Goal: Task Accomplishment & Management: Manage account settings

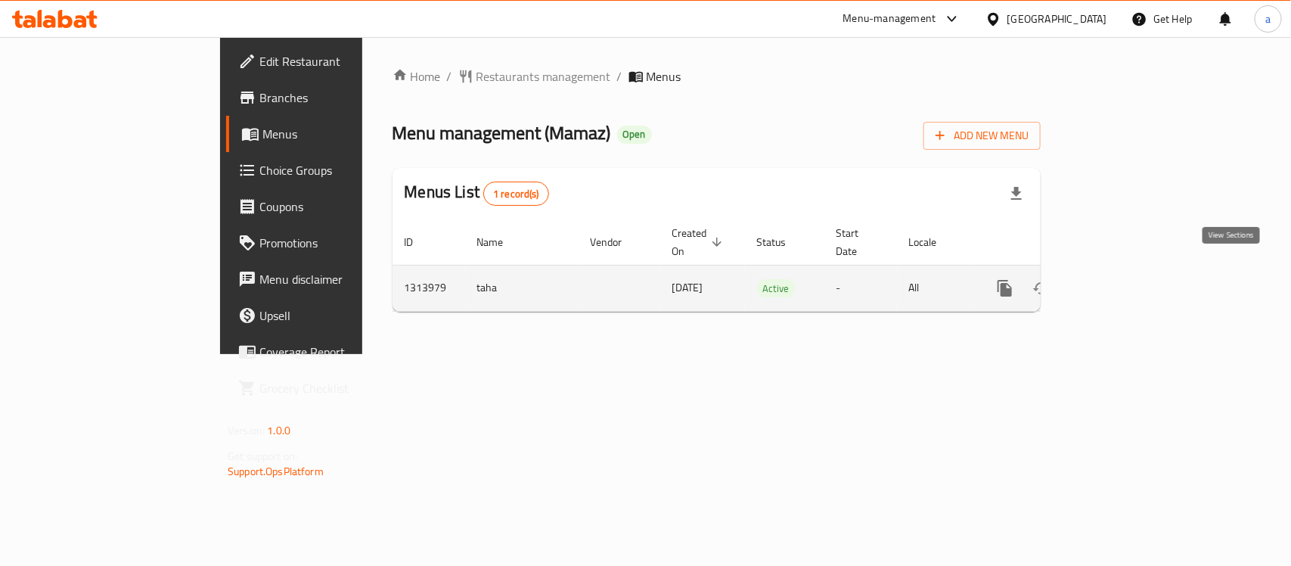
click at [1120, 281] on icon "enhanced table" at bounding box center [1114, 288] width 14 height 14
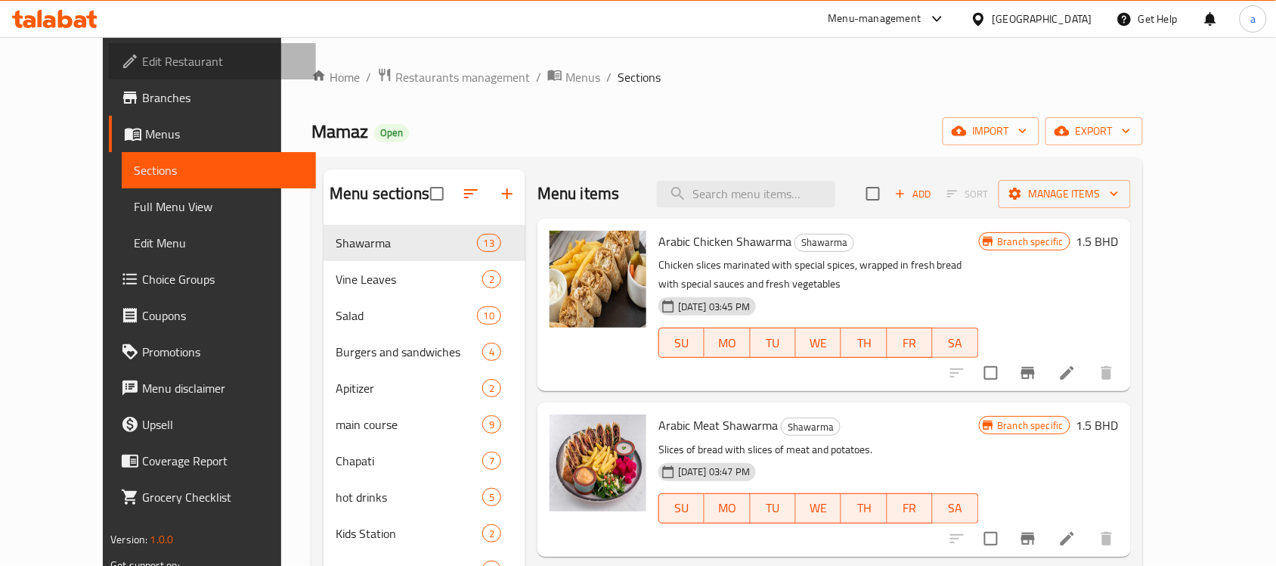
click at [142, 66] on span "Edit Restaurant" at bounding box center [223, 61] width 162 height 18
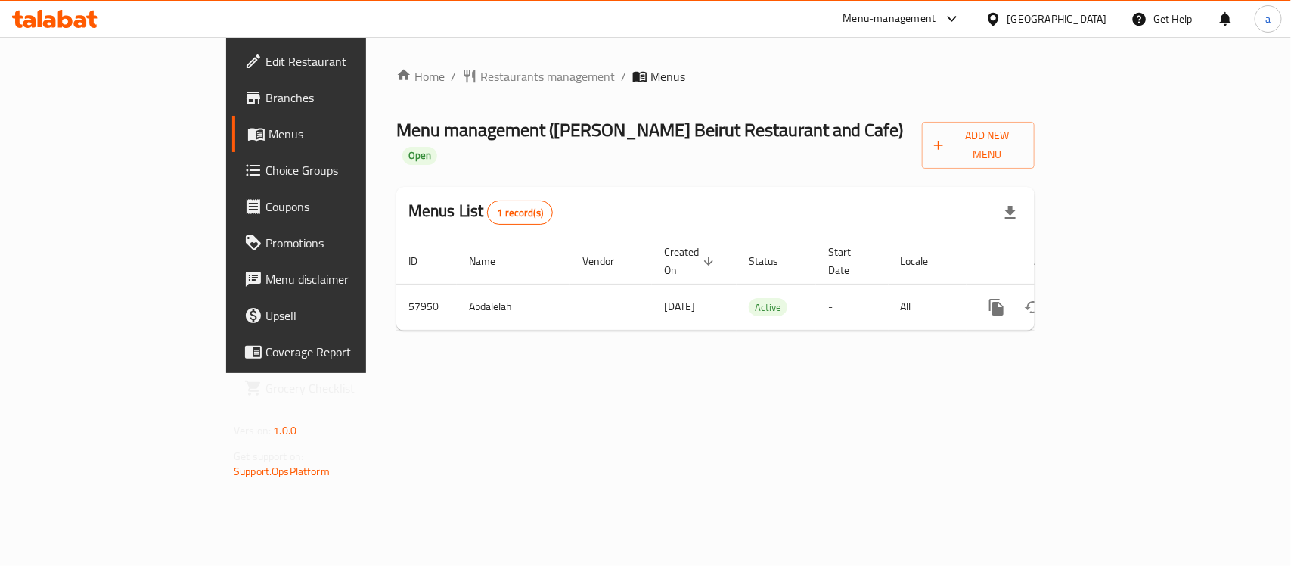
click at [226, 459] on footer "Version: 1.0.0 Get support on: Support.OpsPlatform" at bounding box center [333, 450] width 215 height 77
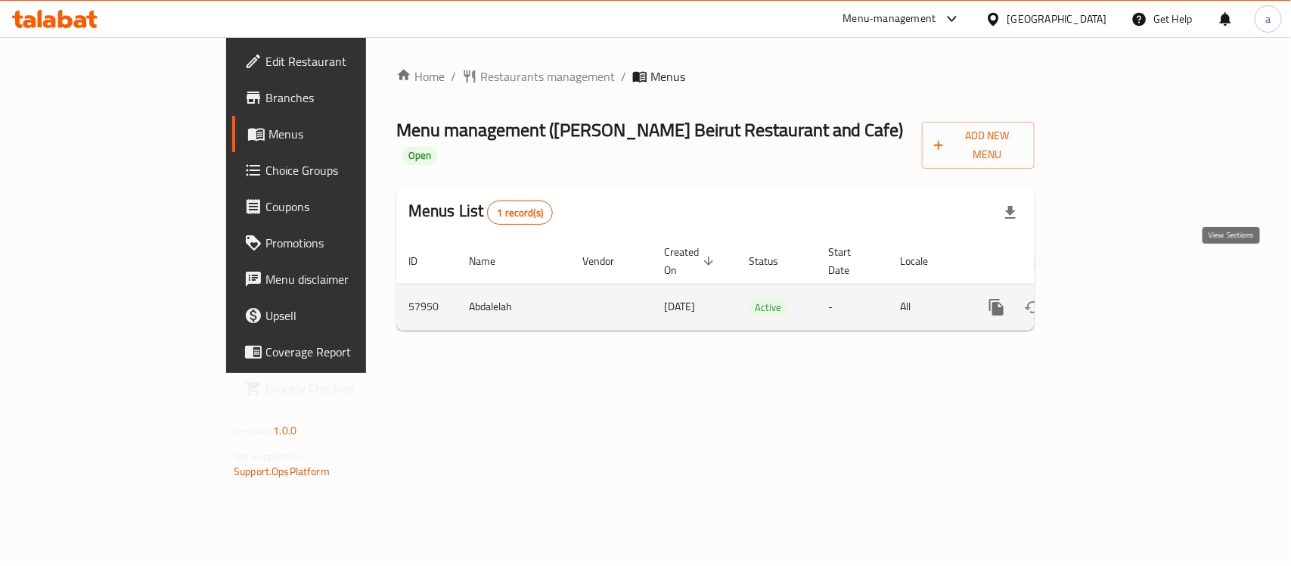
click at [1114, 298] on icon "enhanced table" at bounding box center [1105, 307] width 18 height 18
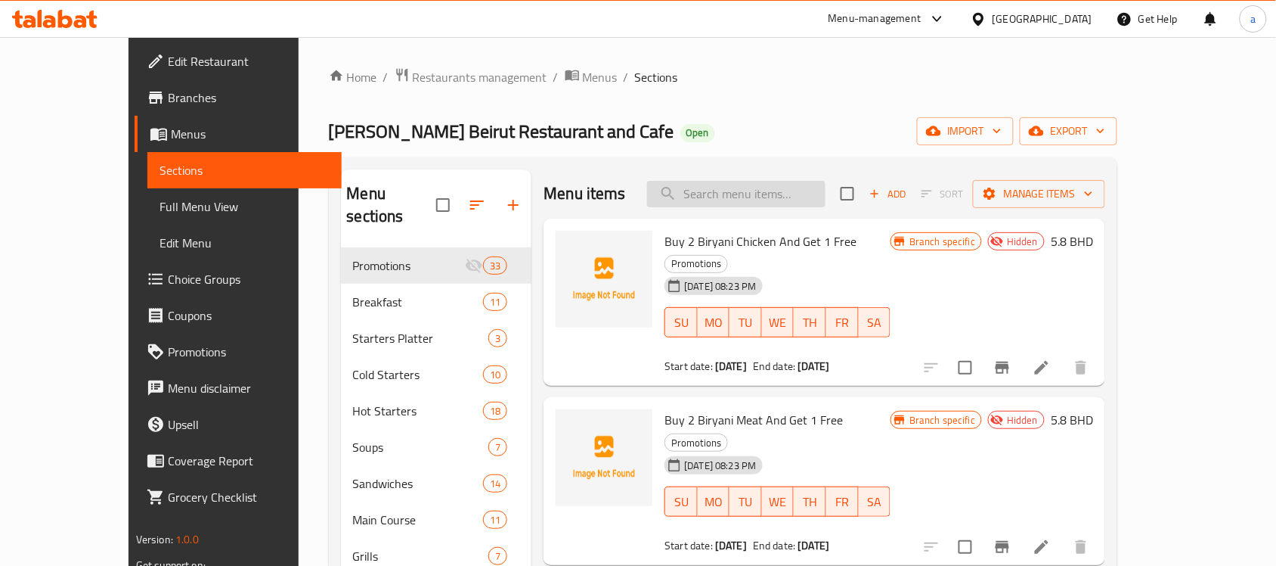
click at [751, 193] on input "search" at bounding box center [736, 194] width 178 height 26
paste input "Muttabal"
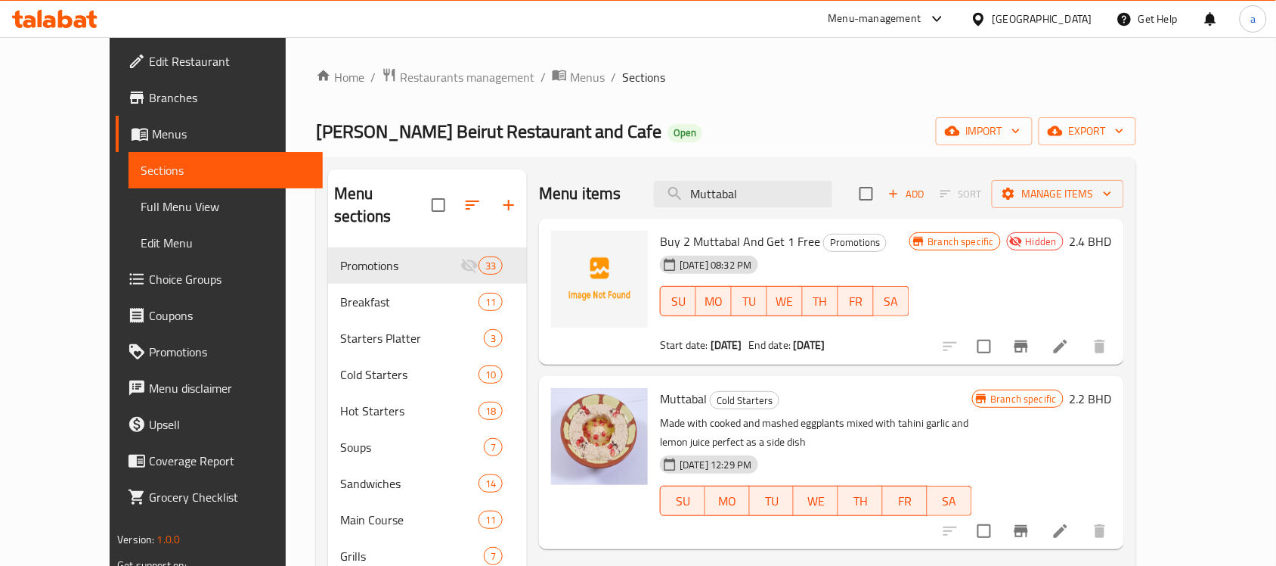
type input "Muttabal"
click at [149, 60] on span "Edit Restaurant" at bounding box center [230, 61] width 162 height 18
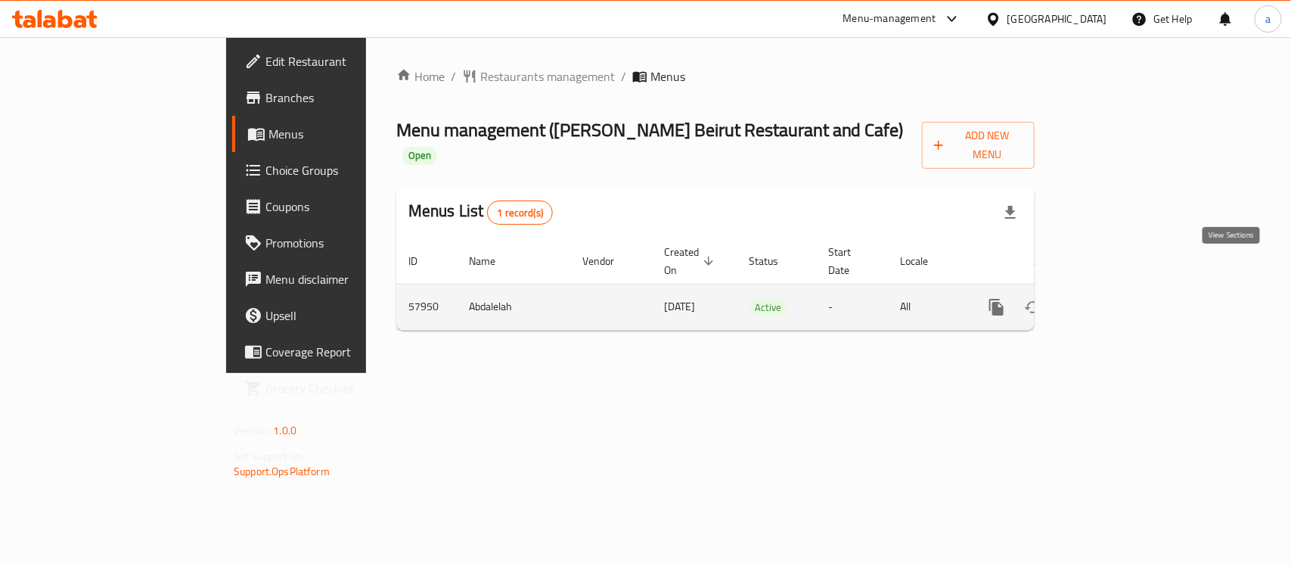
click at [1114, 298] on icon "enhanced table" at bounding box center [1105, 307] width 18 height 18
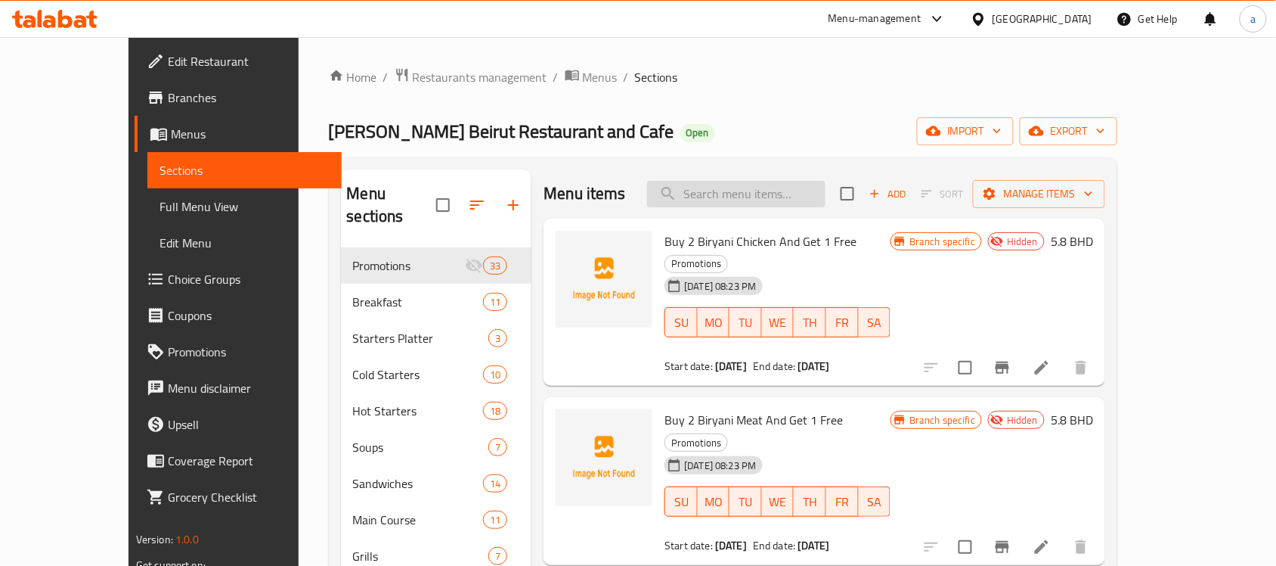
click at [807, 197] on input "search" at bounding box center [736, 194] width 178 height 26
paste input "Muttabal"
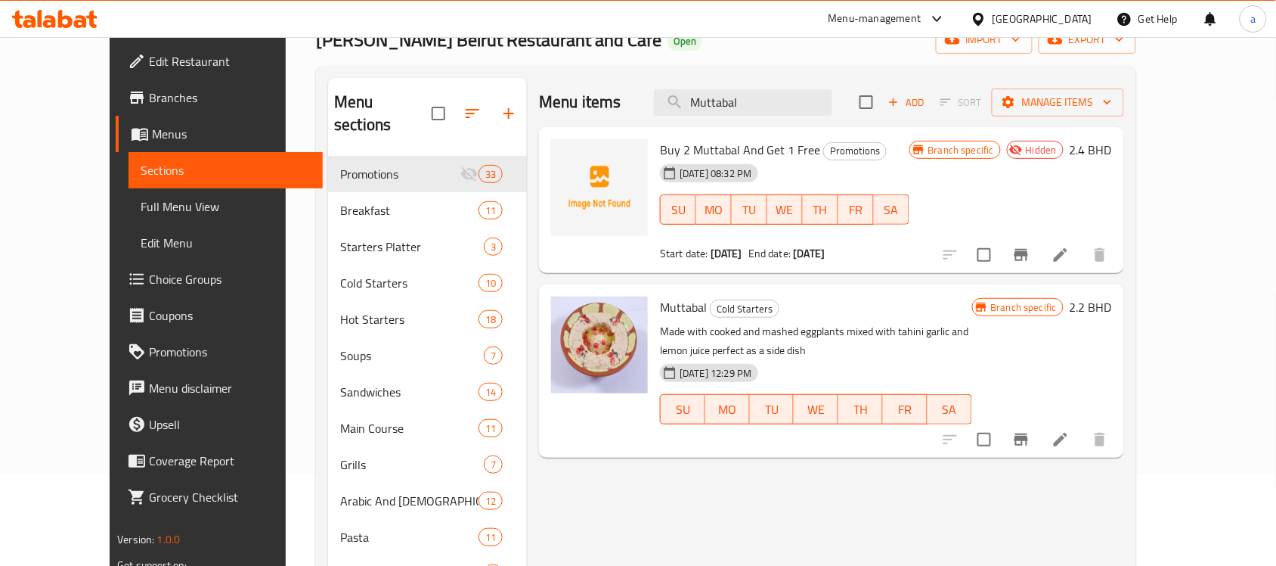
scroll to position [95, 0]
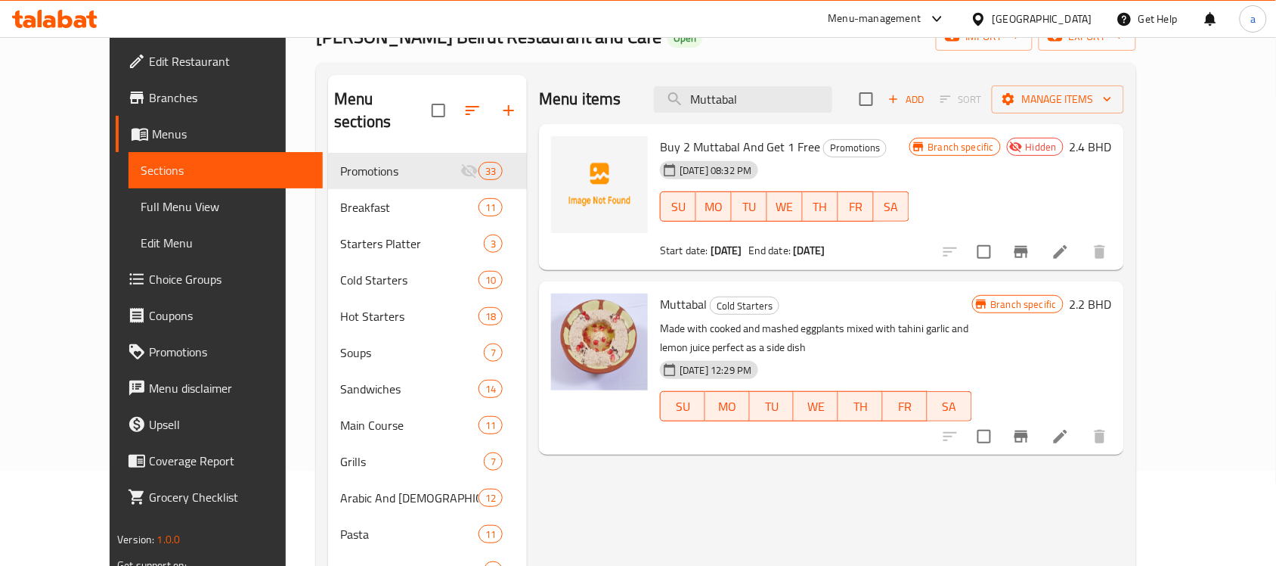
type input "Muttabal"
click at [826, 352] on p "Made with cooked and mashed eggplants mixed with tahini garlic and lemon juice …" at bounding box center [815, 338] width 311 height 38
click at [829, 324] on p "Made with cooked and mashed eggplants mixed with tahini garlic and lemon juice …" at bounding box center [815, 338] width 311 height 38
click at [1070, 433] on icon at bounding box center [1061, 436] width 18 height 18
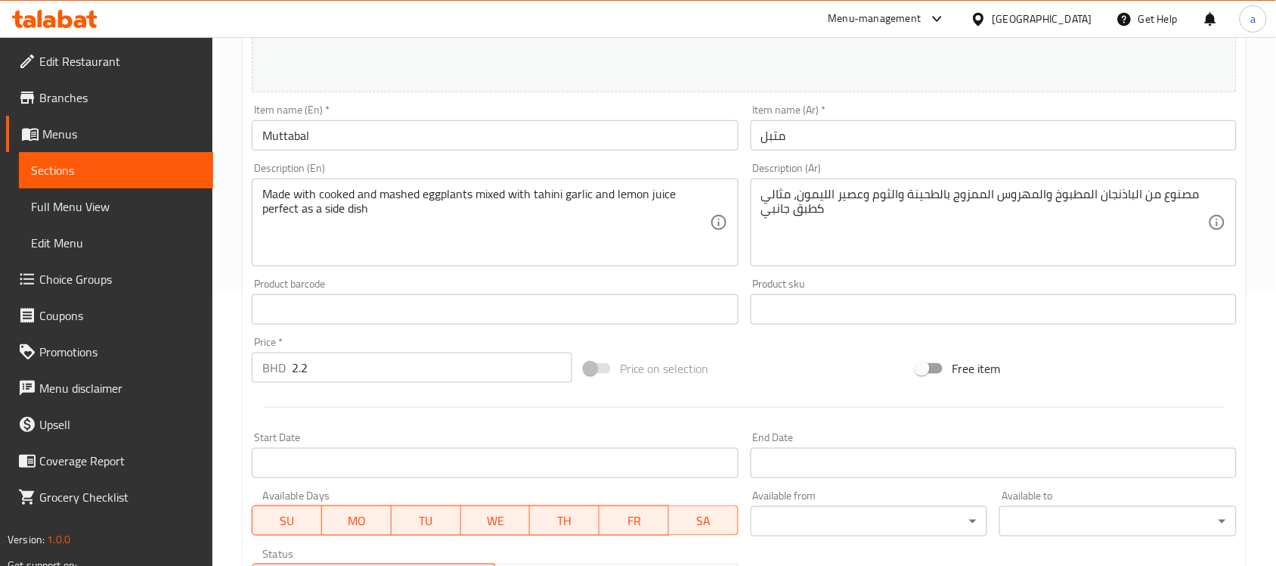
scroll to position [239, 0]
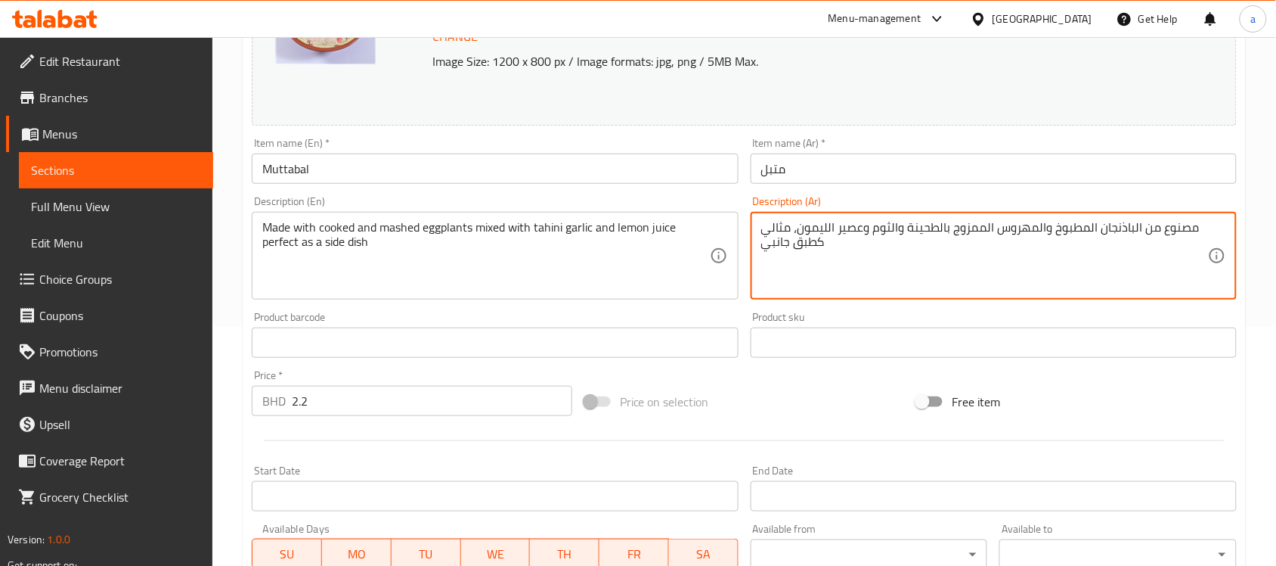
click at [786, 229] on textarea "مصنوع من الباذنجان المطبوخ والمهروس الممزوج بالطحينة والثوم وعصير الليمون، مثال…" at bounding box center [984, 256] width 447 height 72
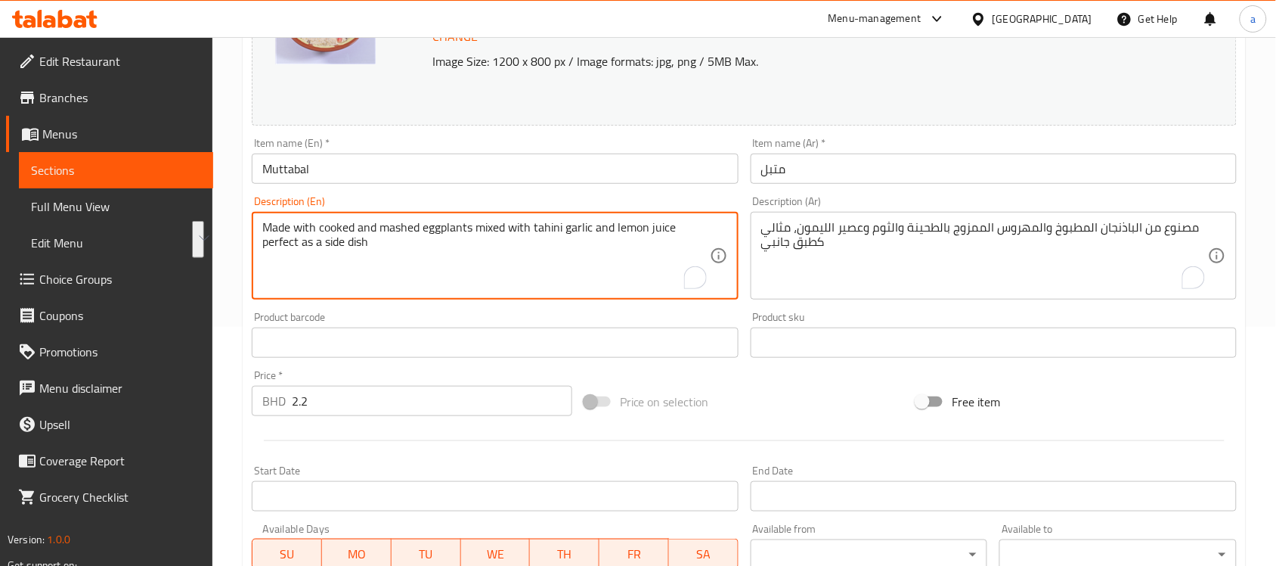
click at [549, 234] on textarea "Made with cooked and mashed eggplants mixed with tahini garlic and lemon juice …" at bounding box center [485, 256] width 447 height 72
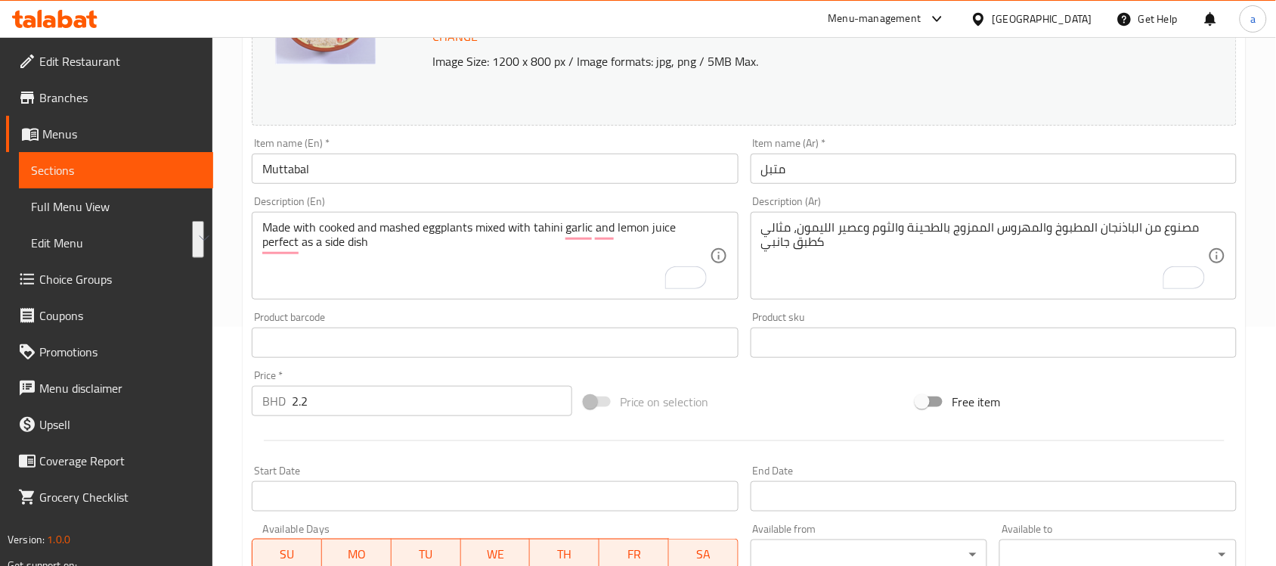
click at [1070, 23] on div "Bahrain" at bounding box center [1043, 19] width 100 height 17
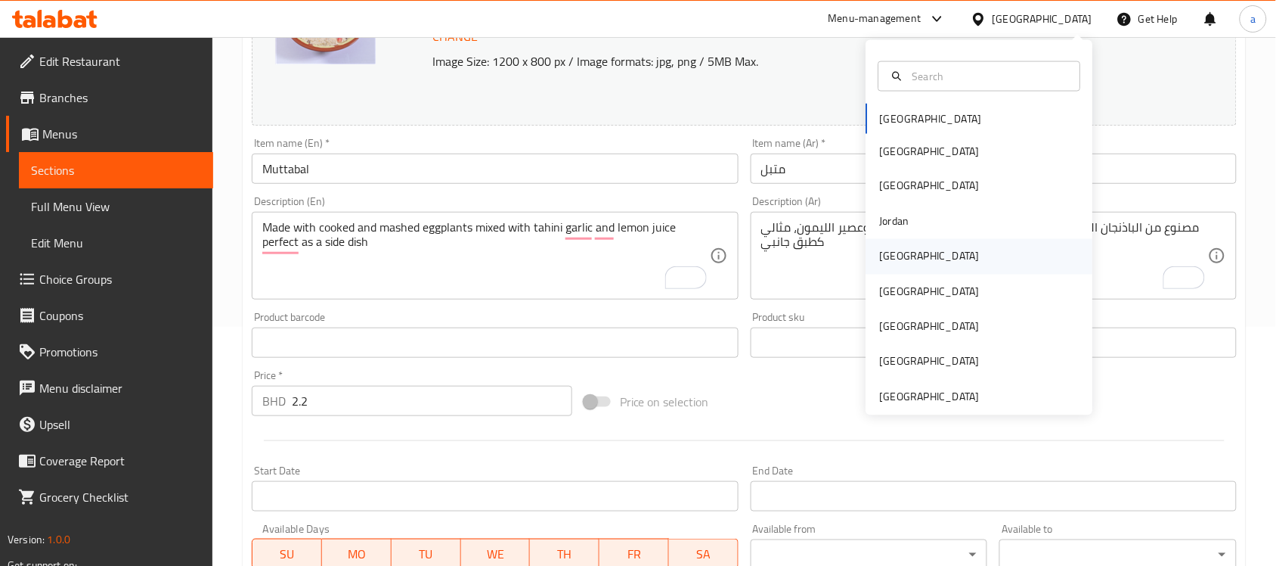
click at [911, 261] on div "Kuwait" at bounding box center [979, 256] width 227 height 35
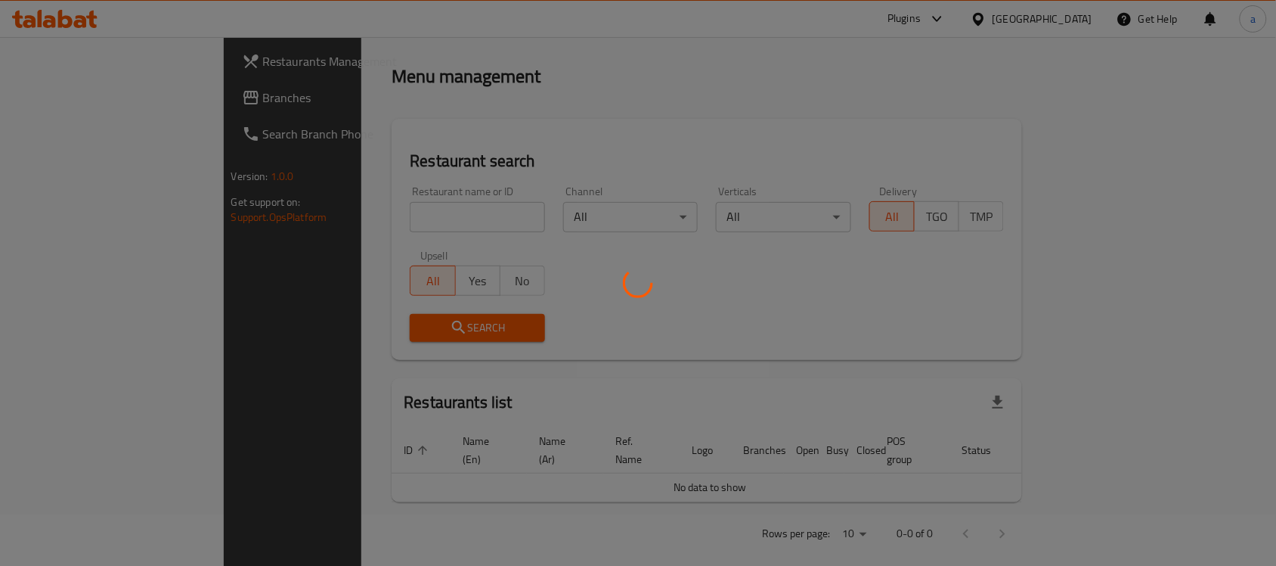
scroll to position [239, 0]
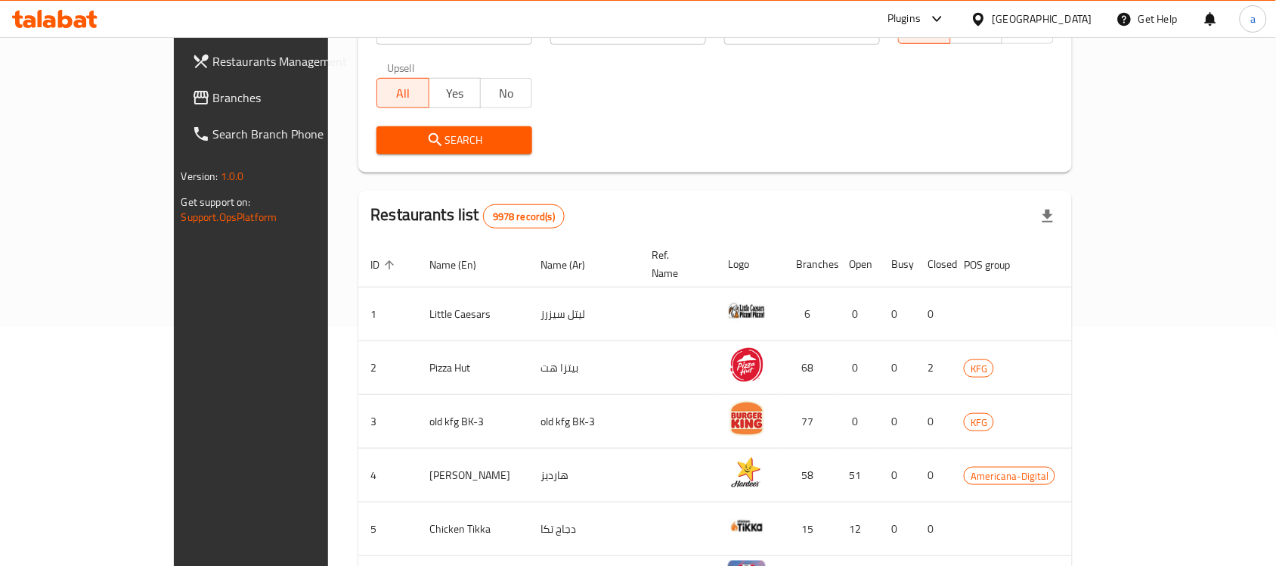
click at [213, 92] on span "Branches" at bounding box center [294, 97] width 162 height 18
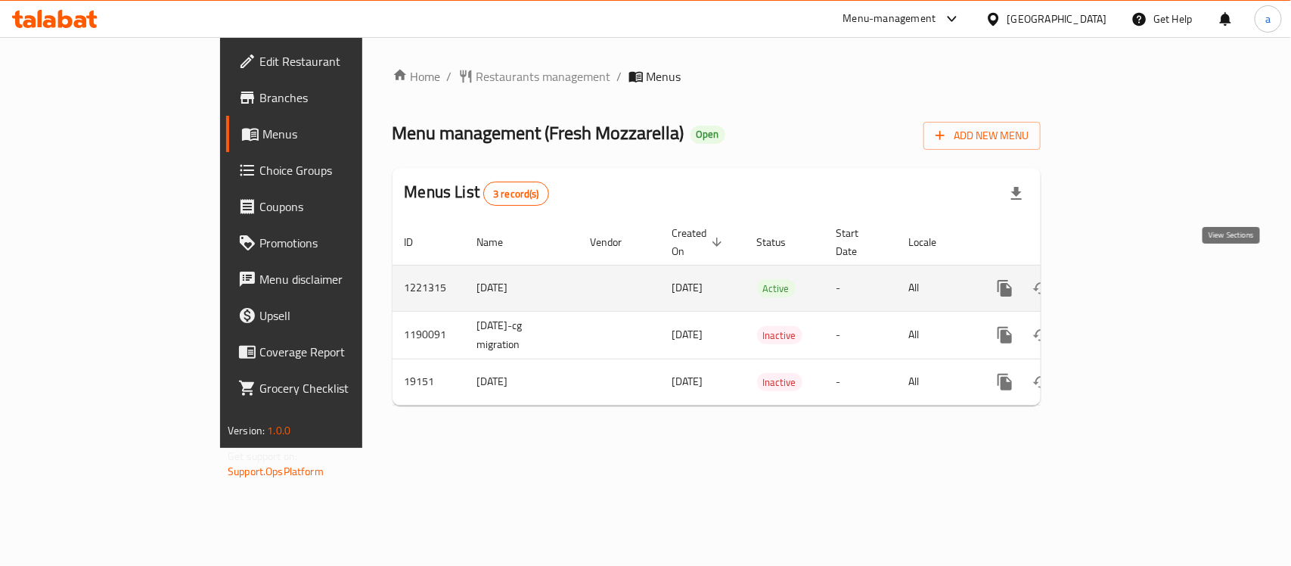
click at [1123, 279] on icon "enhanced table" at bounding box center [1114, 288] width 18 height 18
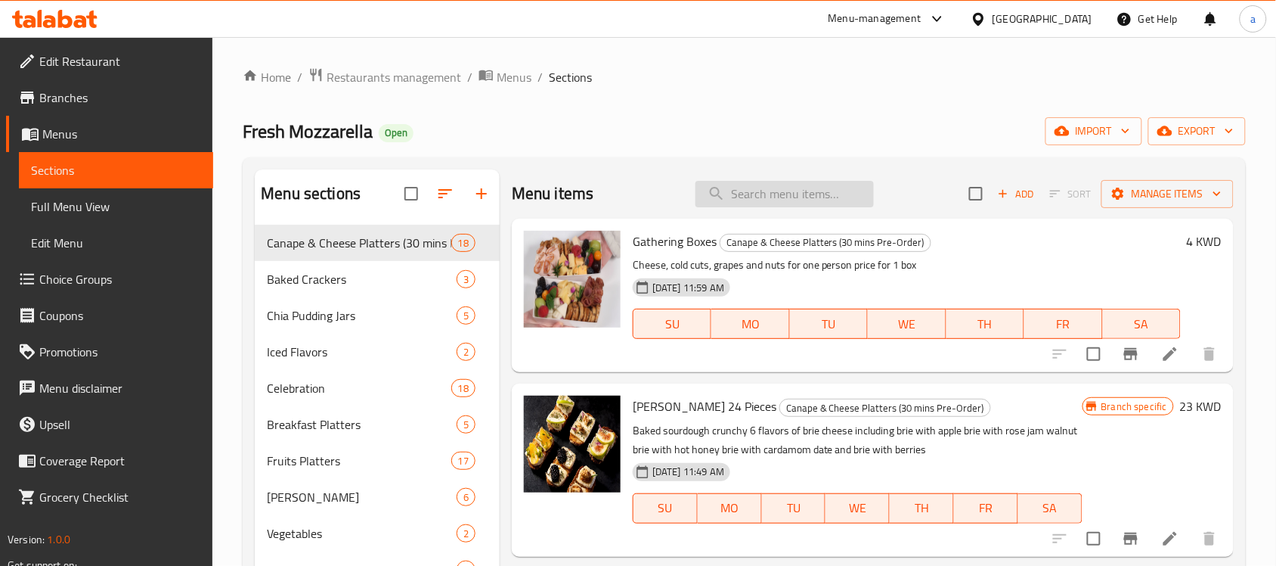
click at [794, 191] on input "search" at bounding box center [785, 194] width 178 height 26
paste input "Mixed Canapés 2 (24pcs)"
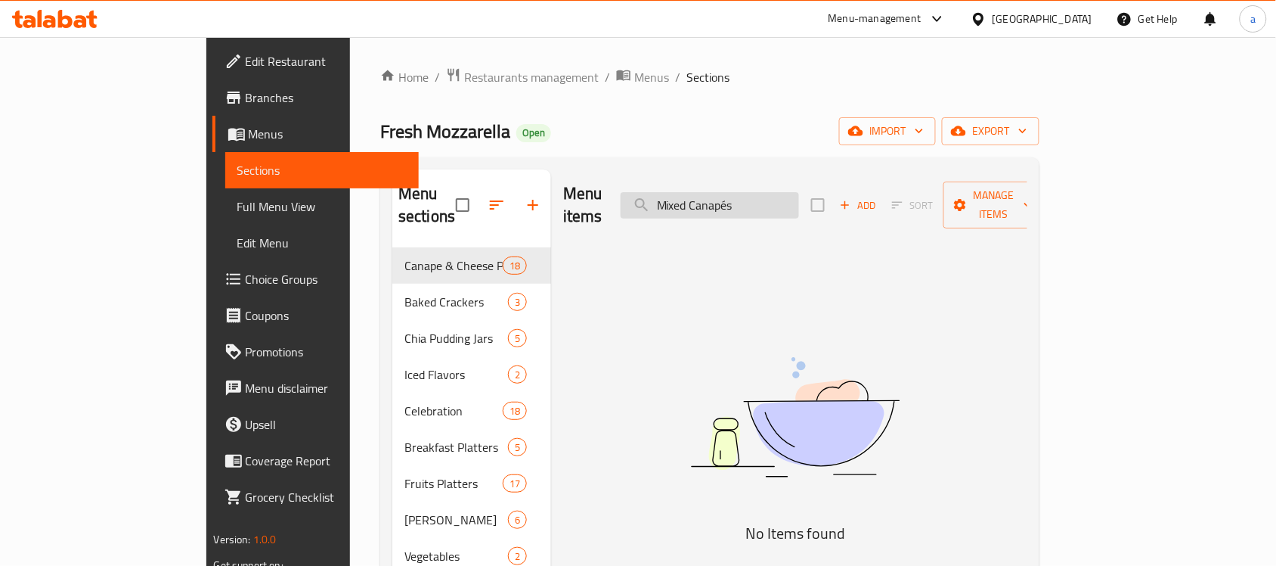
click at [799, 195] on input "Mixed Canapés" at bounding box center [710, 205] width 178 height 26
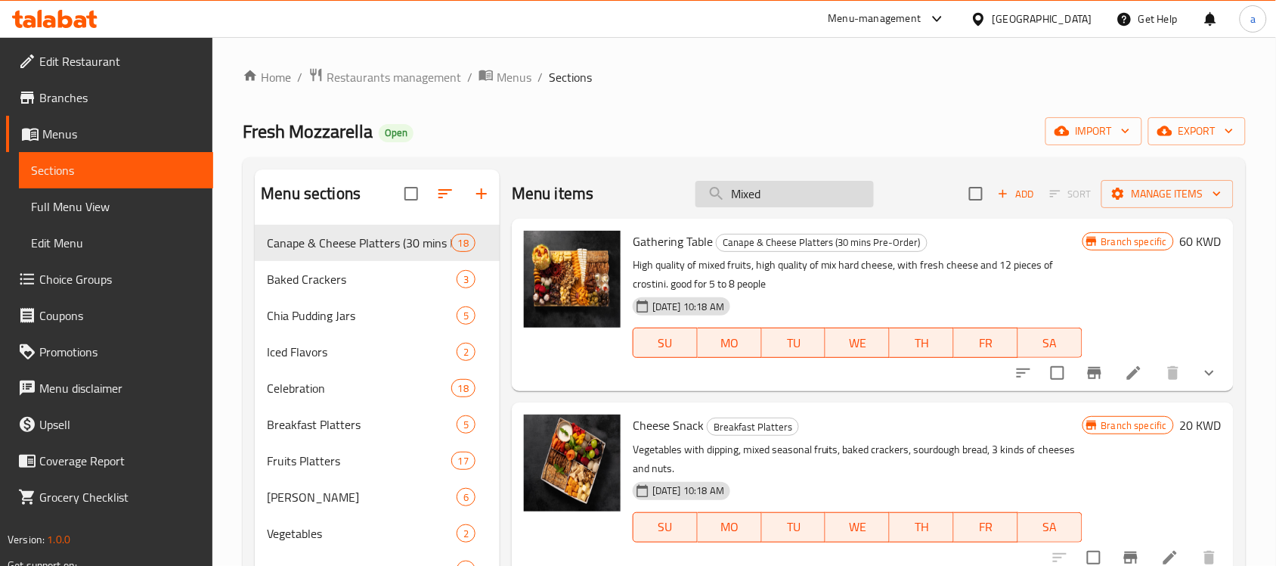
type input "Mixed"
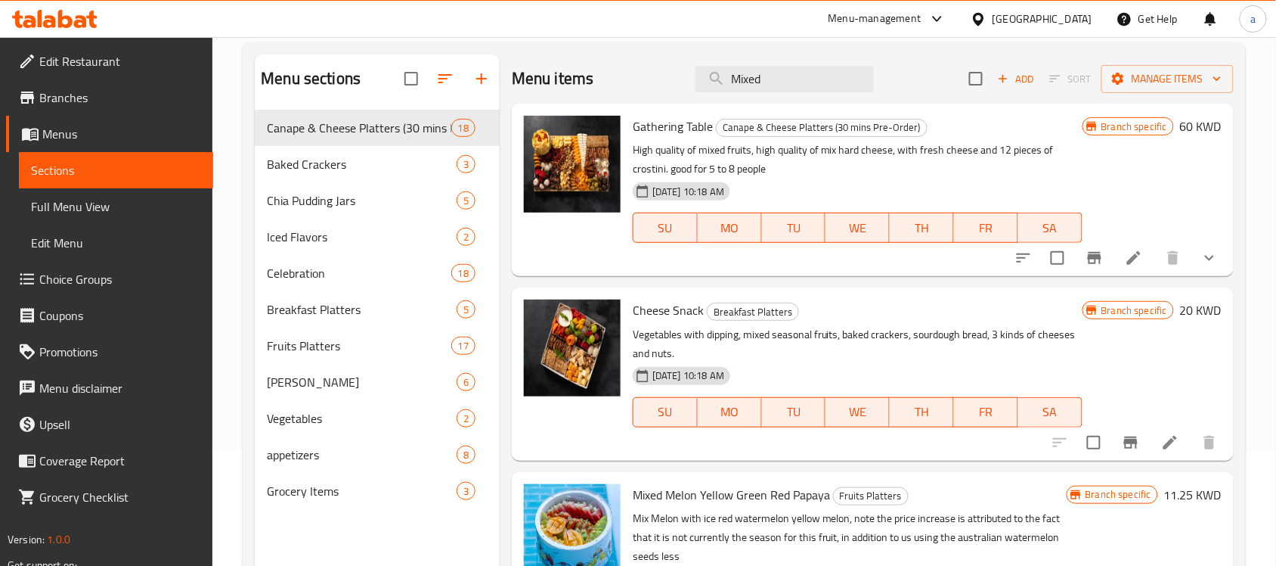
scroll to position [95, 0]
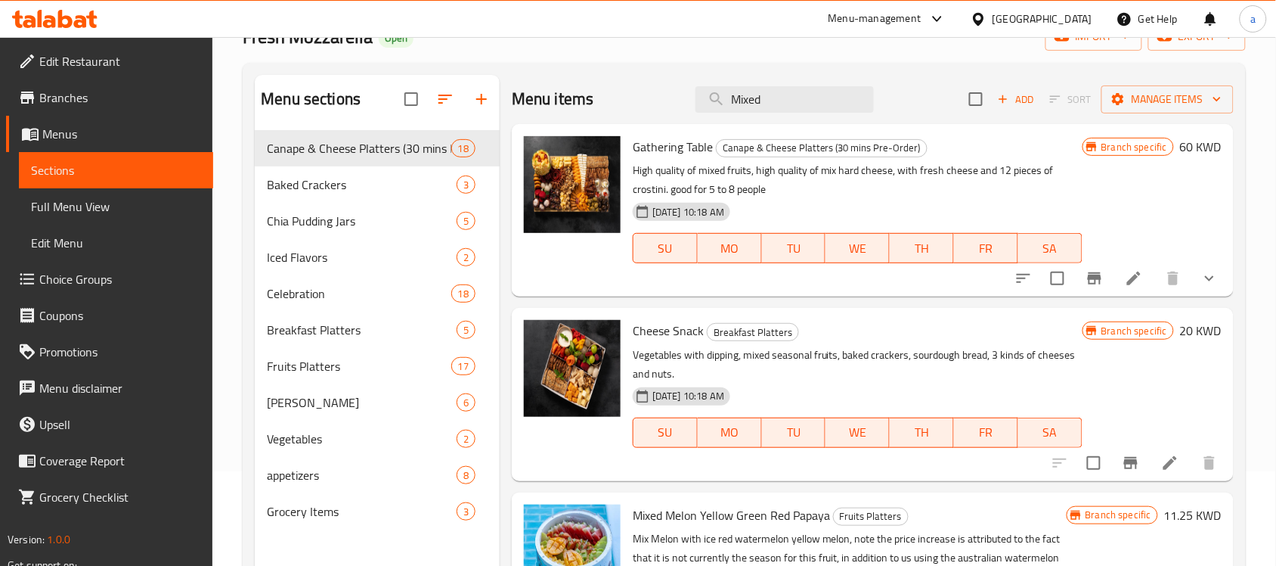
click at [1070, 14] on div "Kuwait" at bounding box center [1043, 19] width 100 height 17
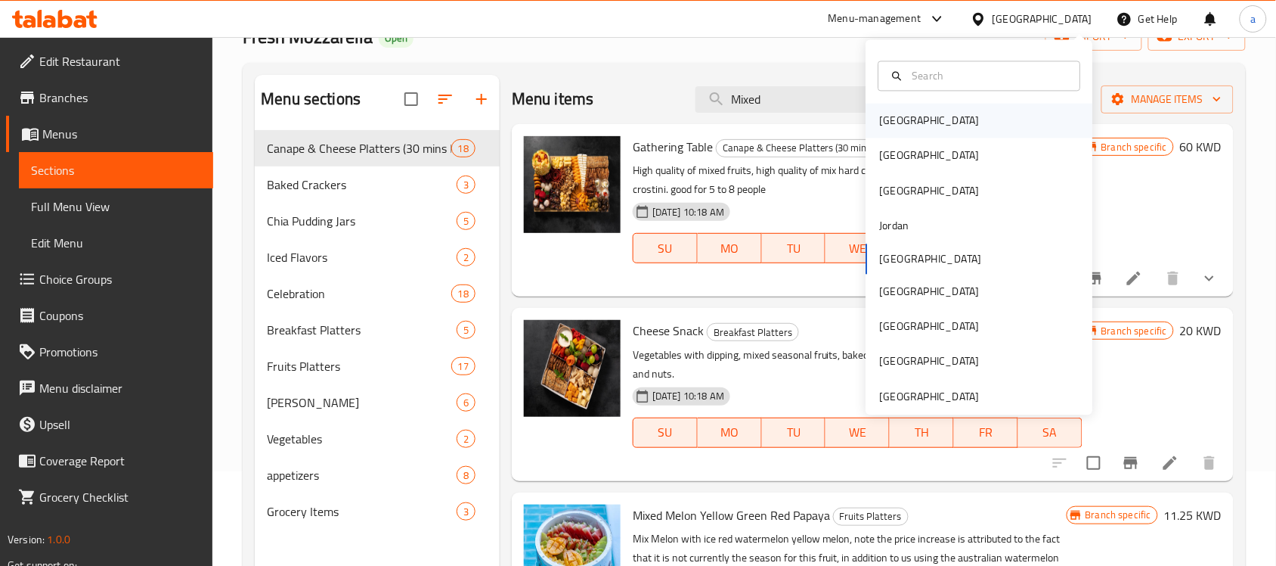
click at [889, 117] on div "Bahrain" at bounding box center [930, 121] width 100 height 17
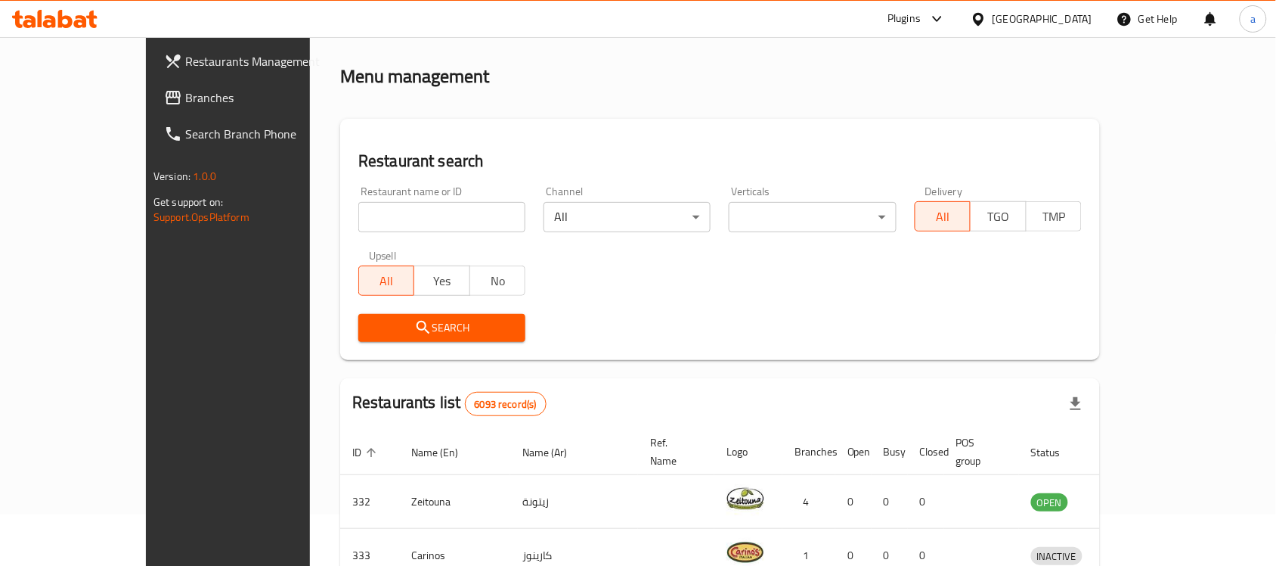
scroll to position [95, 0]
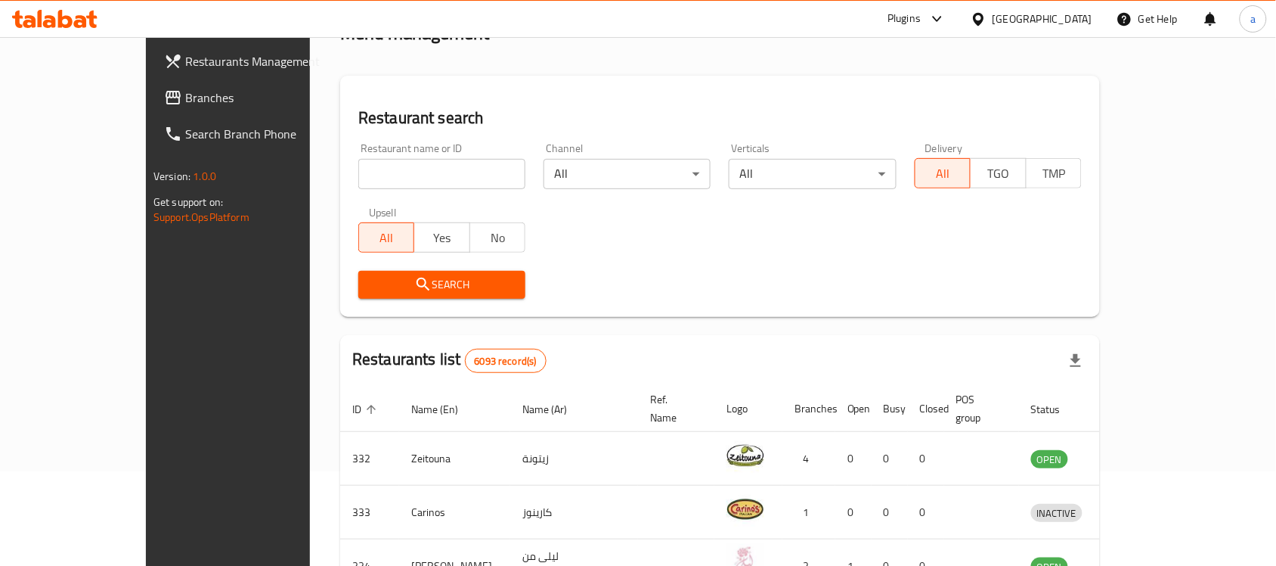
click at [185, 95] on span "Branches" at bounding box center [266, 97] width 162 height 18
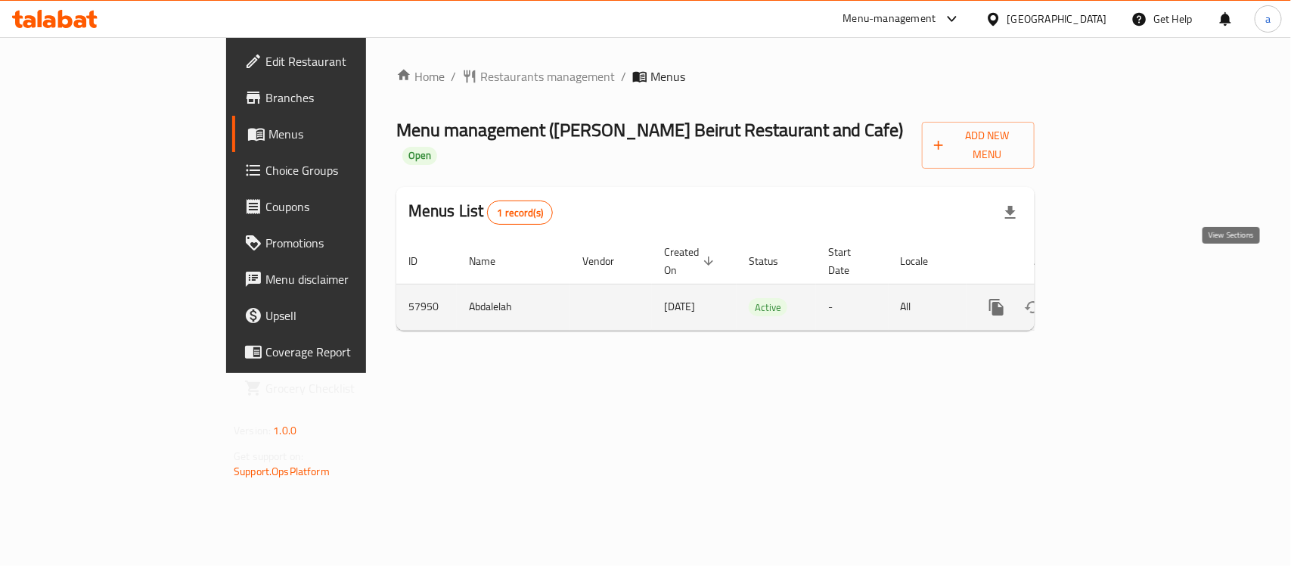
click at [1112, 300] on icon "enhanced table" at bounding box center [1105, 307] width 14 height 14
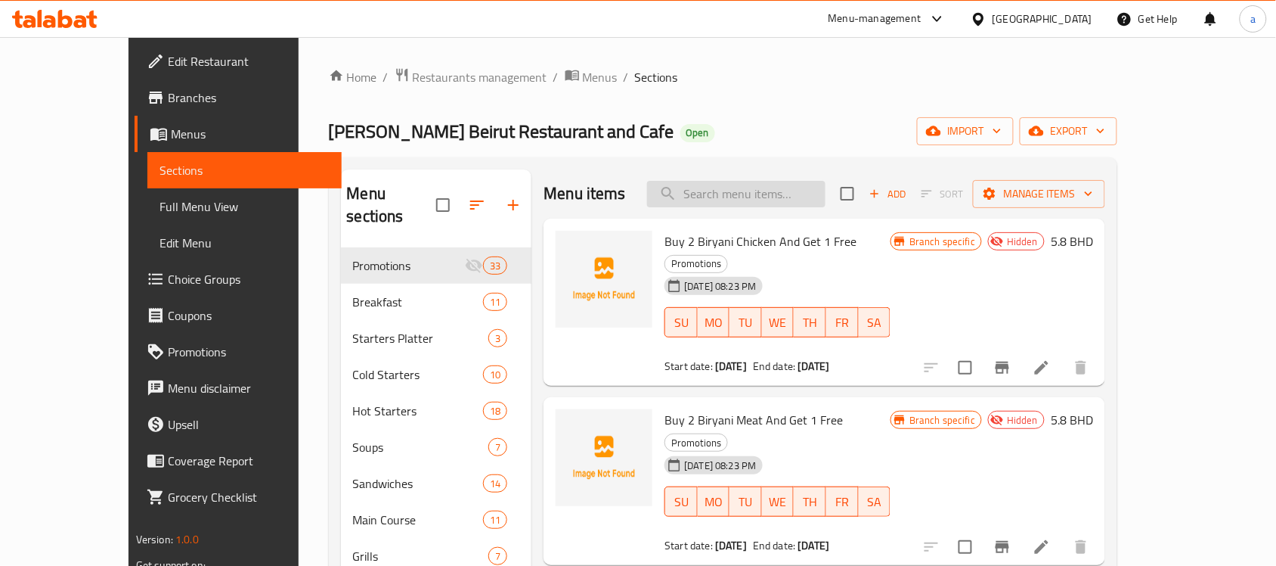
click at [752, 194] on input "search" at bounding box center [736, 194] width 178 height 26
paste input "50915"
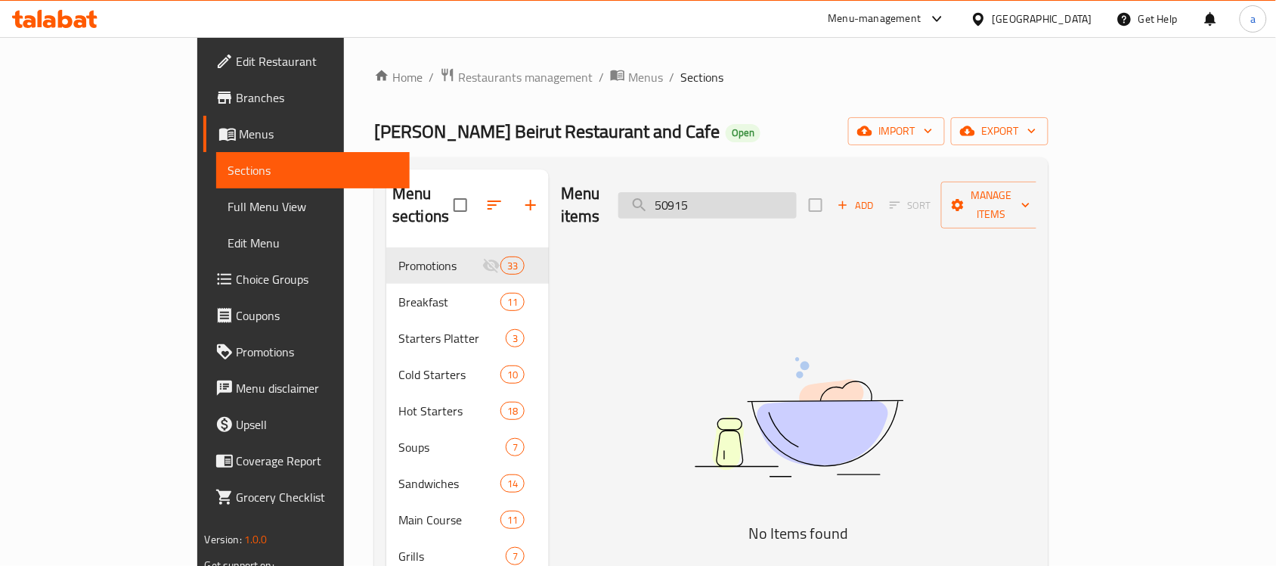
click at [745, 192] on input "50915" at bounding box center [707, 205] width 178 height 26
paste input "Muttabal"
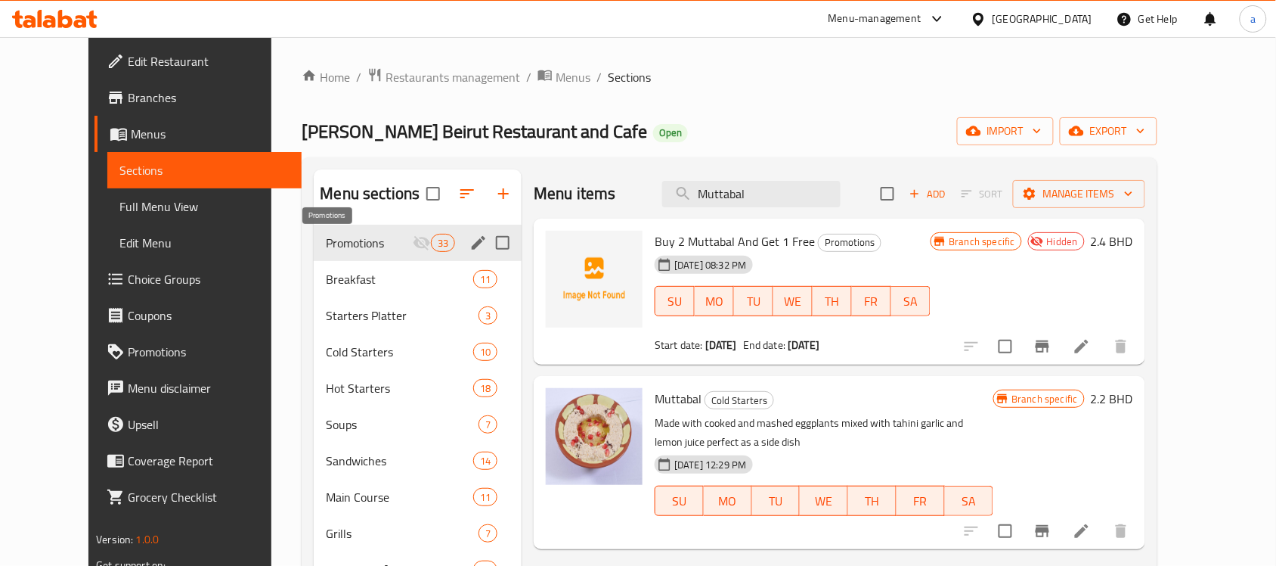
type input "Muttabal"
click at [340, 246] on span "Promotions" at bounding box center [369, 243] width 87 height 18
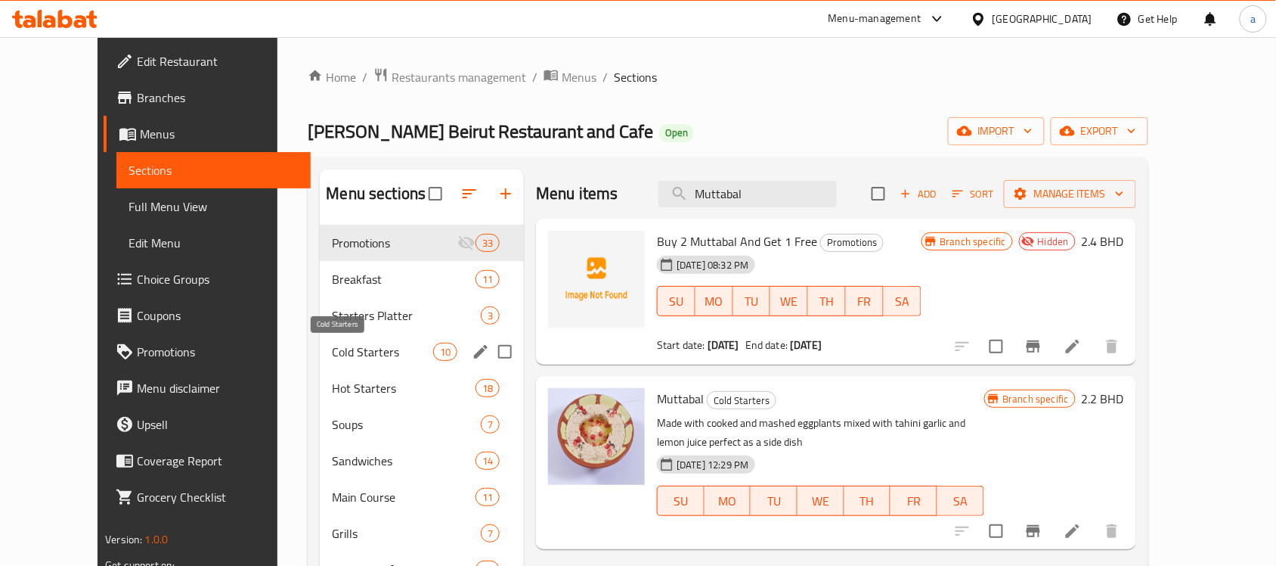
click at [346, 349] on span "Cold Starters" at bounding box center [382, 351] width 101 height 18
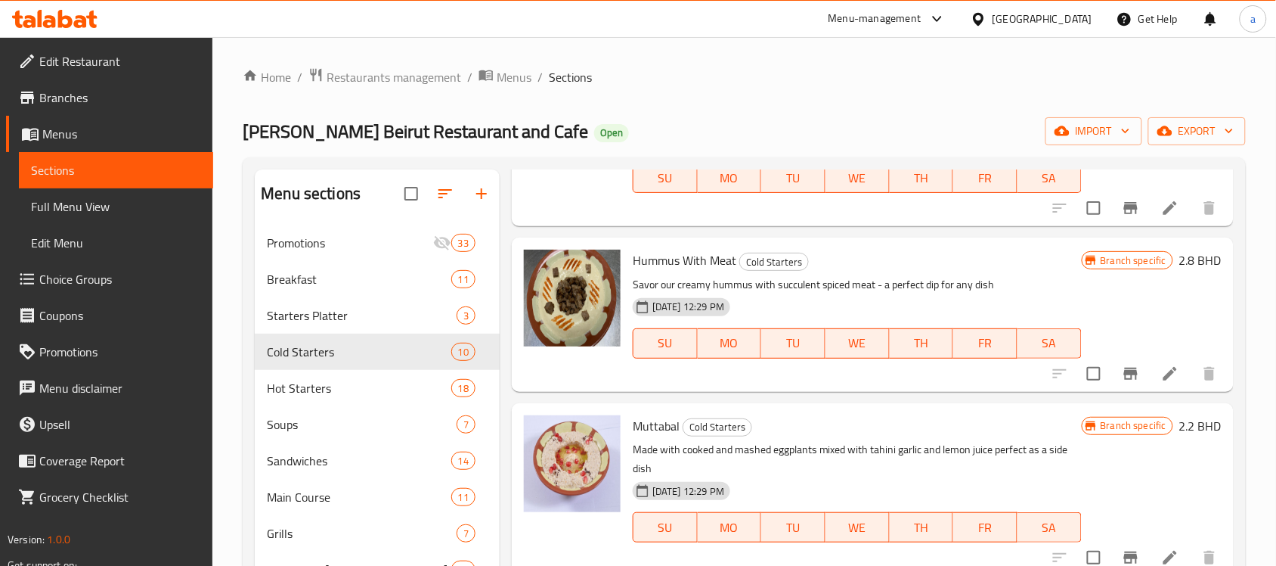
scroll to position [524, 0]
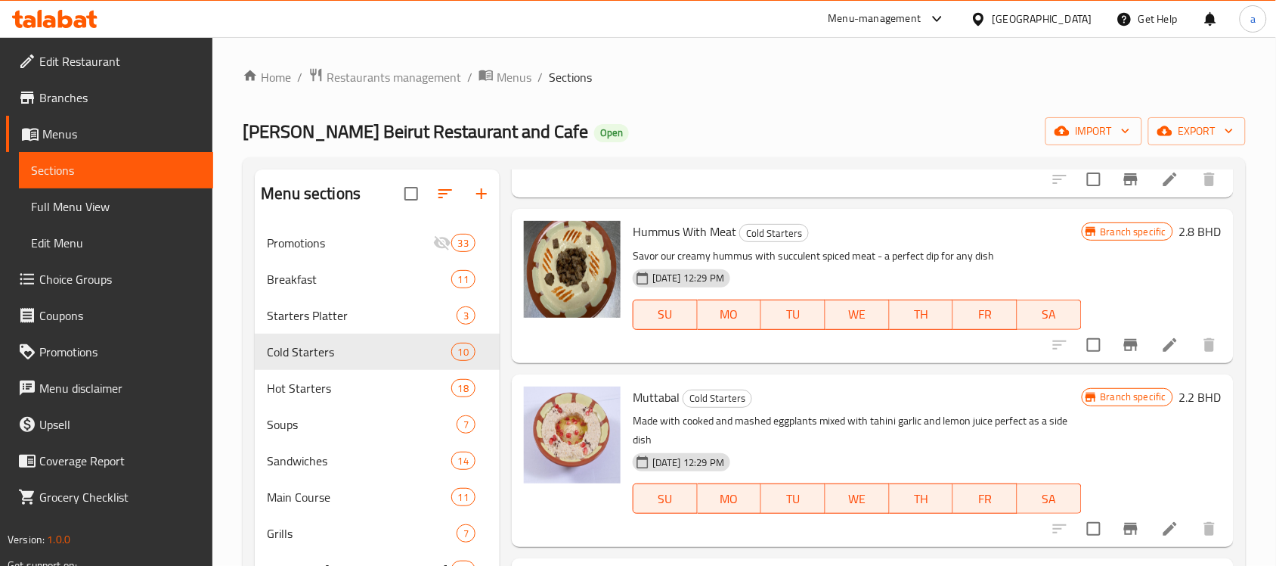
click at [1066, 24] on div "Bahrain" at bounding box center [1043, 19] width 100 height 17
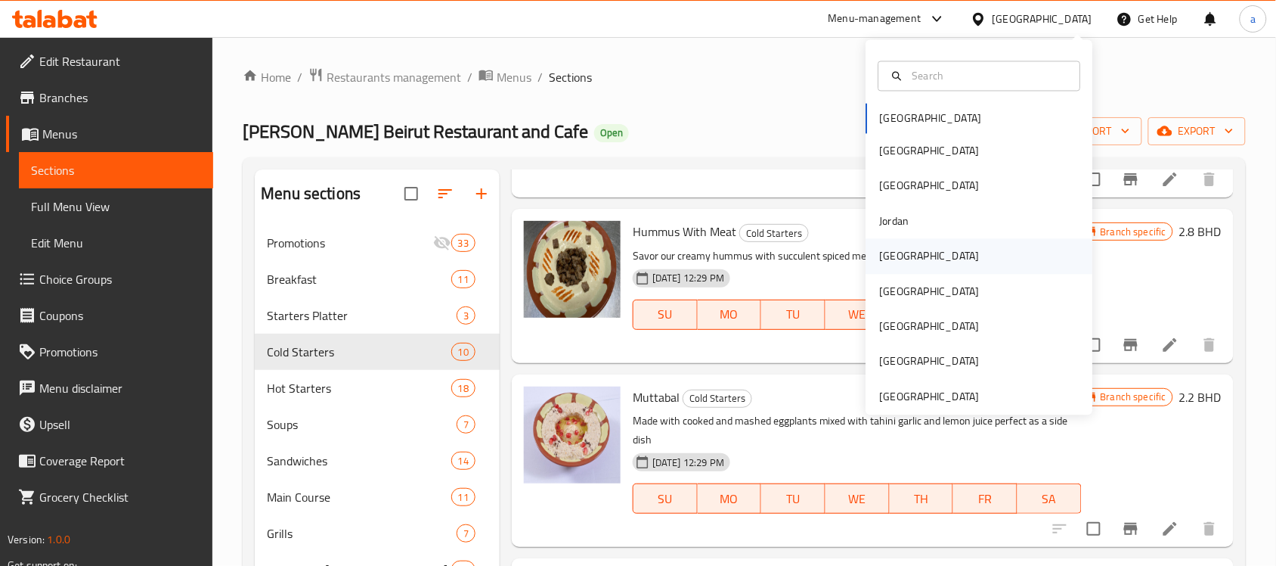
click at [915, 253] on div "Kuwait" at bounding box center [979, 256] width 227 height 35
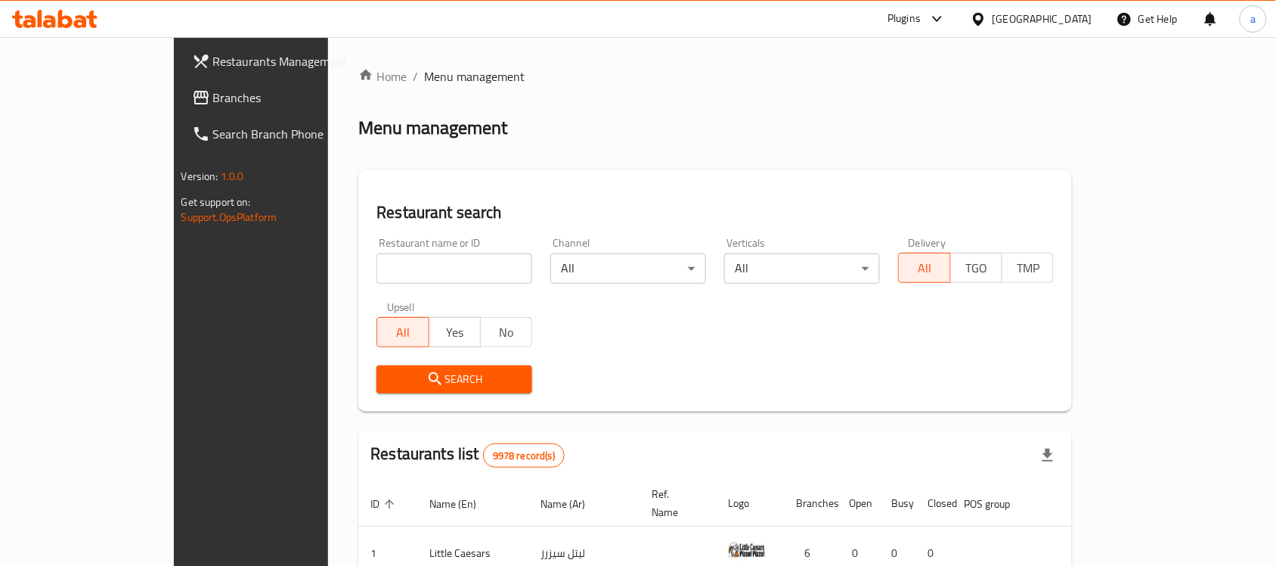
click at [213, 98] on span "Branches" at bounding box center [294, 97] width 162 height 18
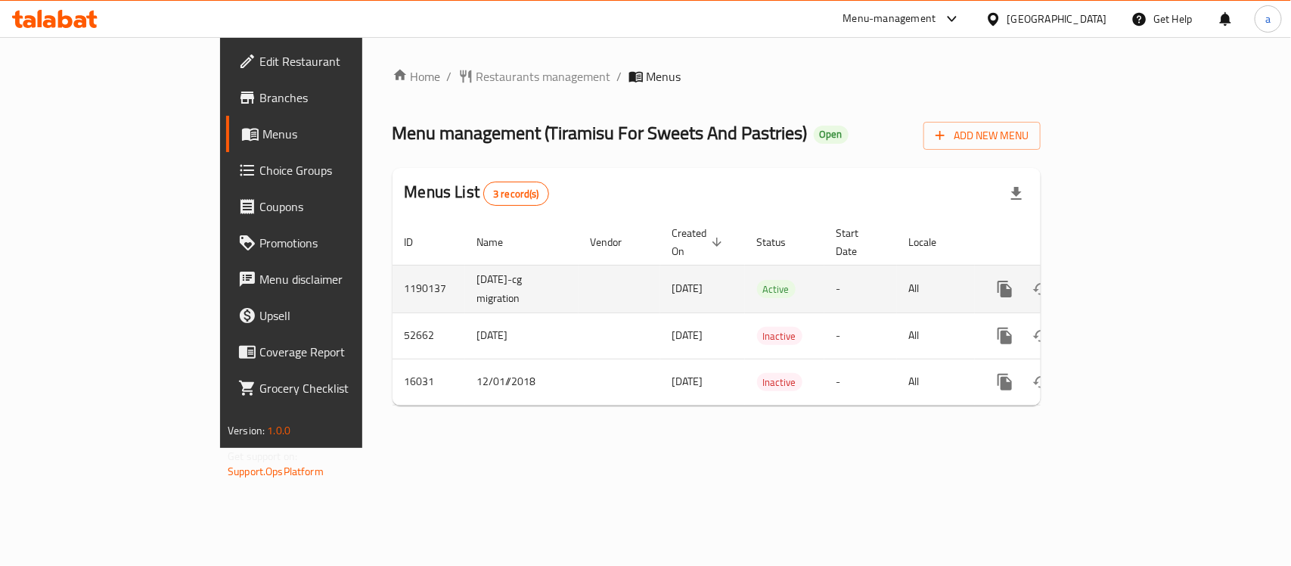
click at [1120, 282] on icon "enhanced table" at bounding box center [1114, 289] width 14 height 14
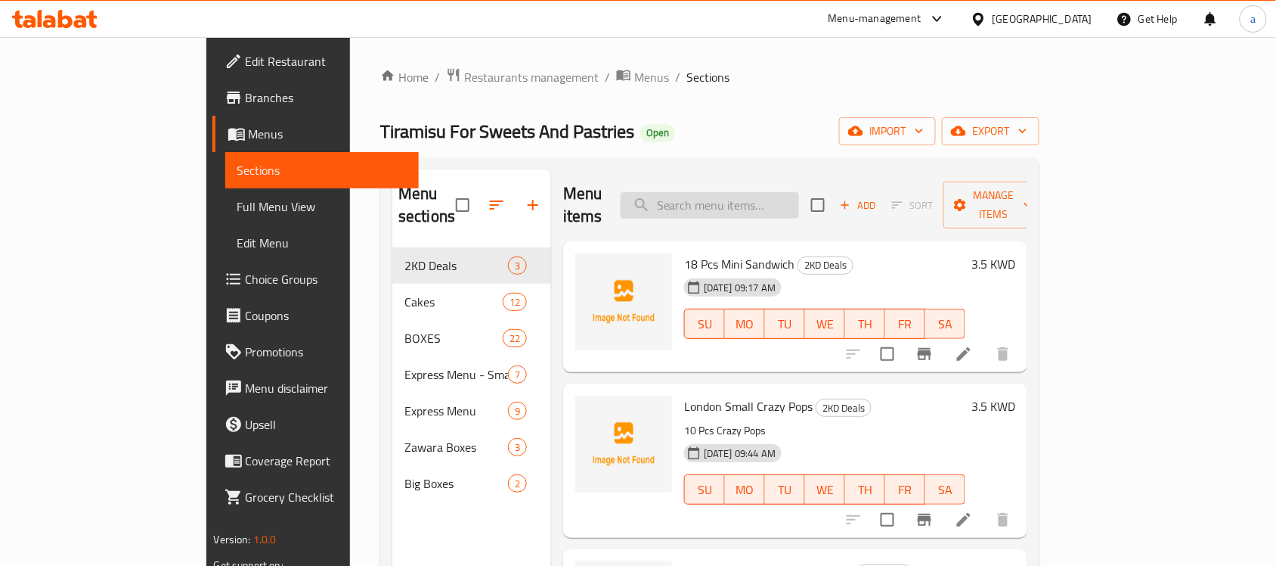
click at [769, 195] on input "search" at bounding box center [710, 205] width 178 height 26
paste input "London Small Crazy Pops"
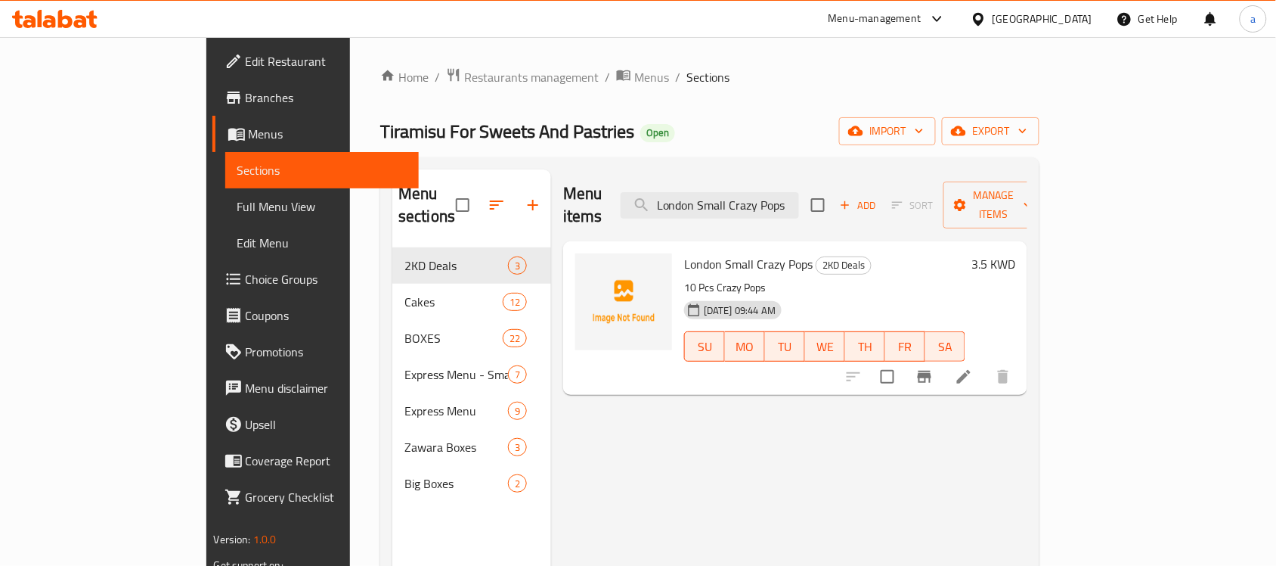
type input "London Small Crazy Pops"
click at [985, 363] on li at bounding box center [964, 376] width 42 height 27
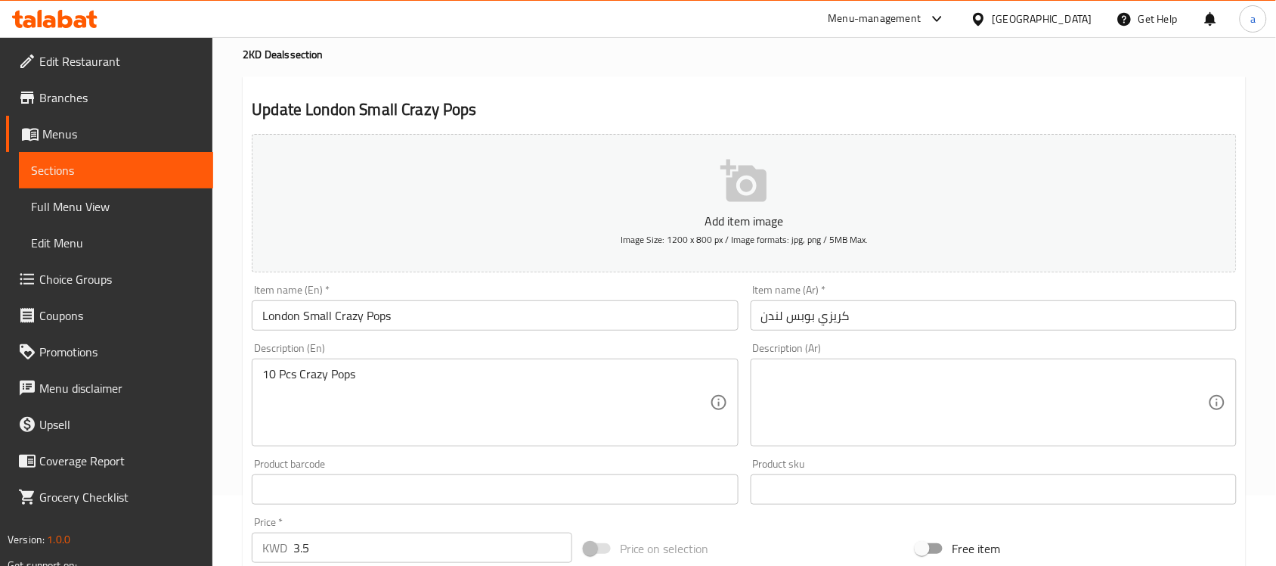
scroll to position [189, 0]
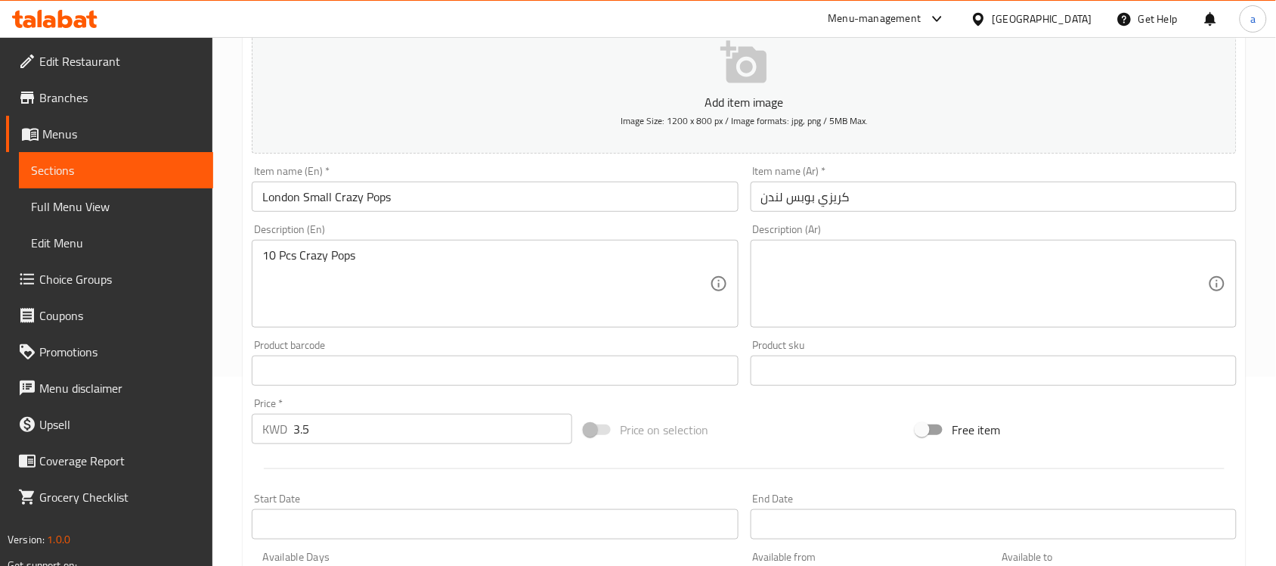
click at [333, 262] on textarea "10 Pcs Crazy Pops" at bounding box center [485, 284] width 447 height 72
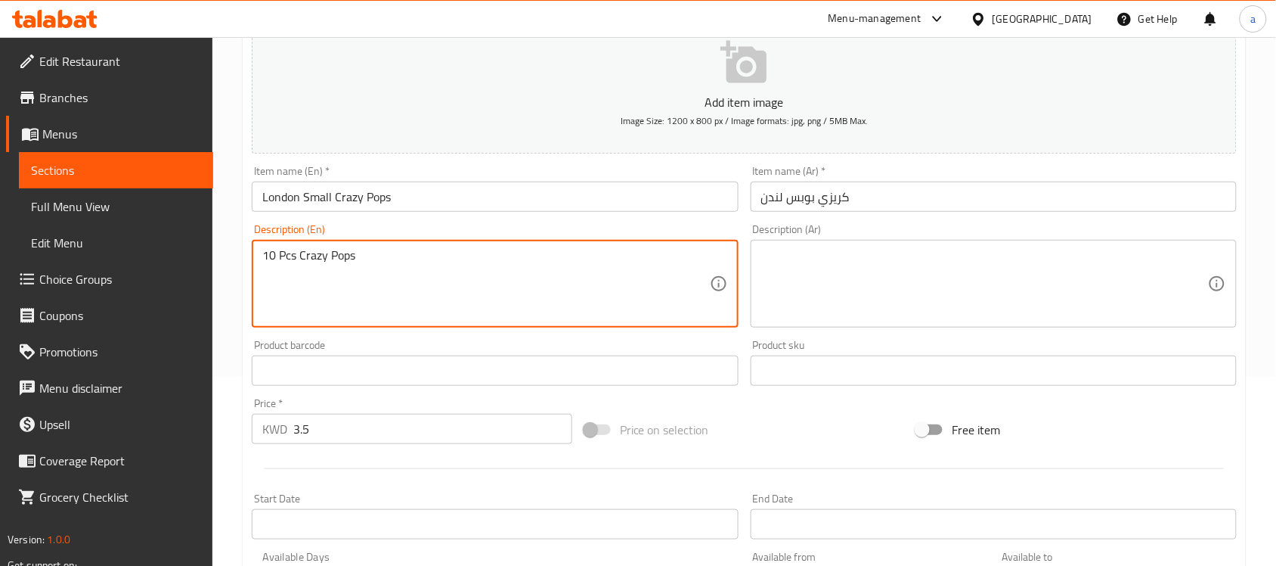
click at [333, 262] on textarea "10 Pcs Crazy Pops" at bounding box center [485, 284] width 447 height 72
click at [384, 274] on textarea "10 Pcs Crazy Pops" at bounding box center [485, 284] width 447 height 72
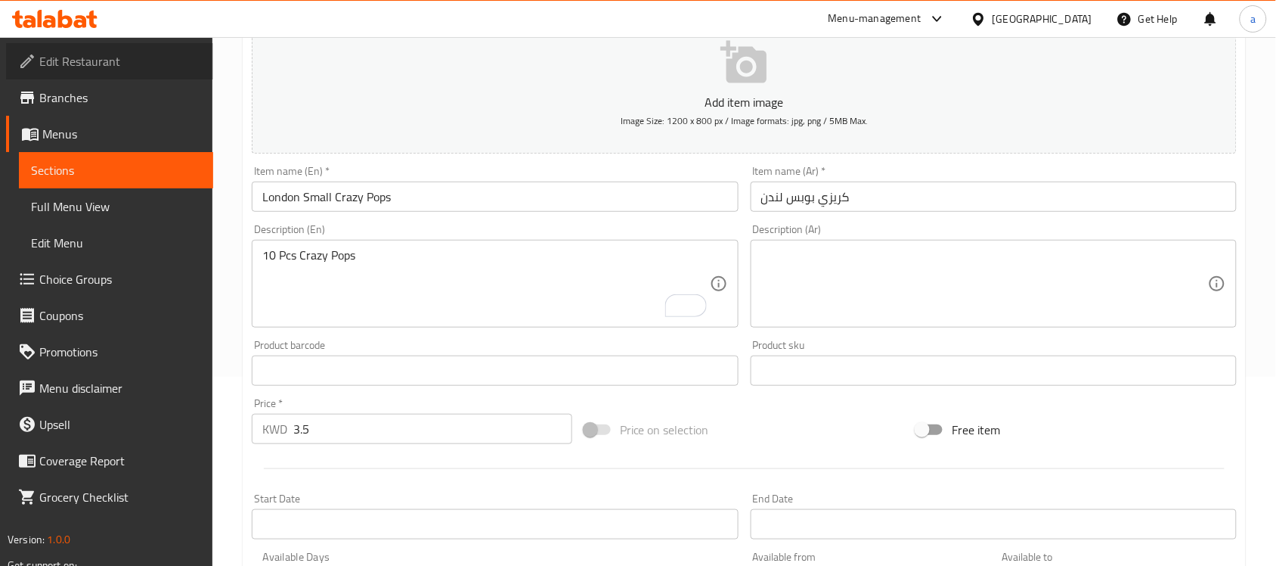
click at [91, 68] on span "Edit Restaurant" at bounding box center [120, 61] width 162 height 18
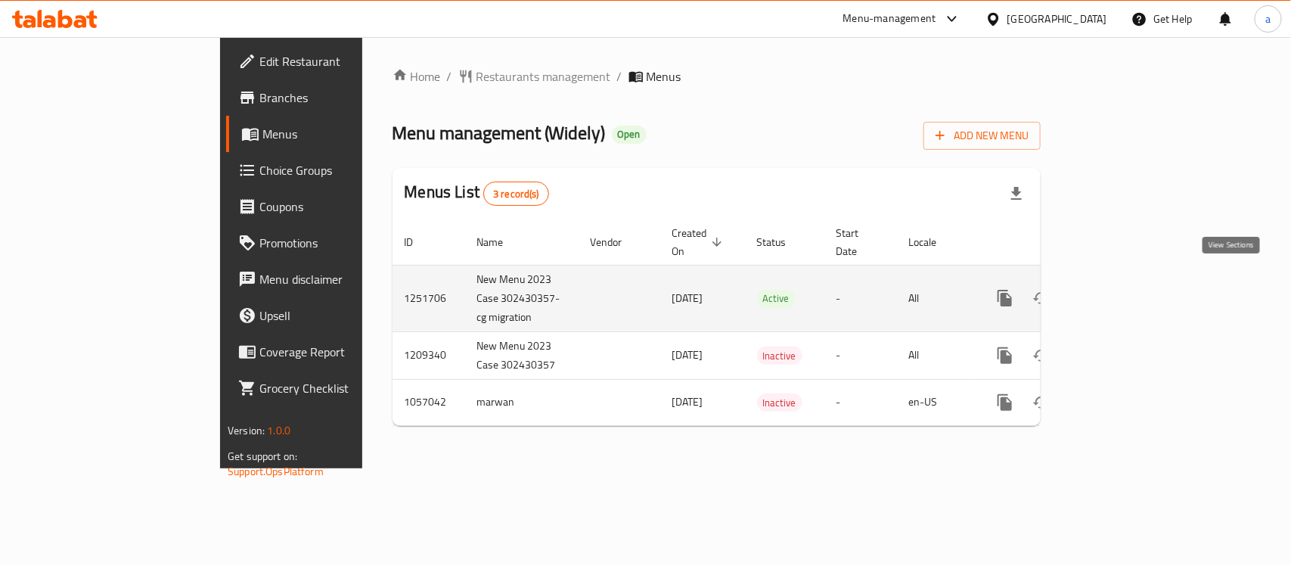
click at [1123, 289] on icon "enhanced table" at bounding box center [1114, 298] width 18 height 18
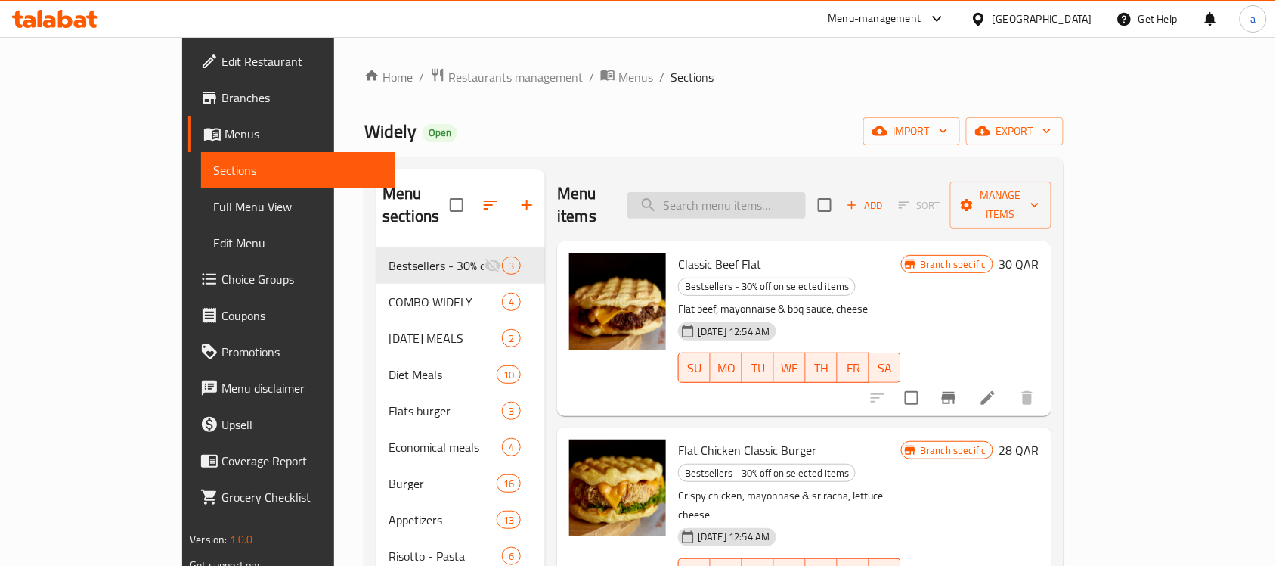
click at [785, 193] on input "search" at bounding box center [716, 205] width 178 height 26
paste input "Widely 7UP"
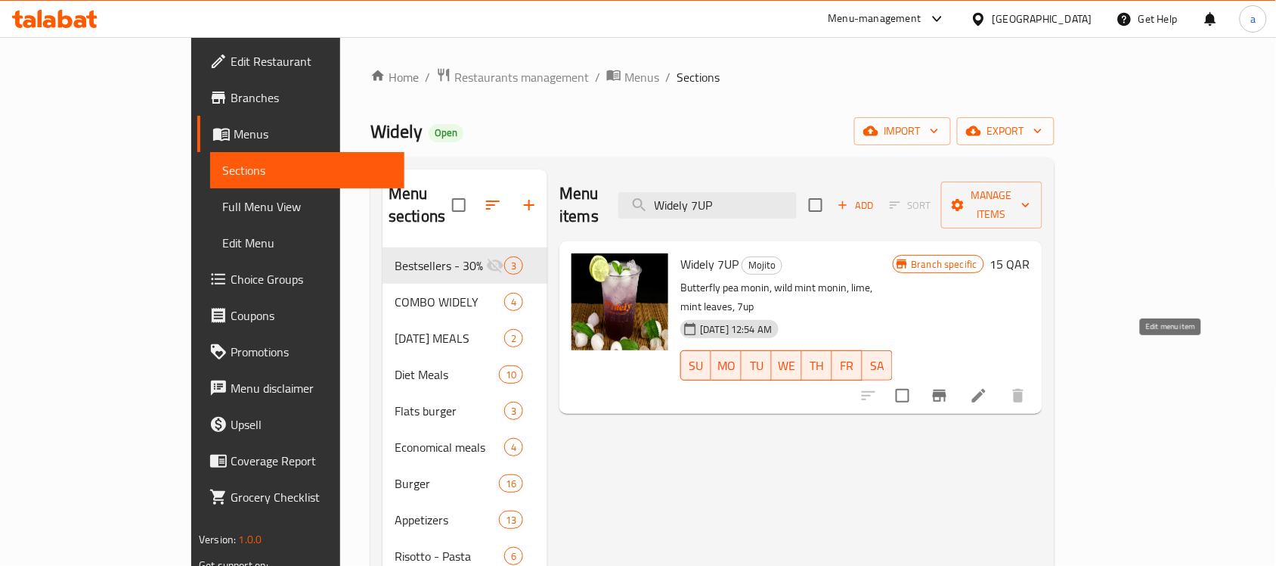
type input "Widely 7UP"
click at [986, 389] on icon at bounding box center [979, 396] width 14 height 14
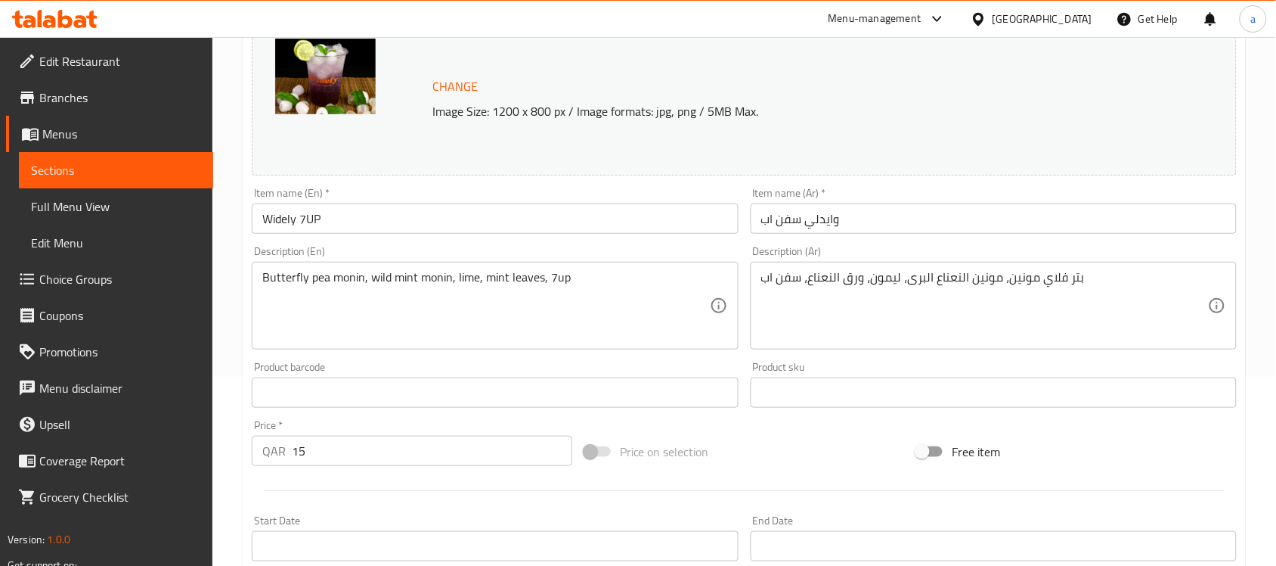
scroll to position [95, 0]
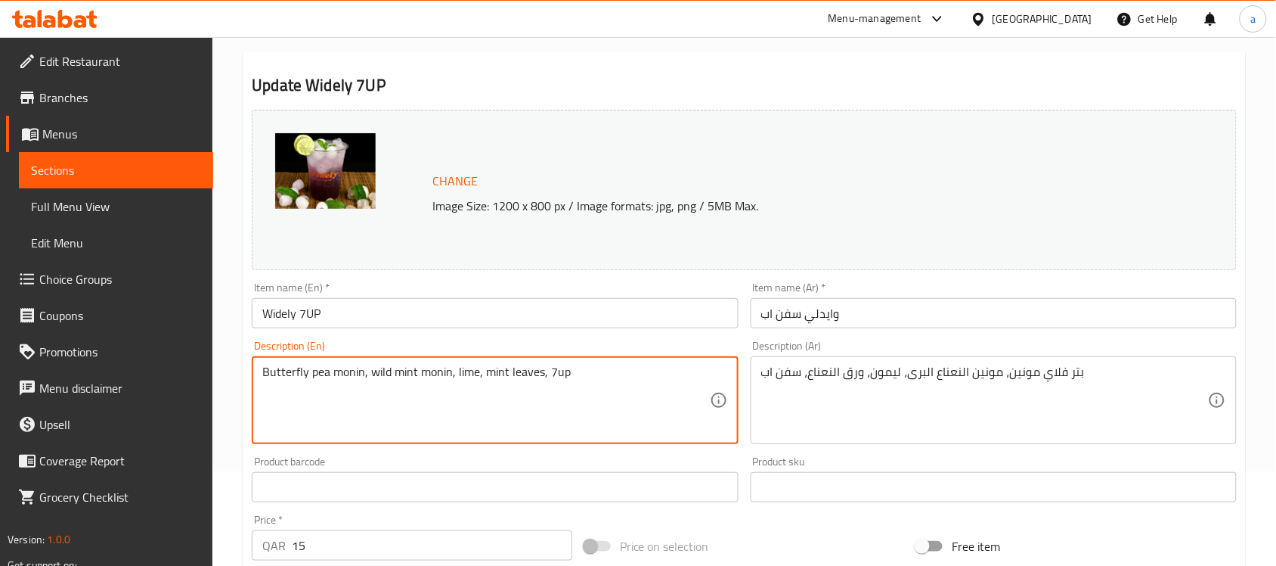
click at [423, 372] on textarea "Butterfly pea monin, wild mint monin, lime, mint leaves, 7up" at bounding box center [485, 400] width 447 height 72
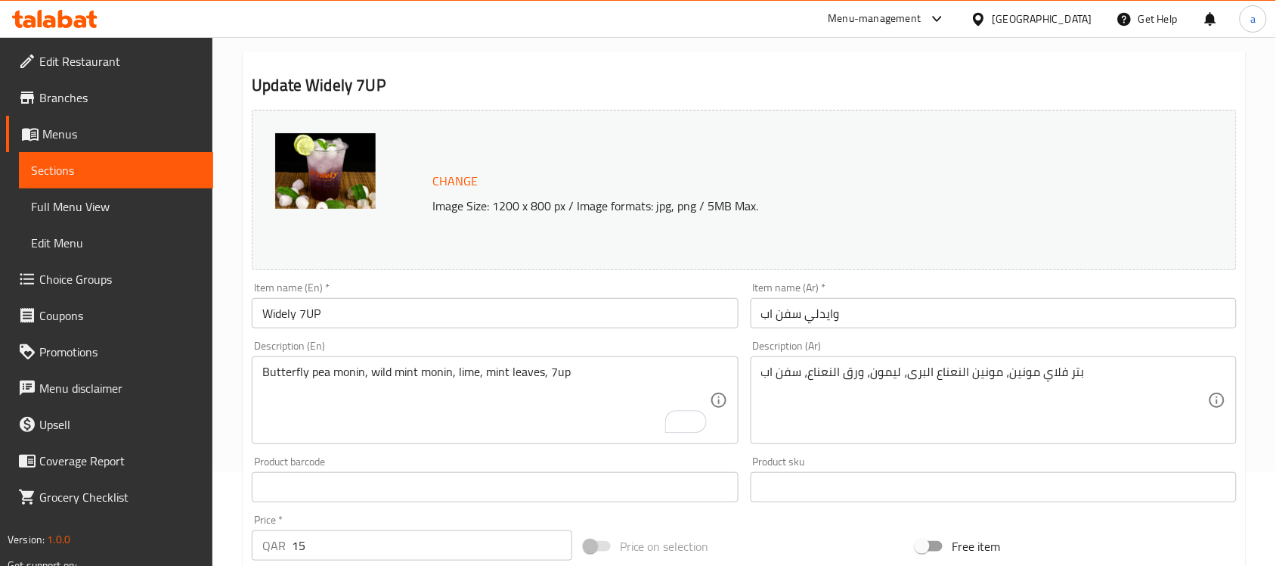
click at [920, 149] on div "Change Image Size: 1200 x 800 px / Image formats: jpg, png / 5MB Max." at bounding box center [744, 190] width 985 height 160
drag, startPoint x: 0, startPoint y: 297, endPoint x: -25, endPoint y: 401, distance: 106.5
click at [0, 401] on html "​ Menu-management Qatar Get Help a Edit Restaurant Branches Menus Sections Full…" at bounding box center [638, 188] width 1276 height 566
click at [0, 225] on li "Menus Sections Full Menu View Edit Menu" at bounding box center [101, 188] width 225 height 145
click at [87, 23] on icon at bounding box center [54, 19] width 85 height 18
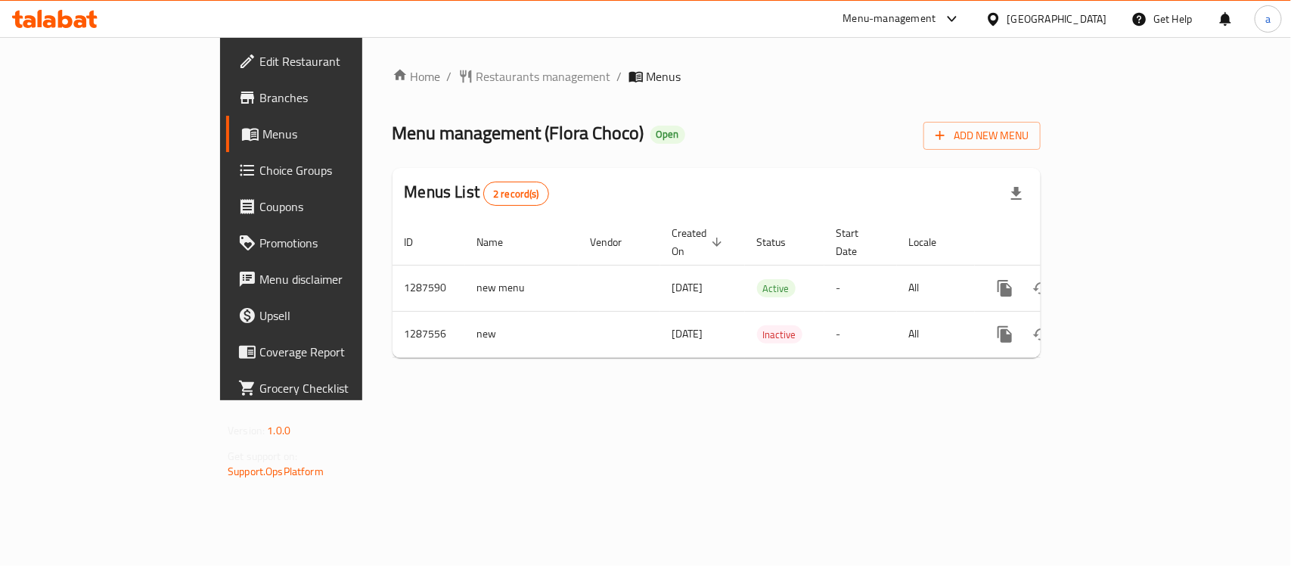
click at [63, 20] on icon at bounding box center [54, 19] width 85 height 18
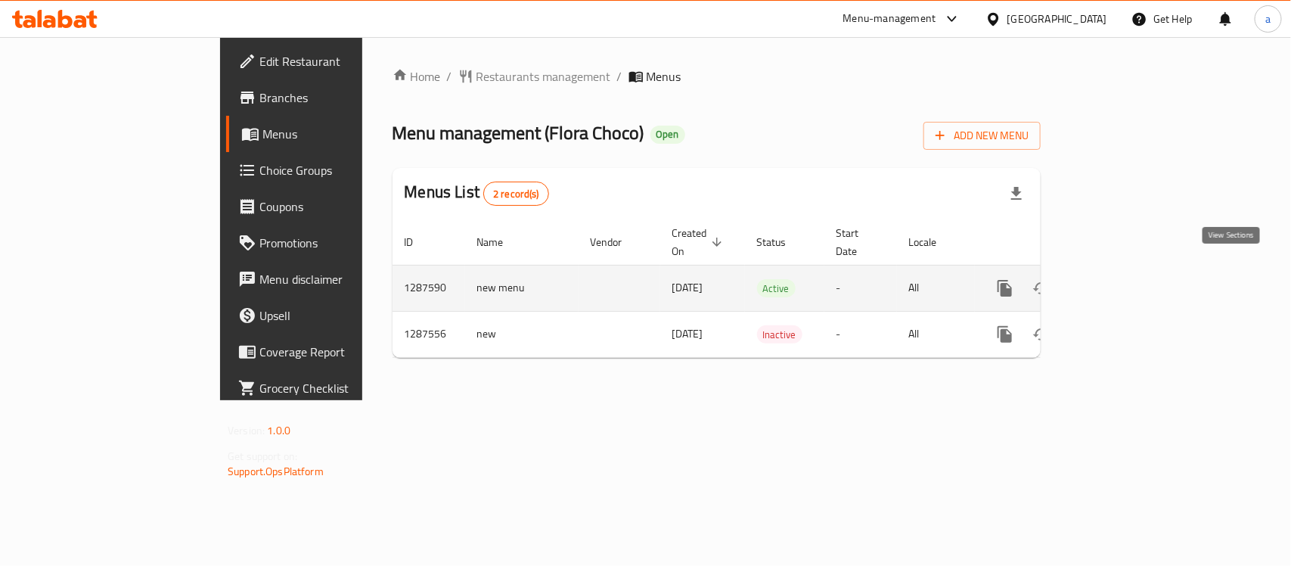
click at [1123, 279] on icon "enhanced table" at bounding box center [1114, 288] width 18 height 18
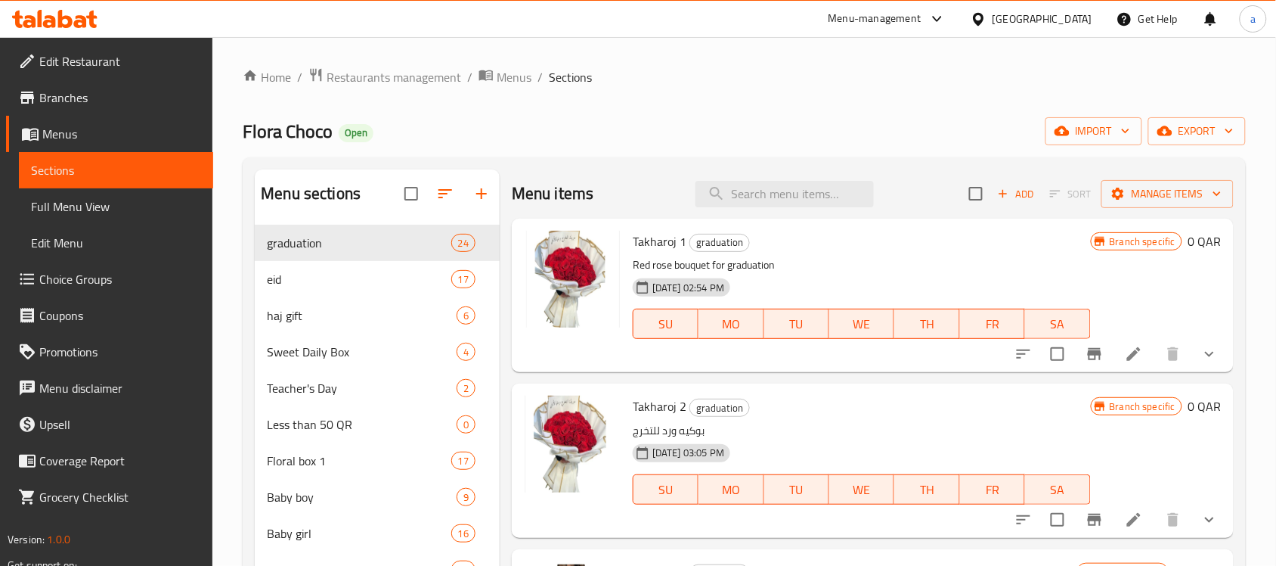
click at [65, 27] on icon at bounding box center [65, 19] width 14 height 18
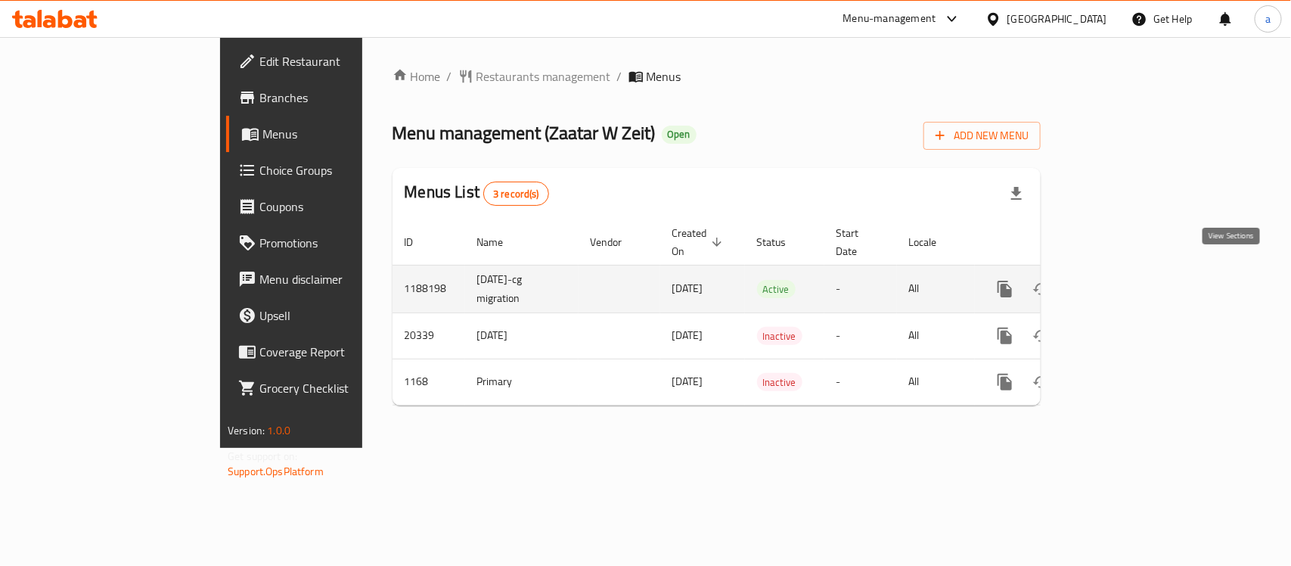
click at [1132, 274] on link "enhanced table" at bounding box center [1113, 289] width 36 height 36
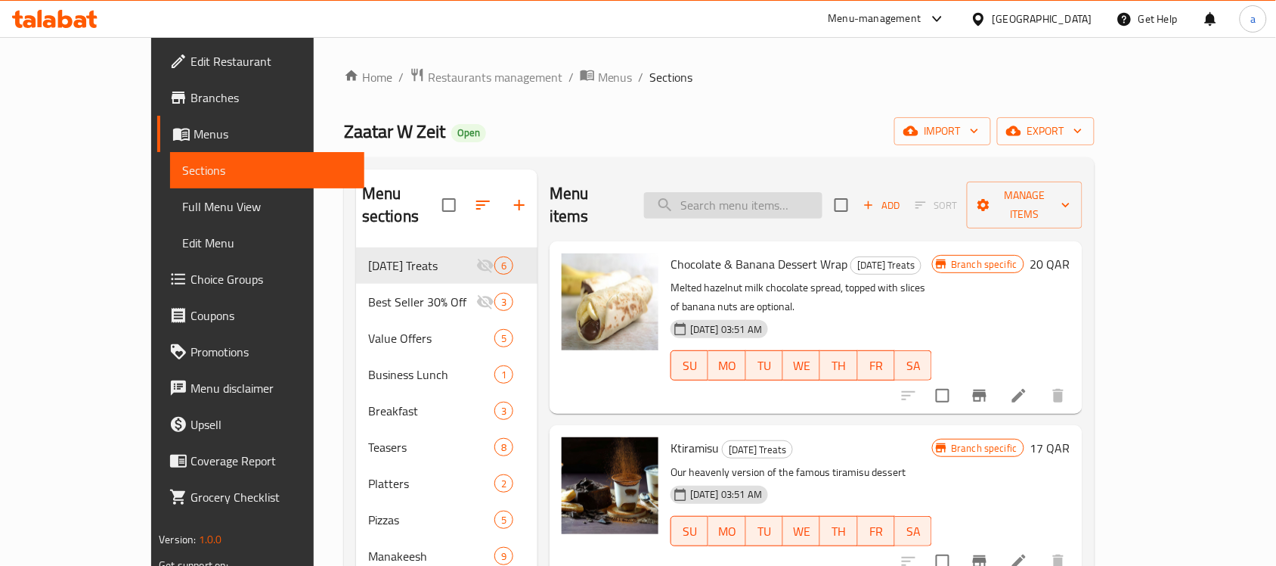
click at [804, 192] on input "search" at bounding box center [733, 205] width 178 height 26
paste input "Eggs Your Way"
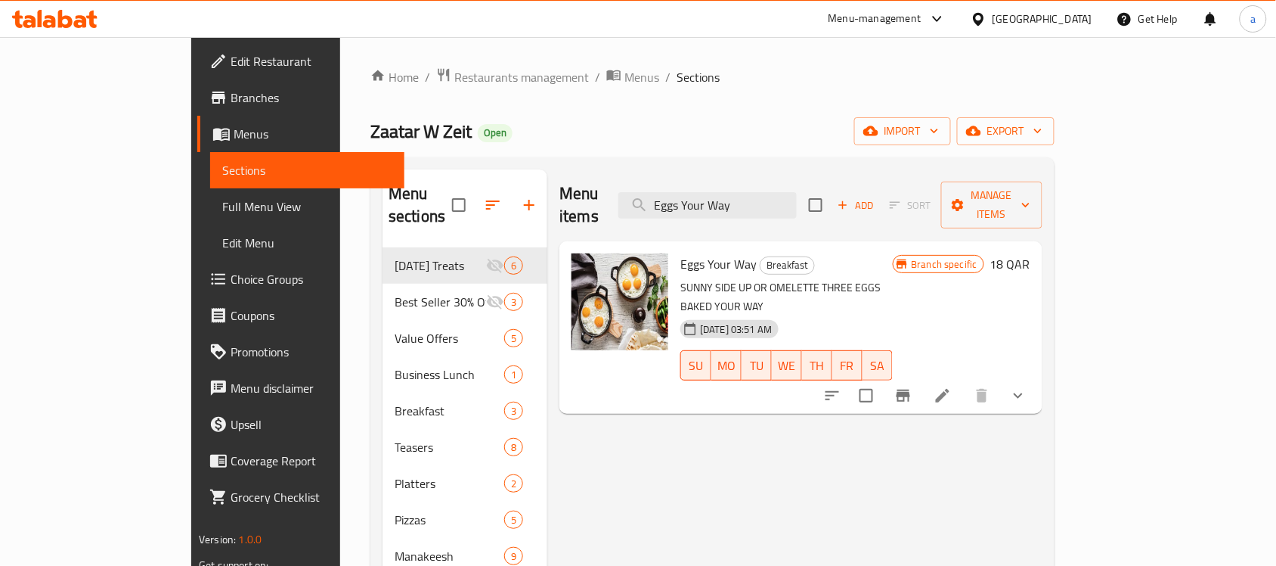
type input "Eggs Your Way"
click at [51, 13] on icon at bounding box center [54, 19] width 85 height 18
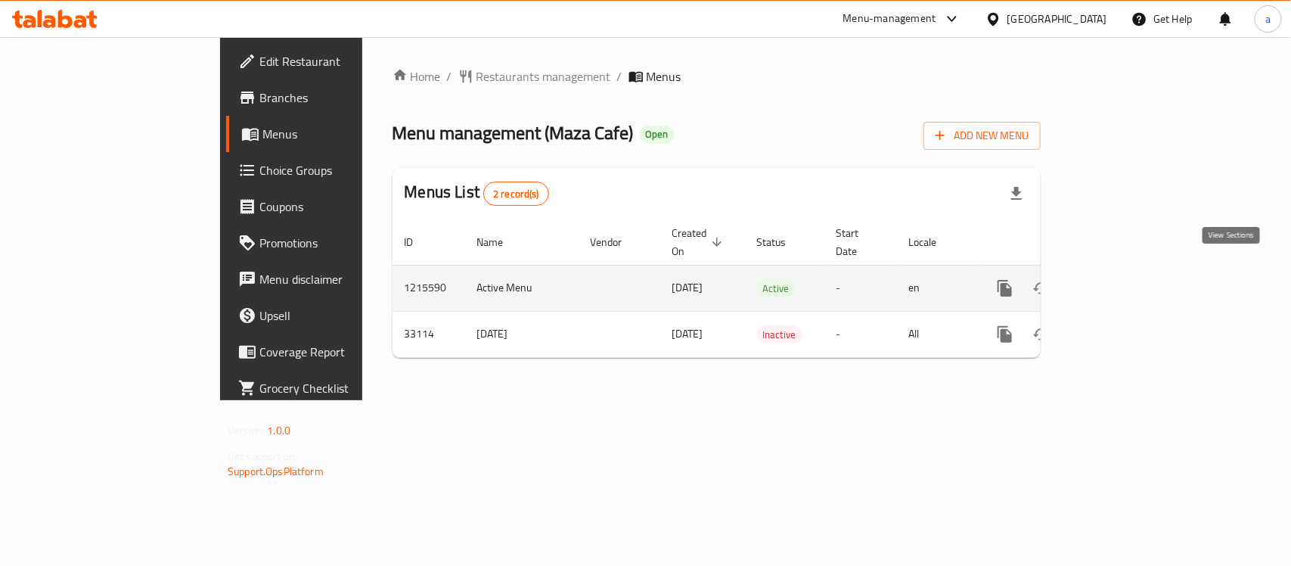
click at [1123, 279] on icon "enhanced table" at bounding box center [1114, 288] width 18 height 18
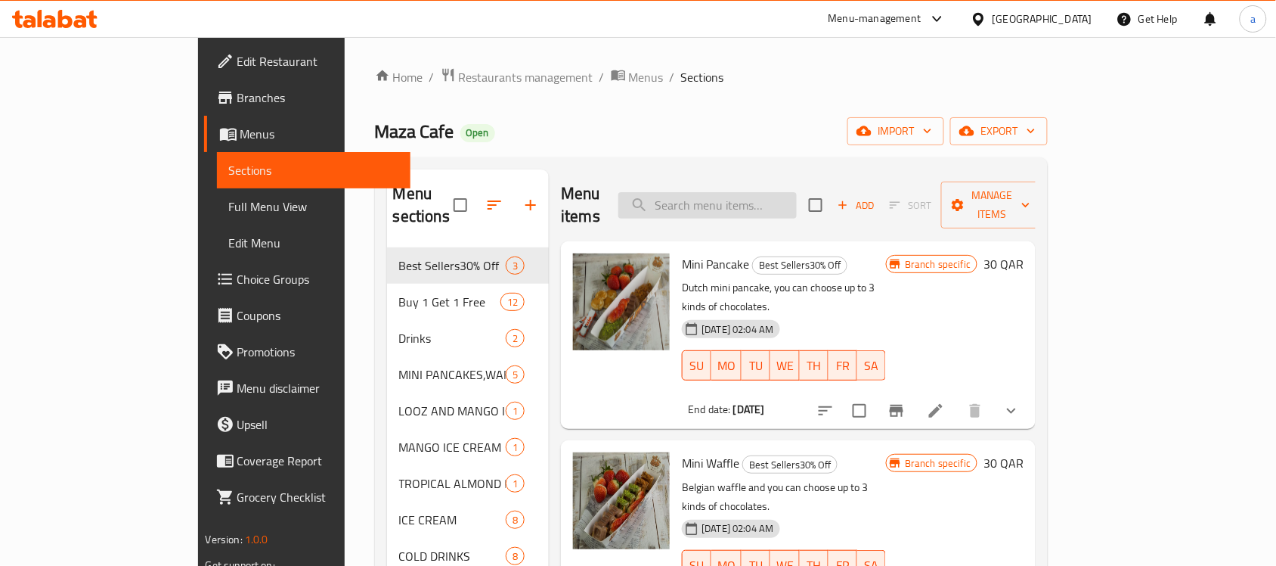
click at [762, 197] on input "search" at bounding box center [707, 205] width 178 height 26
paste input "Passion Fruit Mojito Sprite"
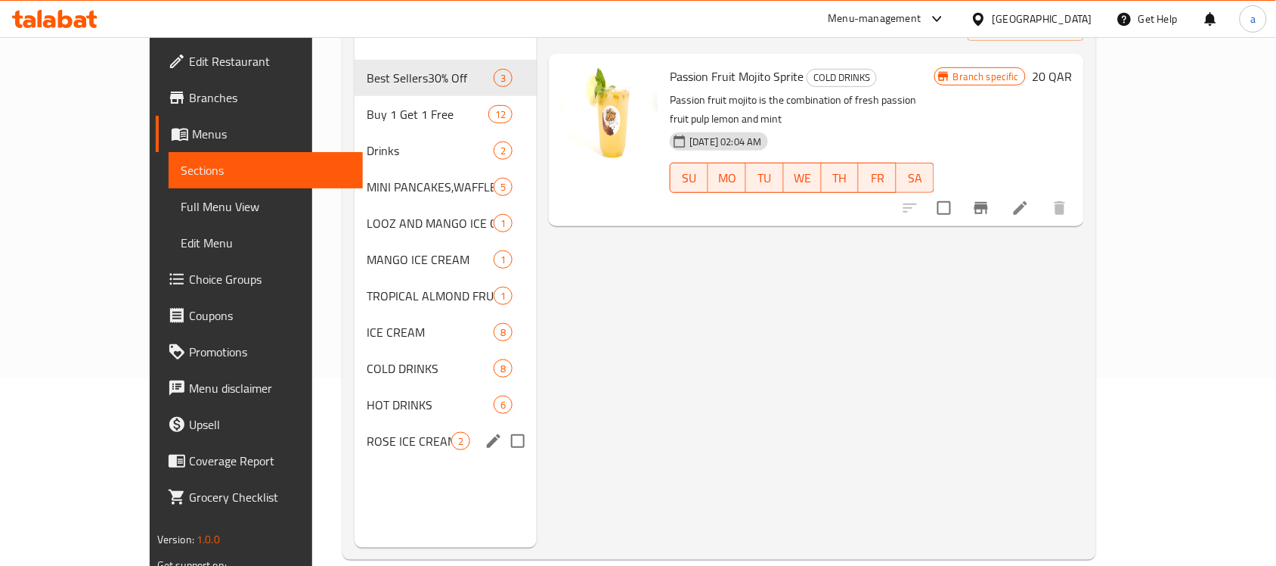
scroll to position [189, 0]
type input "Passion Fruit Mojito Sprite"
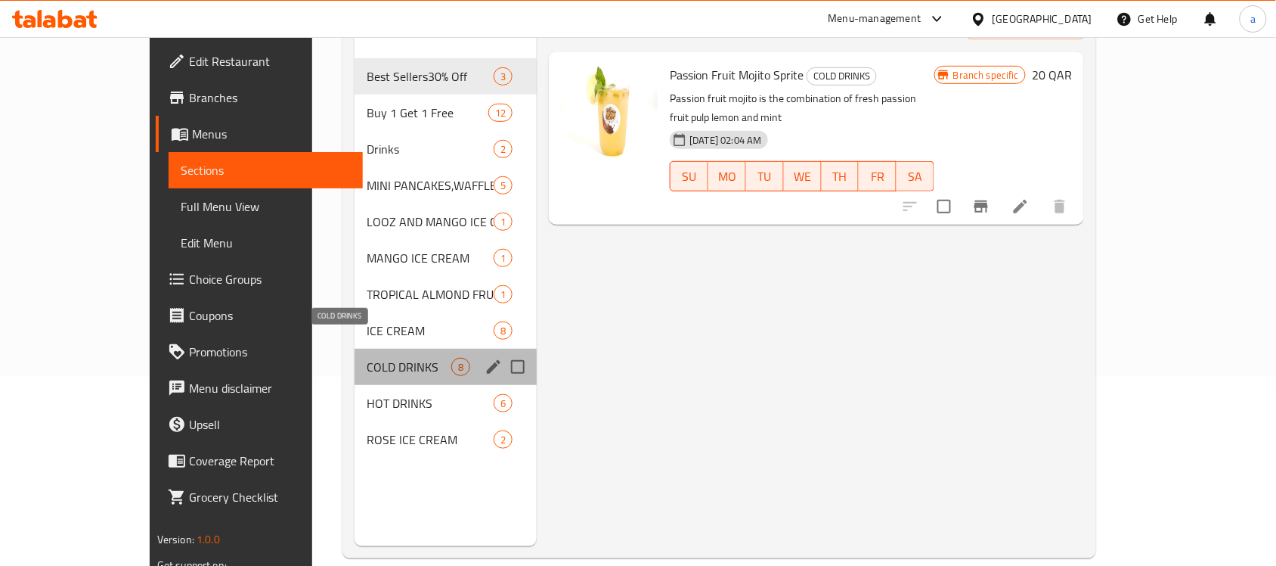
click at [367, 358] on span "COLD DRINKS" at bounding box center [409, 367] width 85 height 18
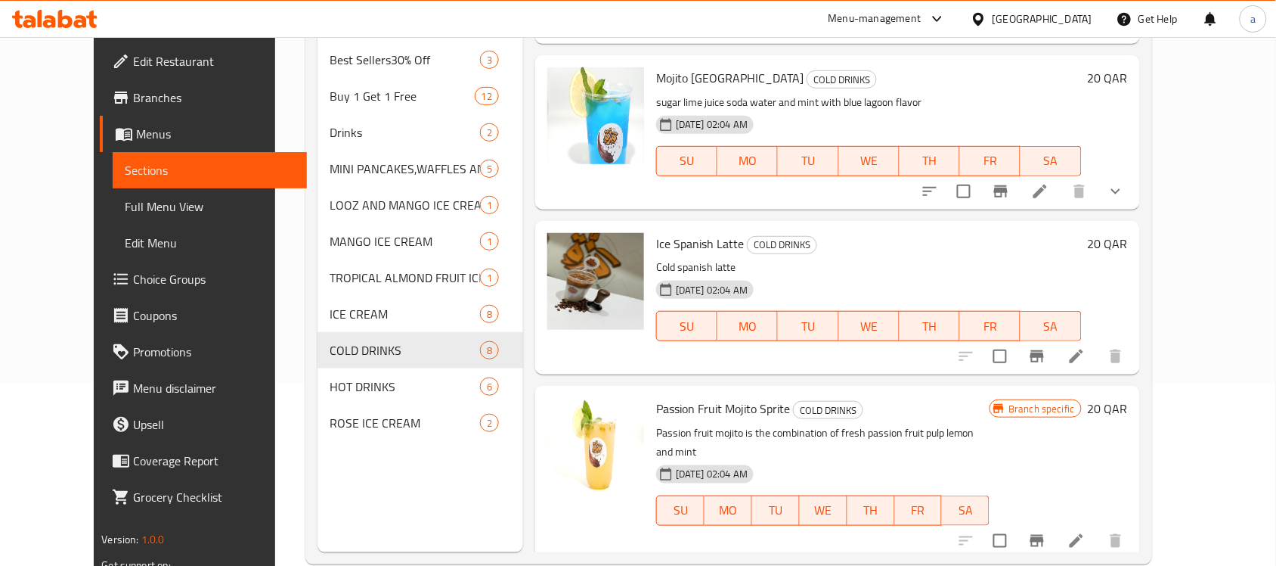
scroll to position [189, 0]
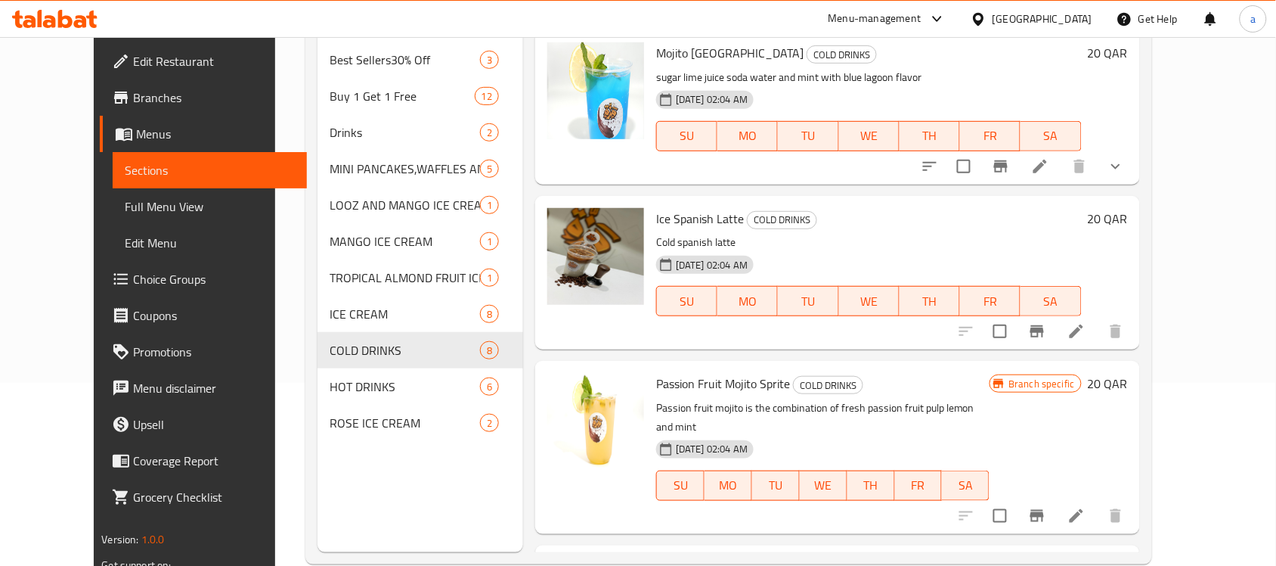
click at [864, 398] on p "Passion fruit mojito is the combination of fresh passion fruit pulp lemon and m…" at bounding box center [822, 417] width 333 height 38
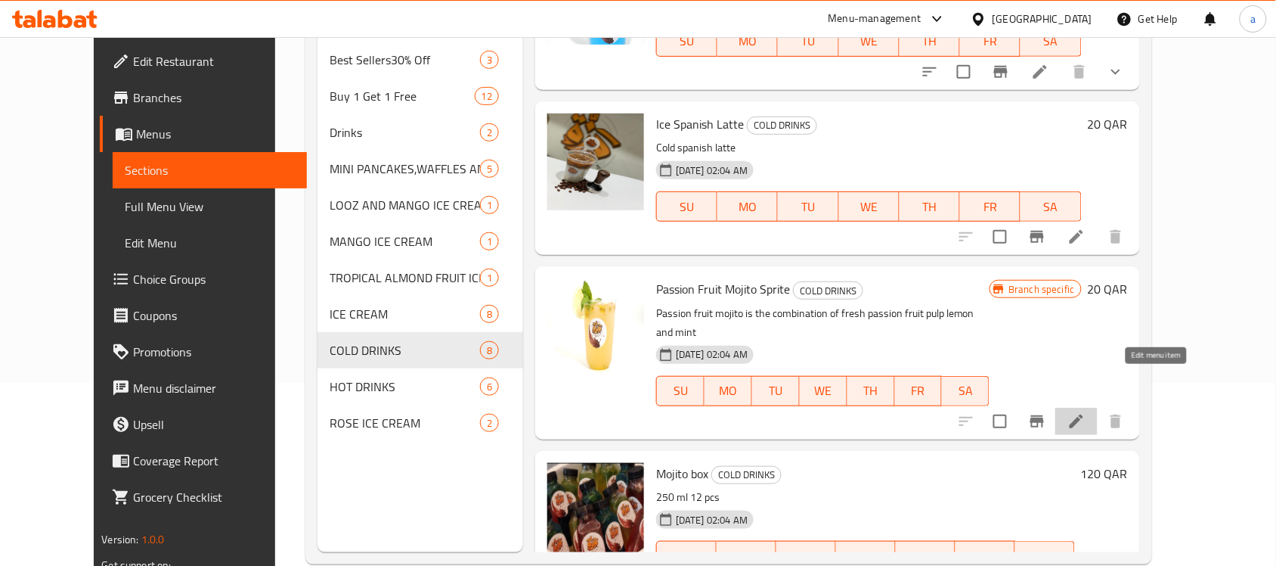
click at [1086, 412] on icon at bounding box center [1076, 421] width 18 height 18
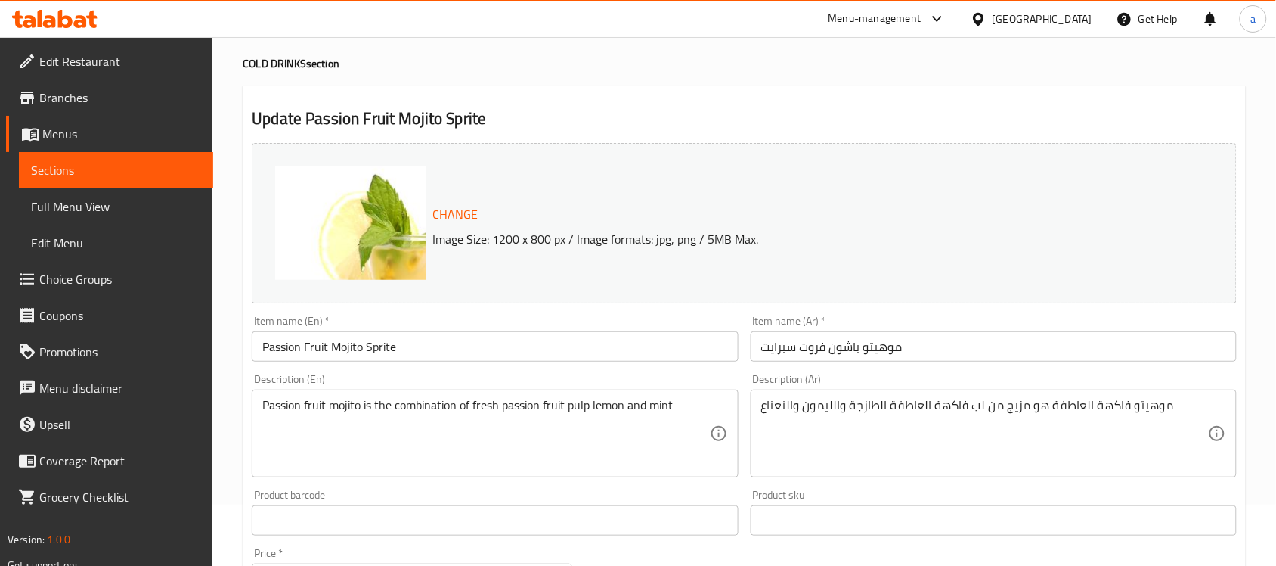
scroll to position [95, 0]
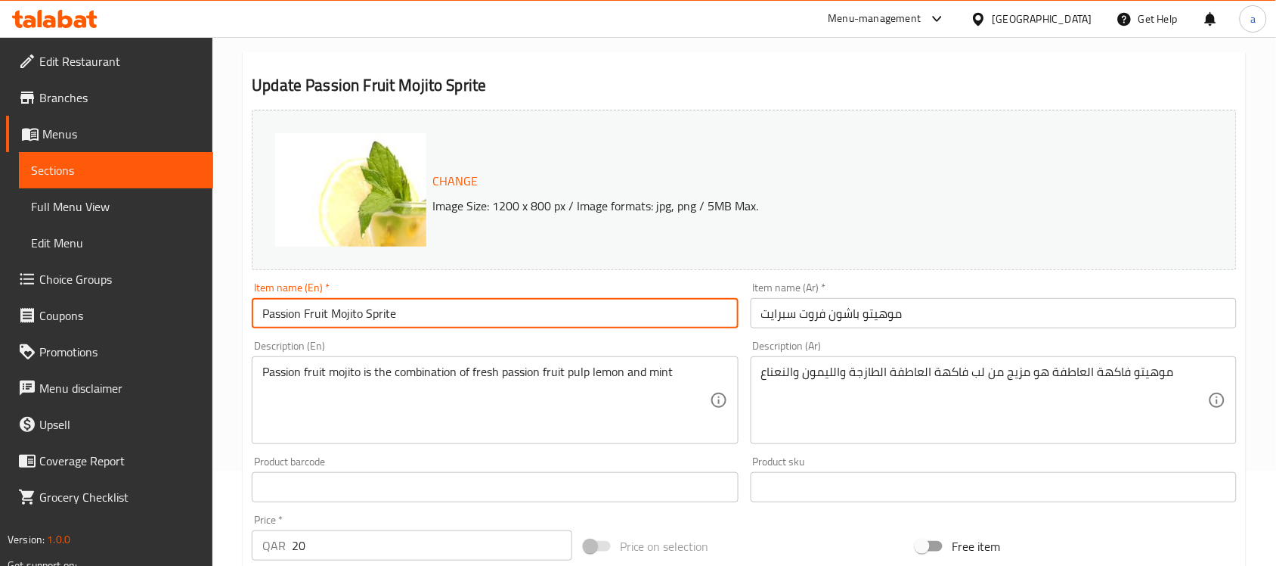
click at [296, 308] on input "Passion Fruit Mojito Sprite" at bounding box center [495, 313] width 486 height 30
click at [993, 23] on div at bounding box center [982, 19] width 22 height 17
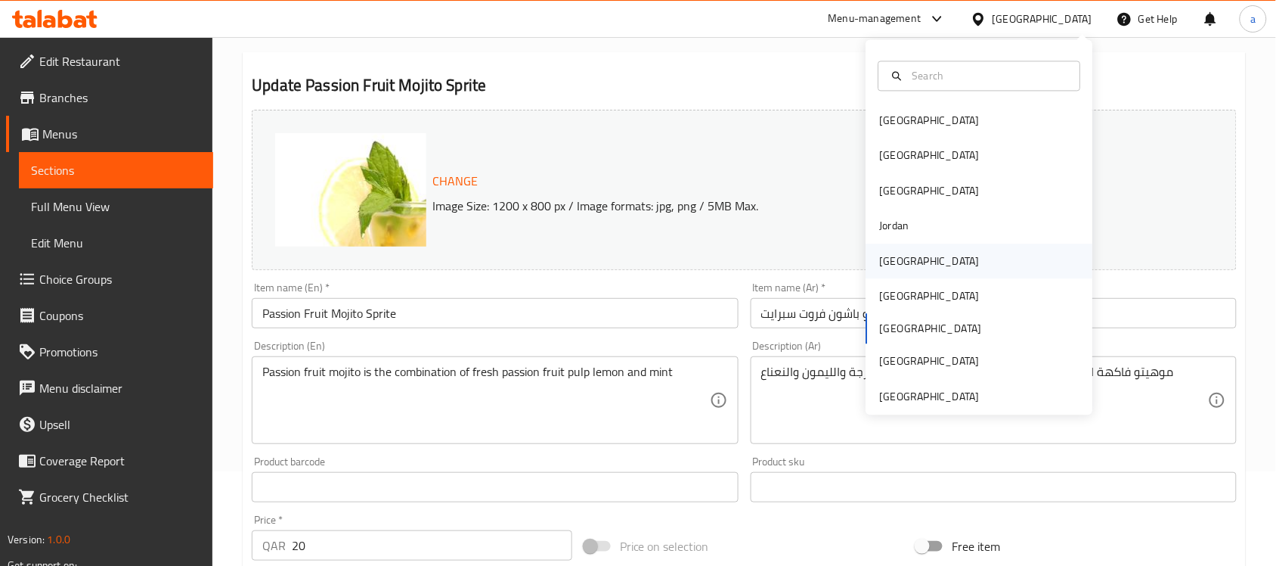
click at [915, 262] on div "Kuwait" at bounding box center [979, 260] width 227 height 35
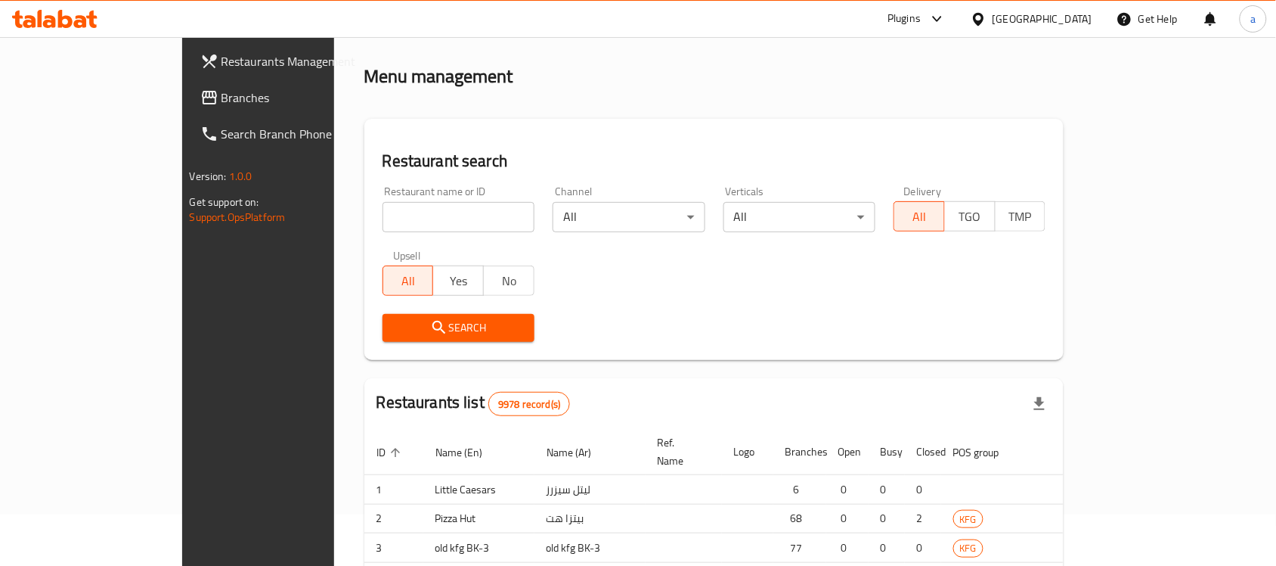
scroll to position [95, 0]
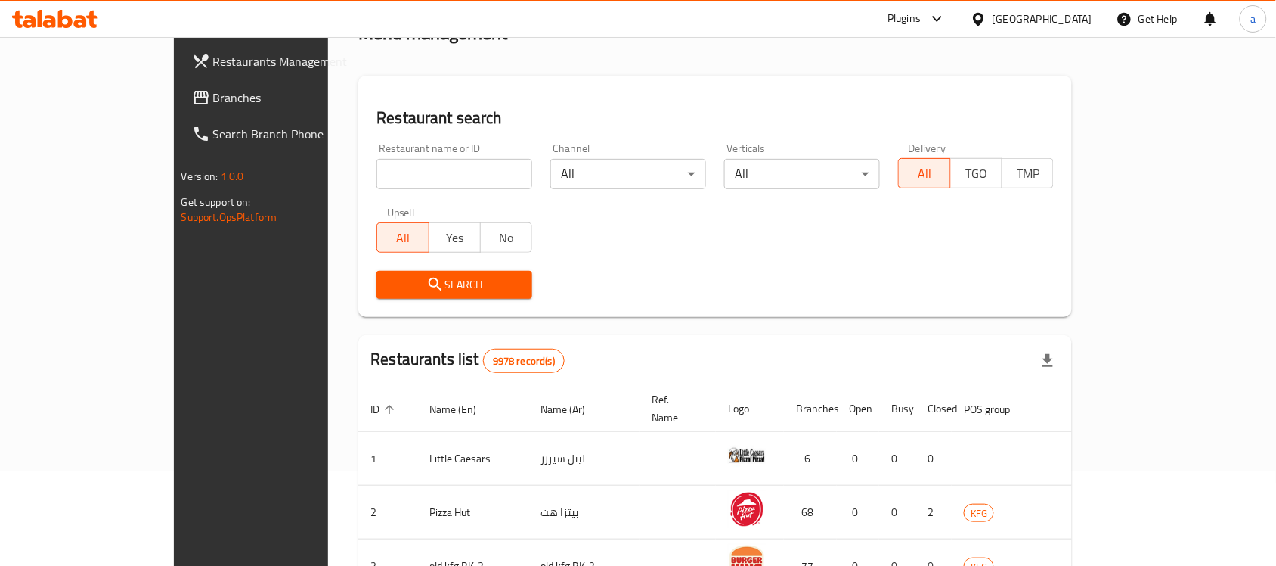
click at [213, 101] on span "Branches" at bounding box center [294, 97] width 162 height 18
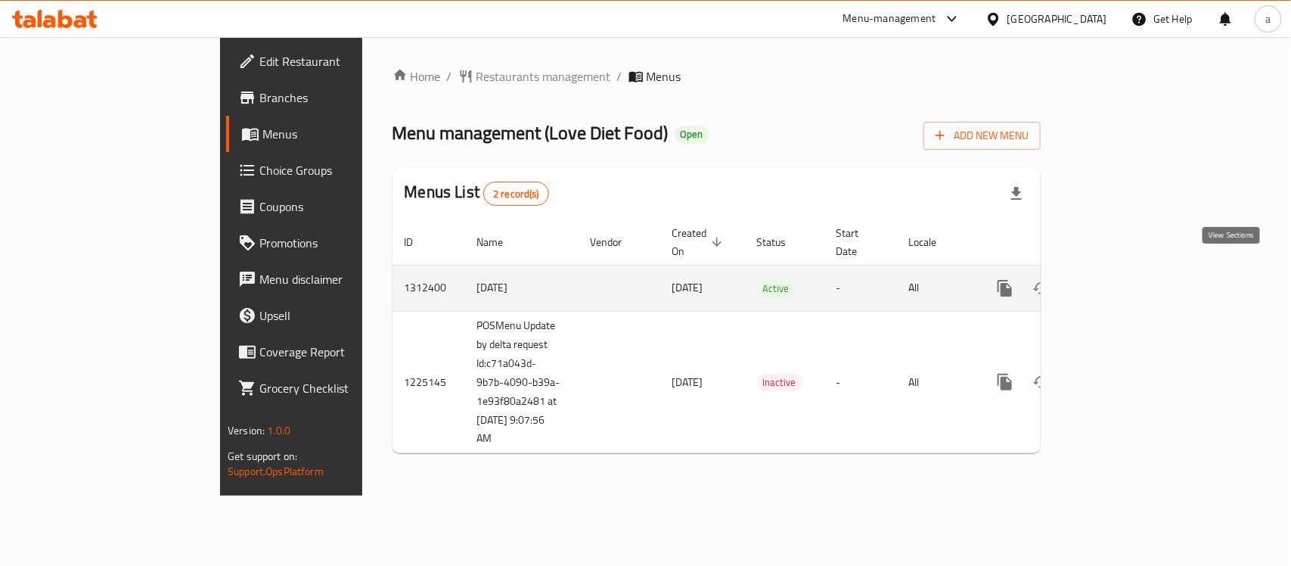
click at [1123, 279] on icon "enhanced table" at bounding box center [1114, 288] width 18 height 18
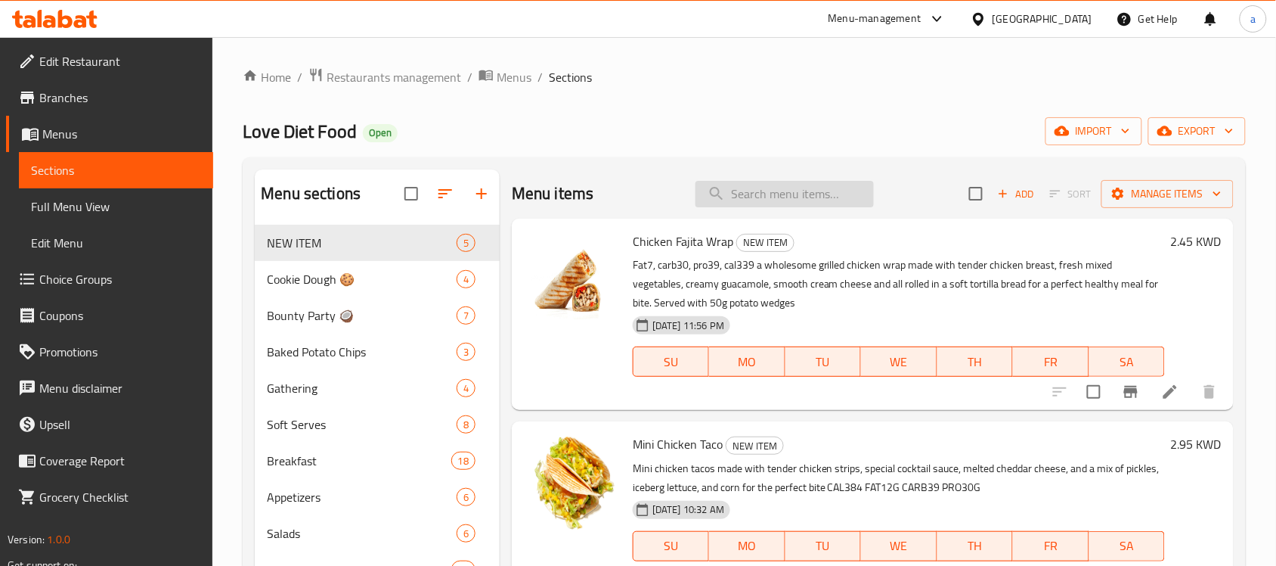
click at [789, 200] on input "search" at bounding box center [785, 194] width 178 height 26
paste input "Choose Your Fav. Halfs:"
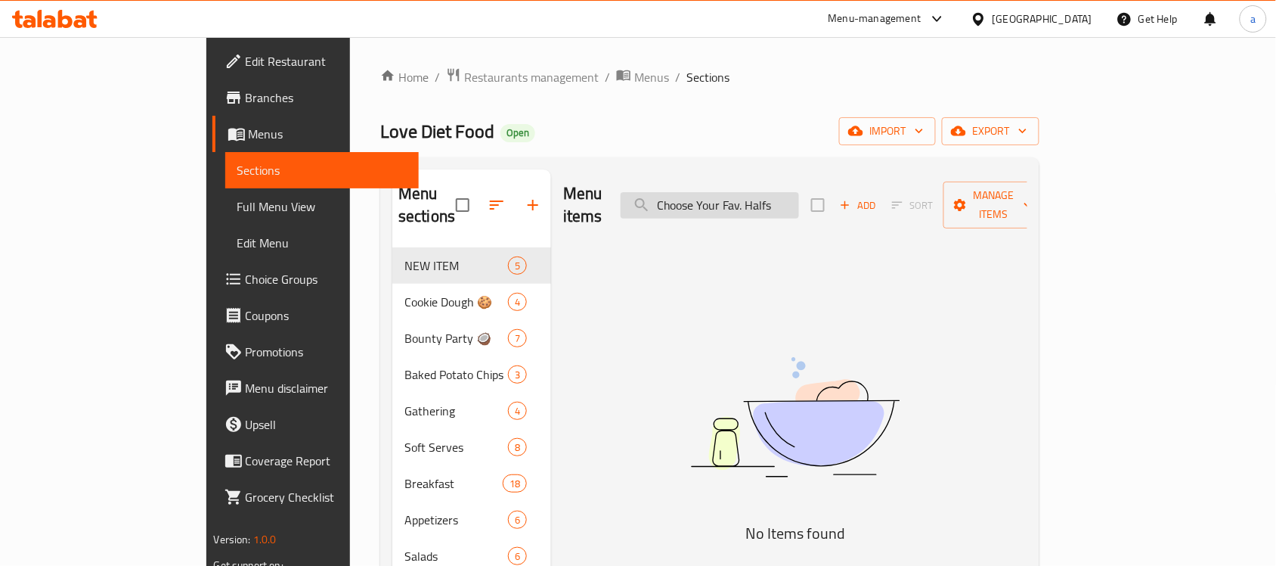
click at [799, 199] on input "Choose Your Fav. Halfs" at bounding box center [710, 205] width 178 height 26
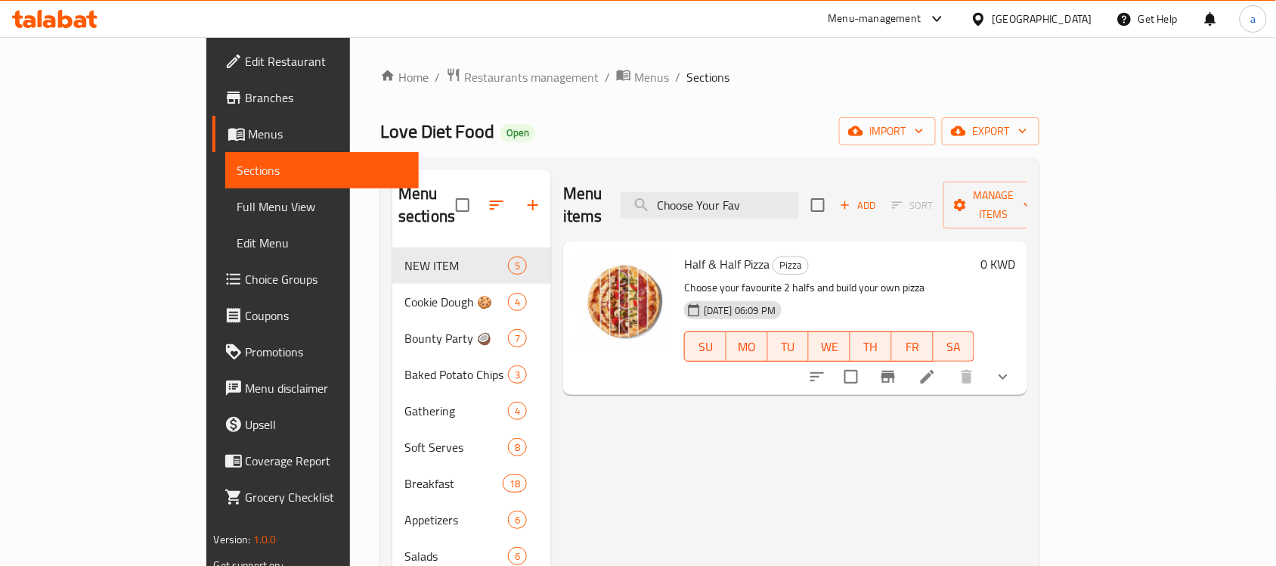
type input "Choose Your Fav"
click at [246, 270] on span "Choice Groups" at bounding box center [327, 279] width 162 height 18
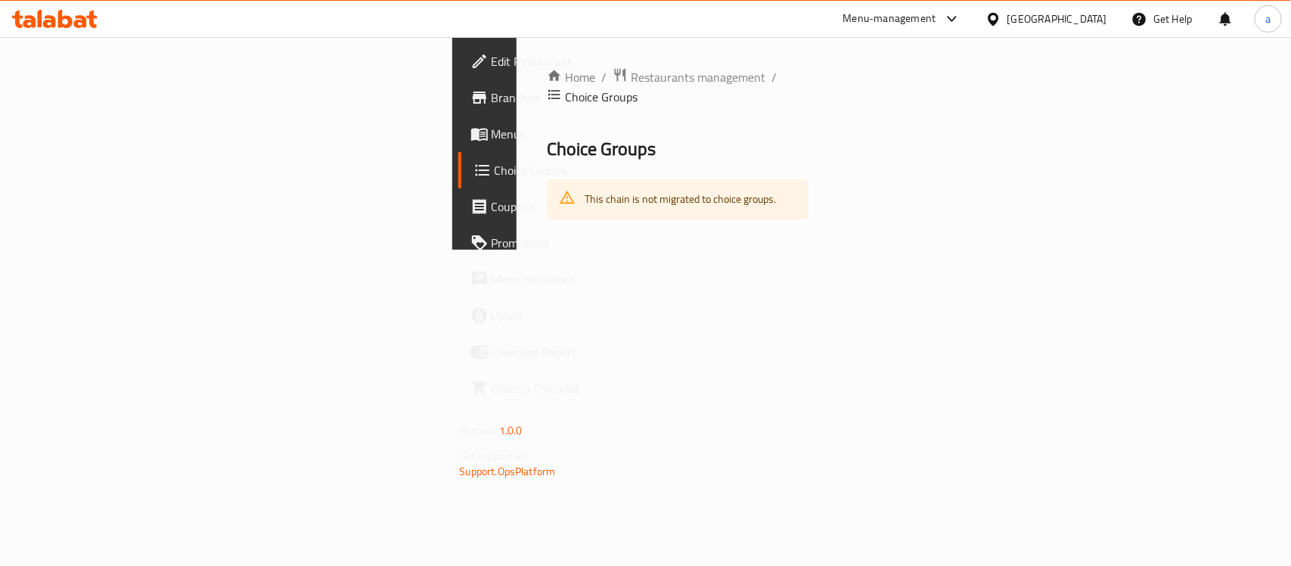
click at [38, 25] on icon at bounding box center [40, 18] width 5 height 17
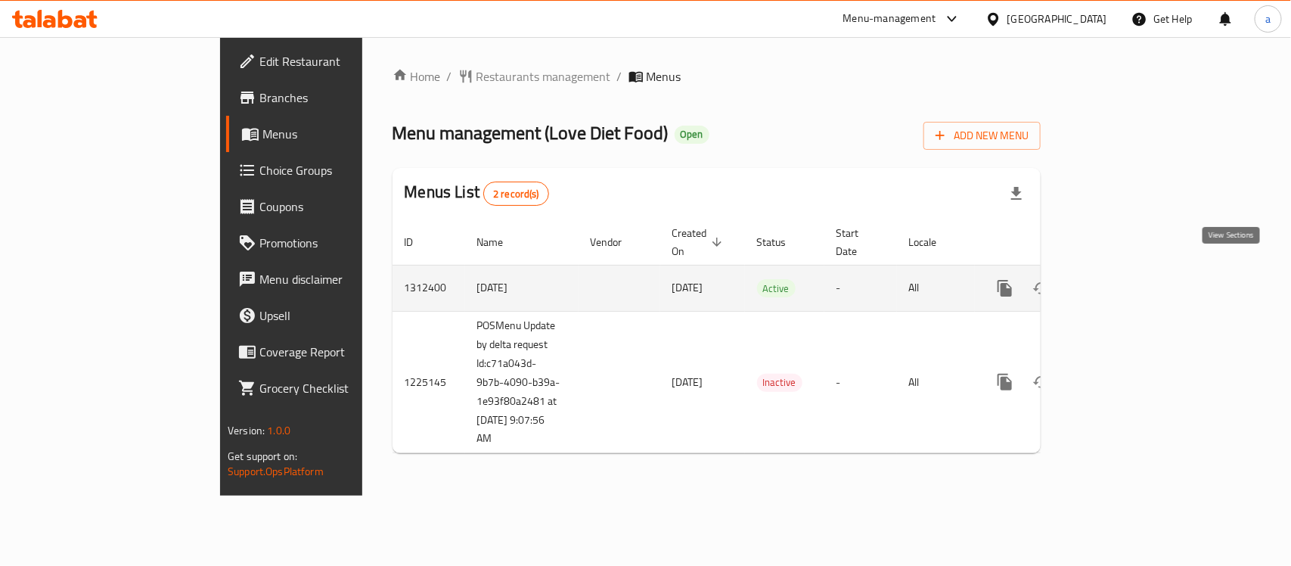
click at [1120, 281] on icon "enhanced table" at bounding box center [1114, 288] width 14 height 14
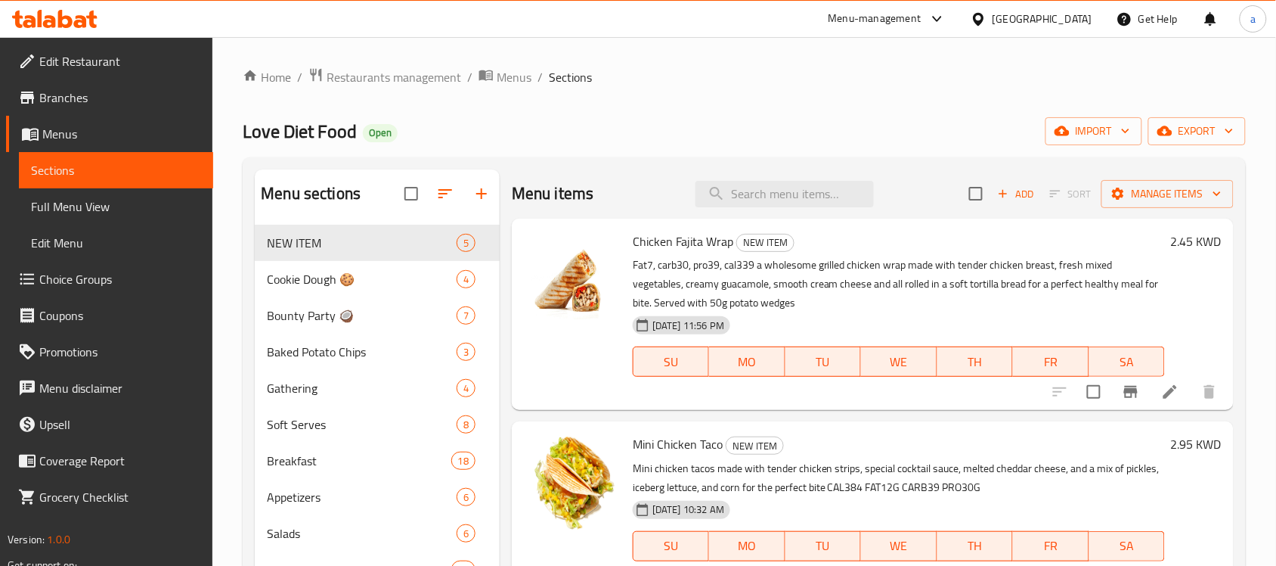
click at [73, 285] on span "Choice Groups" at bounding box center [120, 279] width 162 height 18
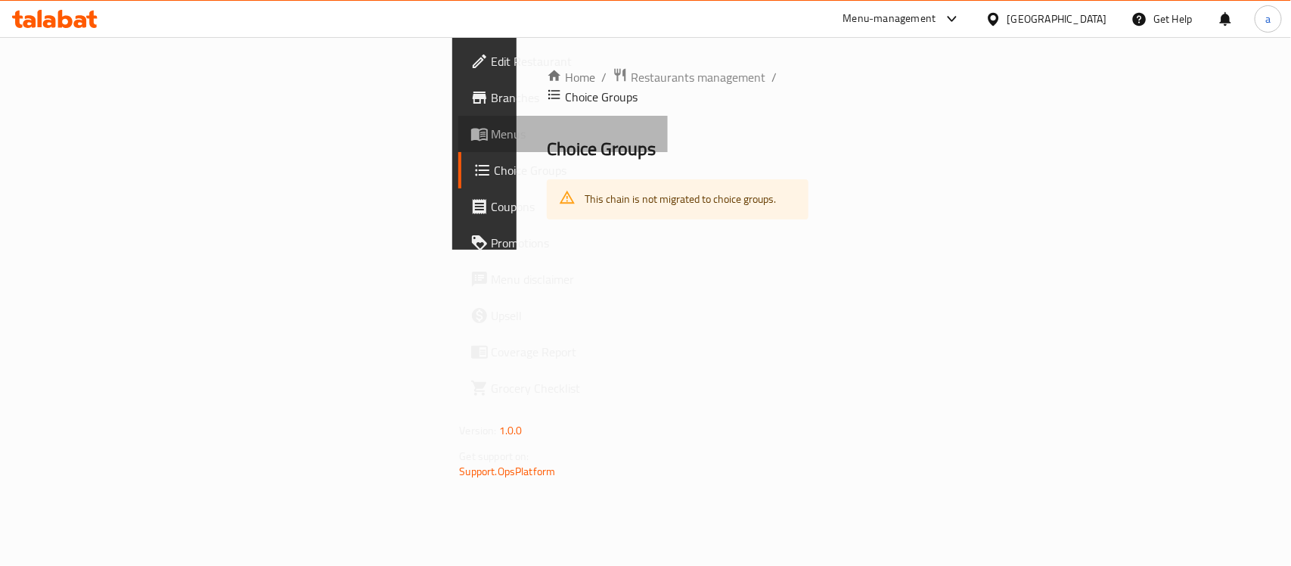
click at [491, 129] on span "Menus" at bounding box center [573, 134] width 164 height 18
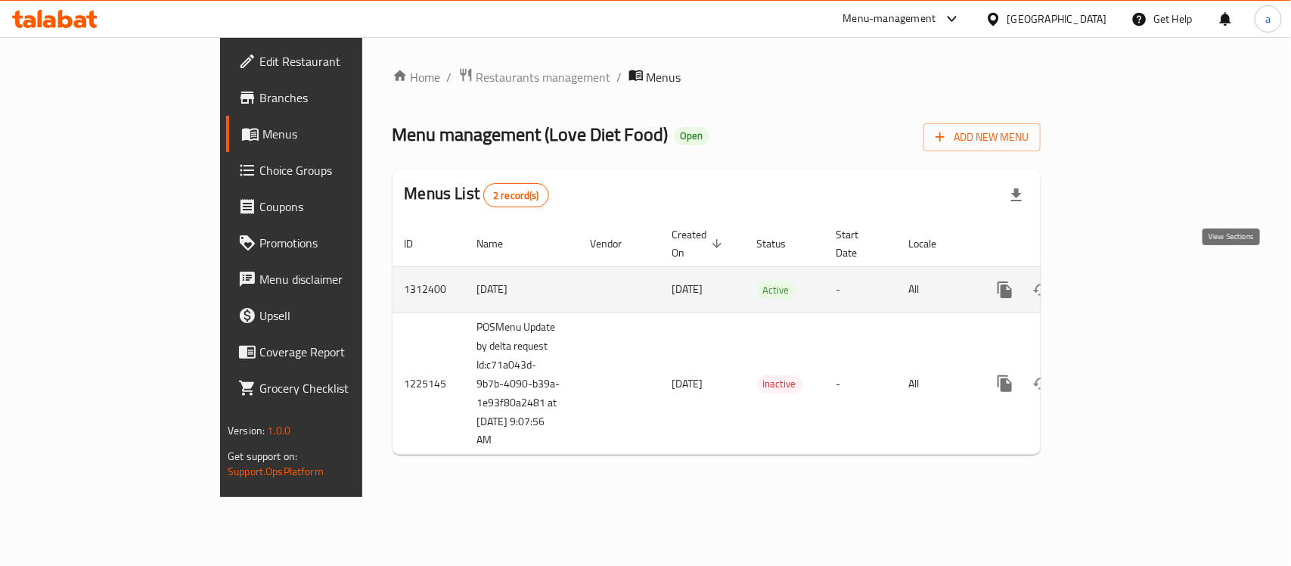
click at [1123, 280] on icon "enhanced table" at bounding box center [1114, 289] width 18 height 18
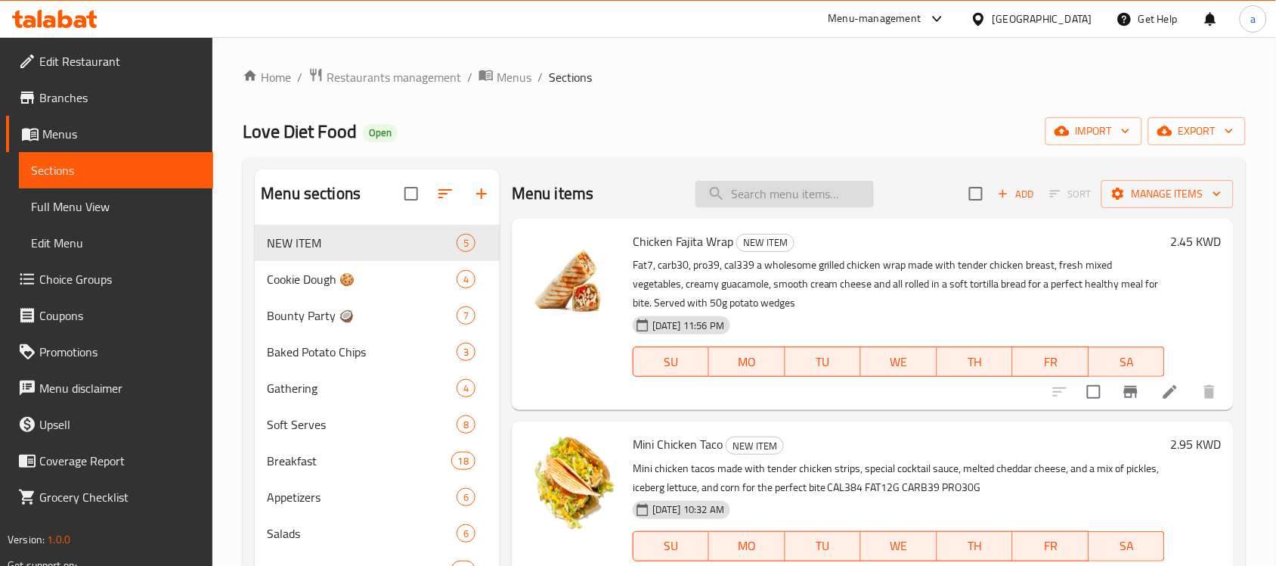
click at [800, 194] on input "search" at bounding box center [785, 194] width 178 height 26
paste input "Choose Your Fav. Halfs"
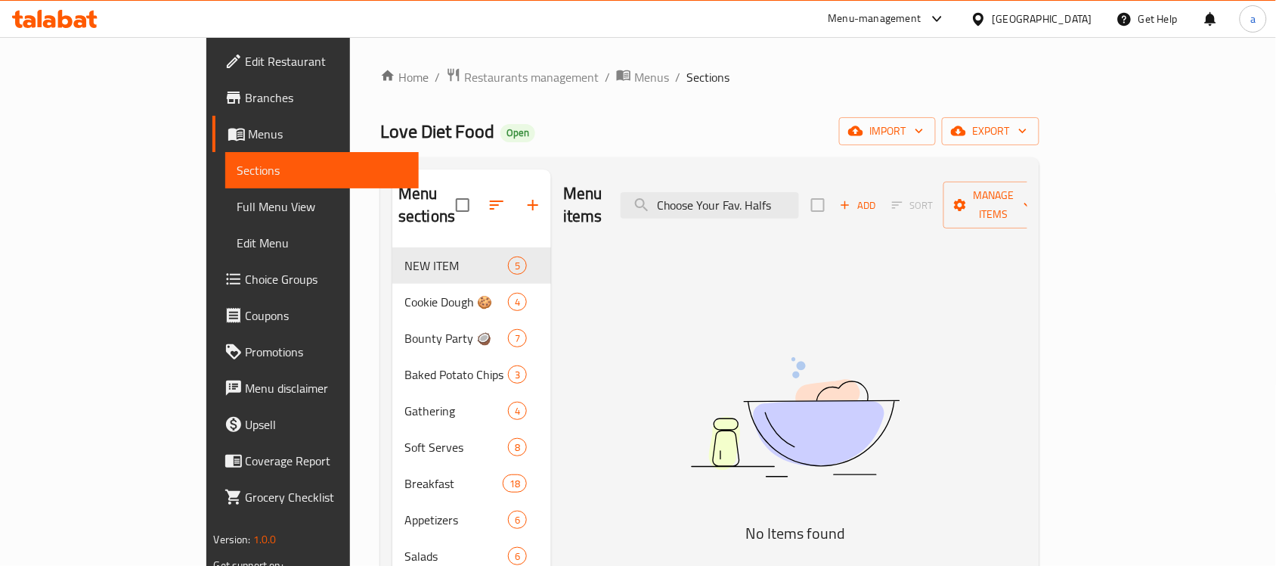
drag, startPoint x: 819, startPoint y: 194, endPoint x: 605, endPoint y: 222, distance: 215.7
click at [629, 212] on div "Menu items Choose Your Fav. Halfs Add Sort Manage items" at bounding box center [795, 205] width 464 height 72
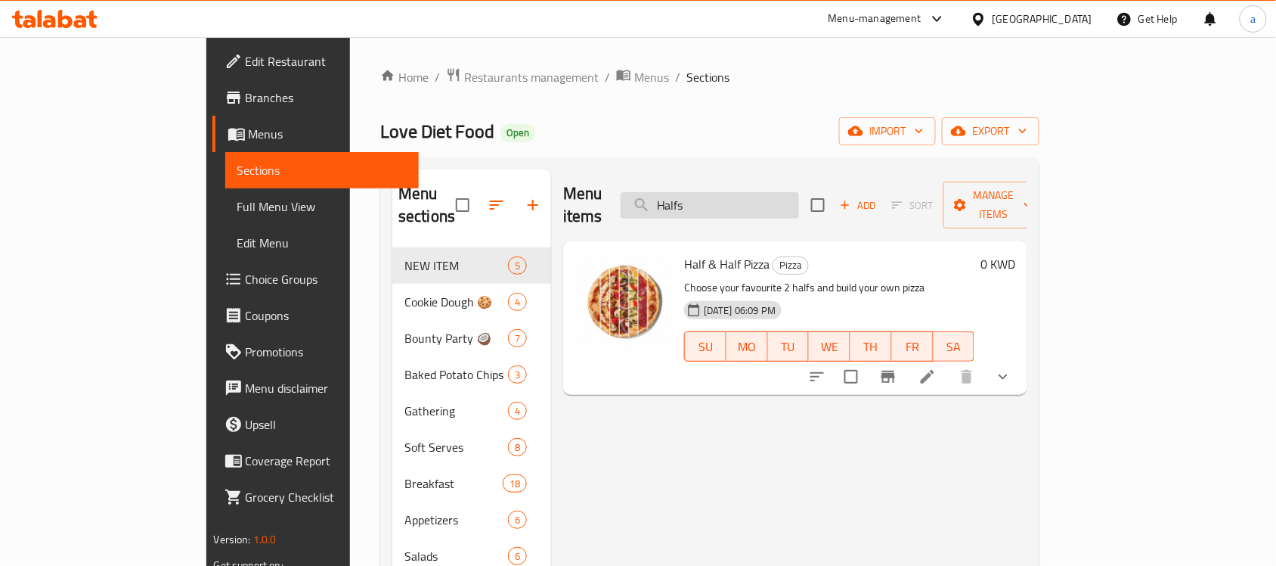
click at [792, 200] on input "Halfs" at bounding box center [710, 205] width 178 height 26
paste input "Choose Your Fav."
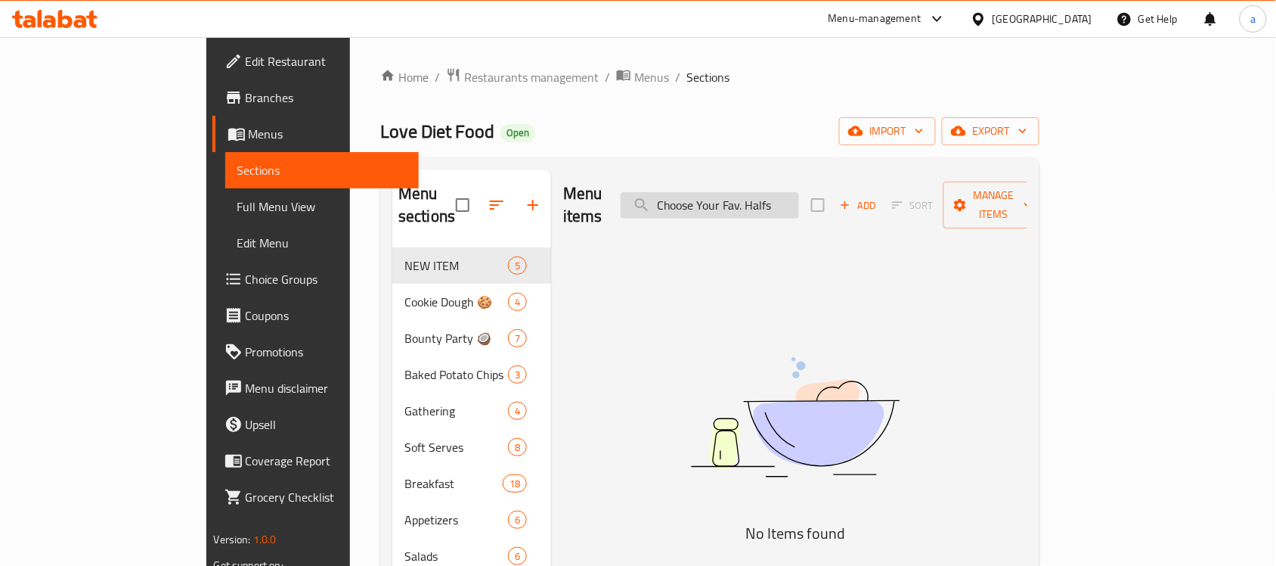
click at [780, 197] on input "Choose Your Fav. Halfs" at bounding box center [710, 205] width 178 height 26
type input "Choose Fav. Halfs"
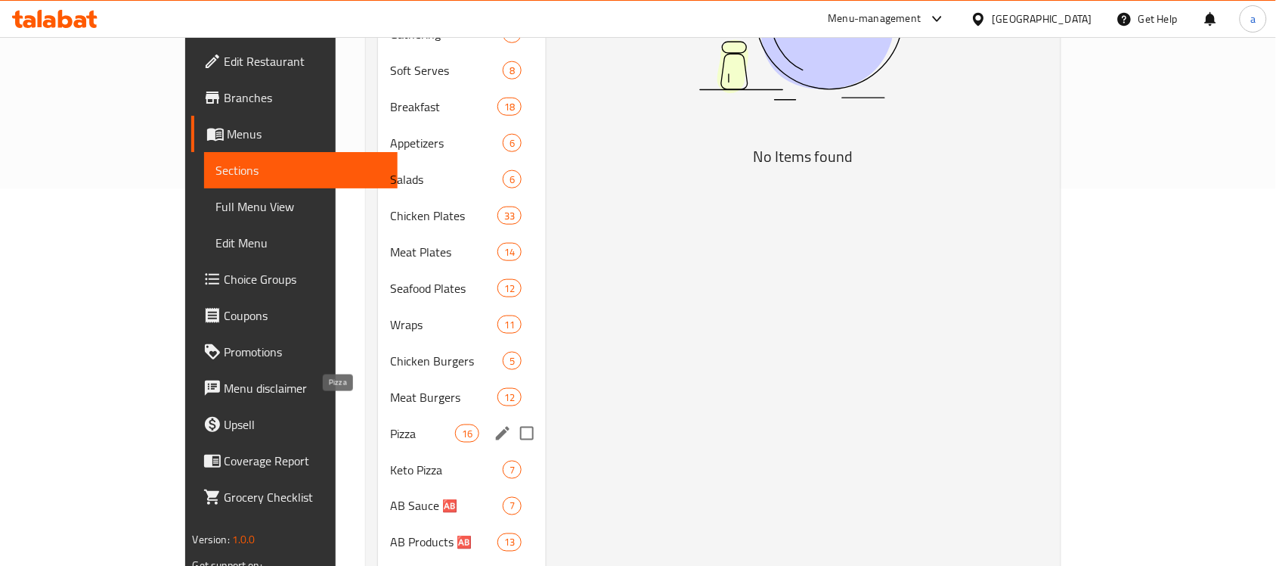
scroll to position [378, 0]
click at [390, 423] on span "Pizza" at bounding box center [422, 432] width 64 height 18
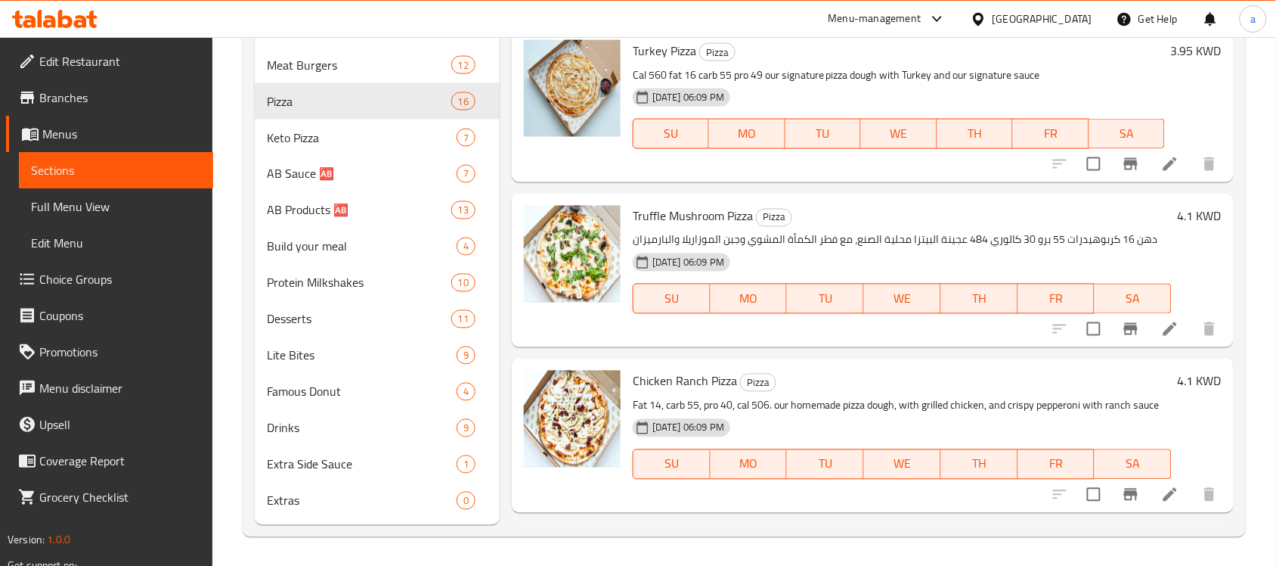
click at [1161, 324] on icon at bounding box center [1170, 329] width 18 height 18
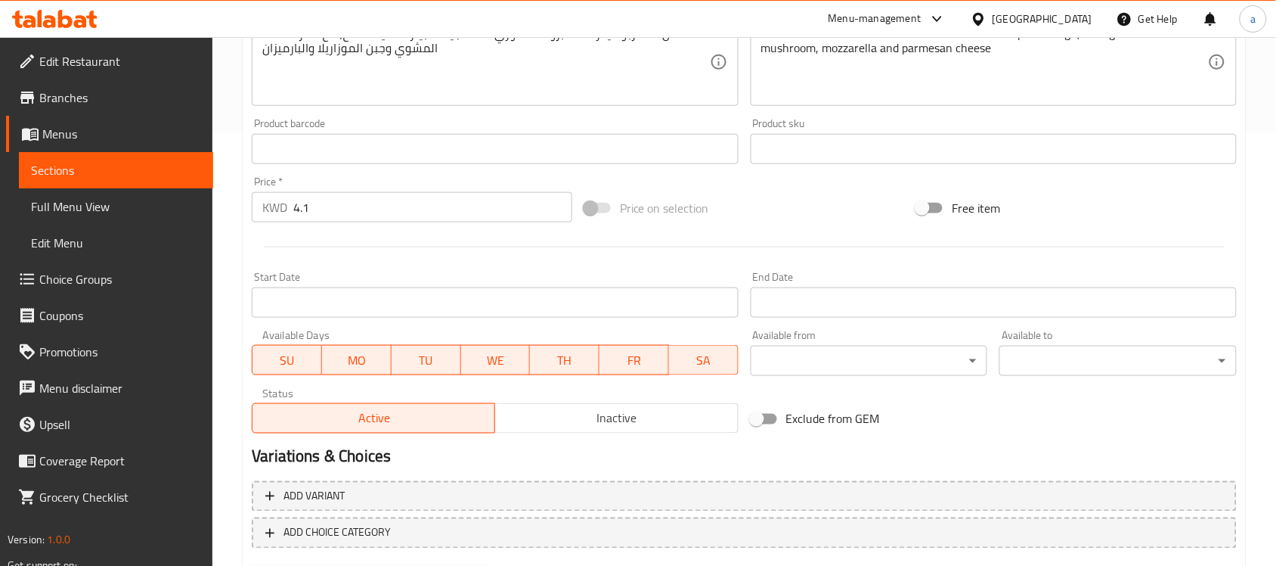
scroll to position [510, 0]
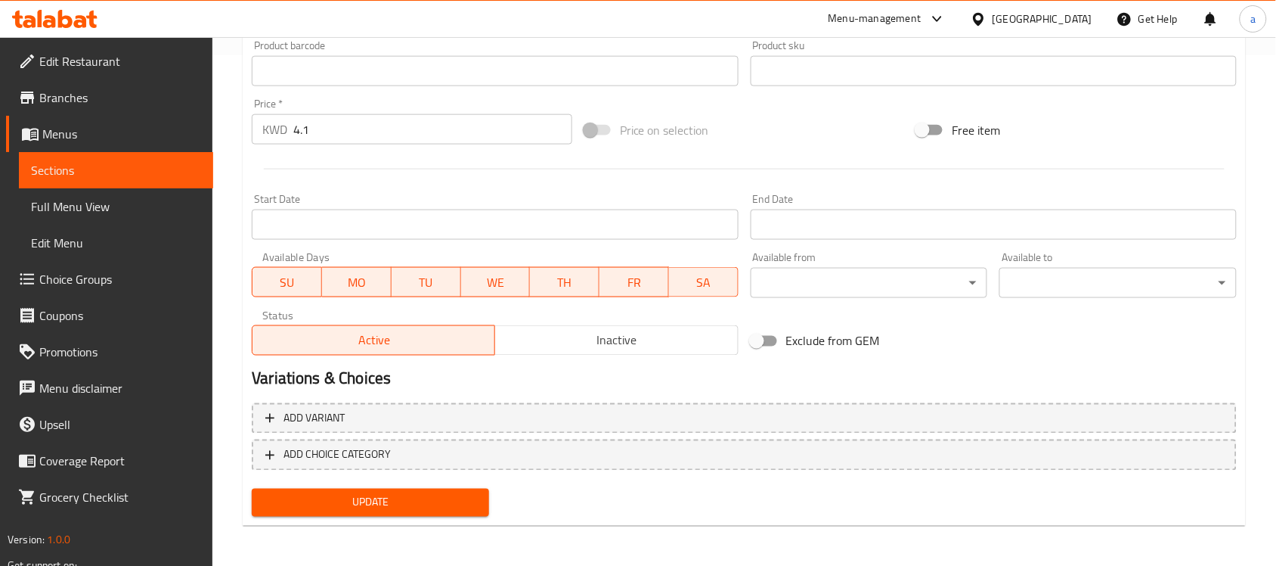
click at [65, 17] on icon at bounding box center [65, 19] width 14 height 18
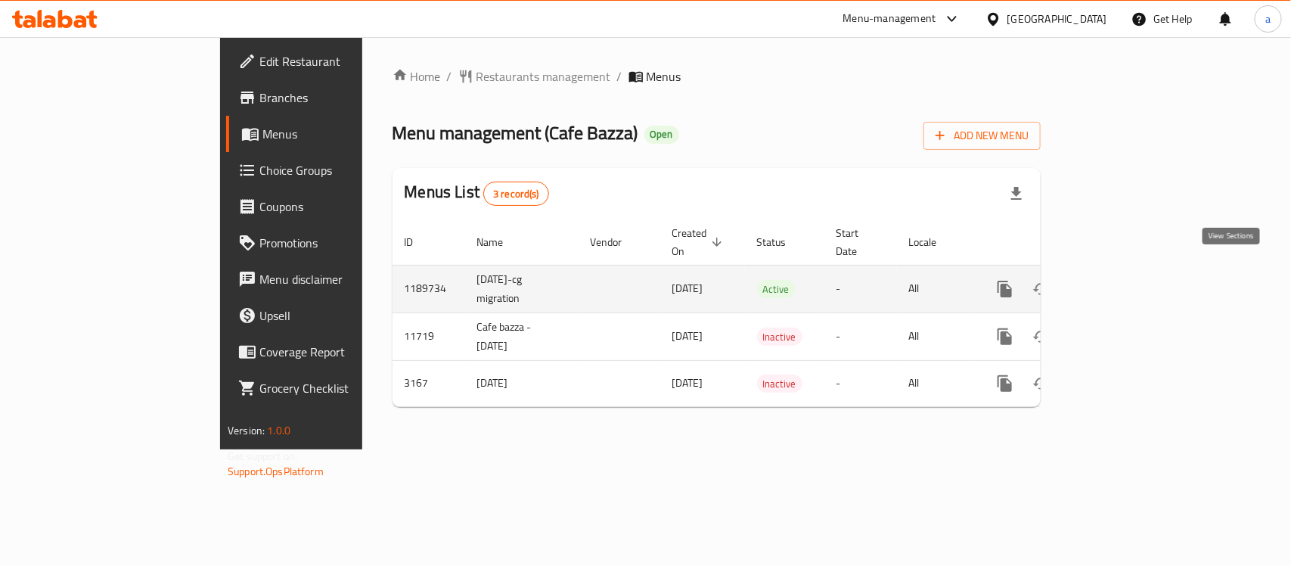
click at [1120, 282] on icon "enhanced table" at bounding box center [1114, 289] width 14 height 14
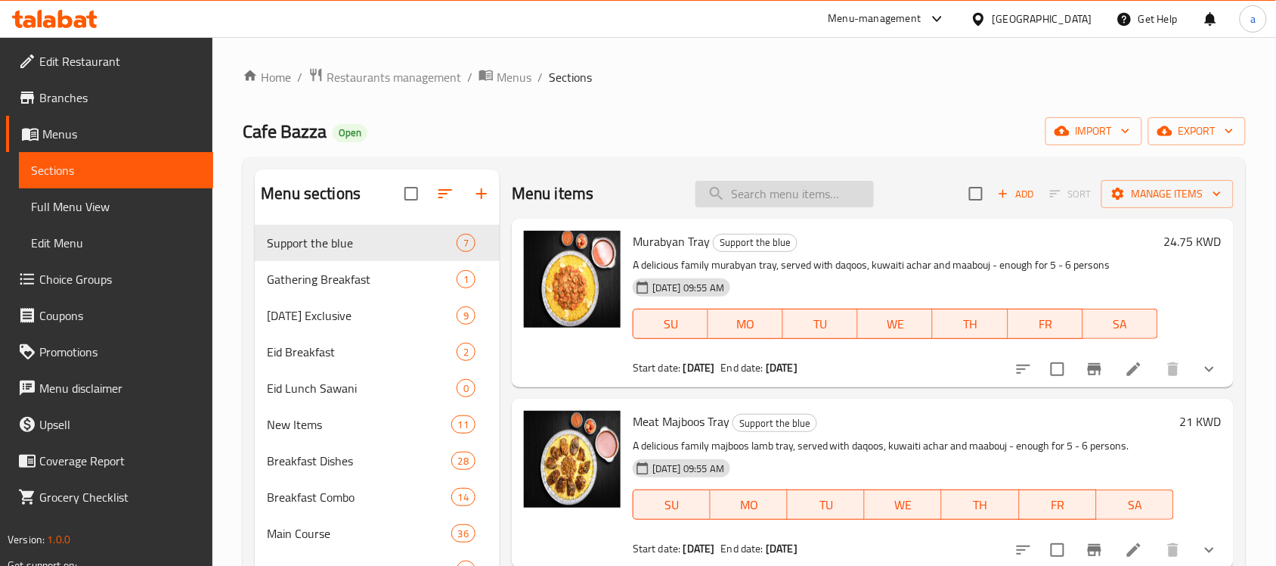
click at [792, 204] on input "search" at bounding box center [785, 194] width 178 height 26
paste input "Omelette"
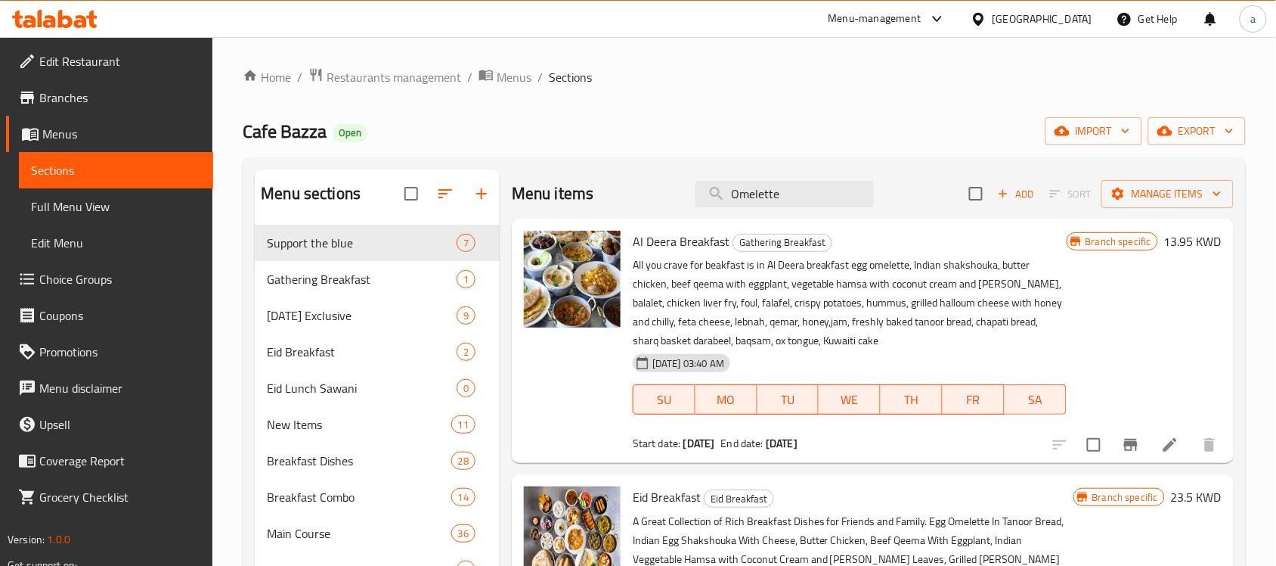
type input "Omelette"
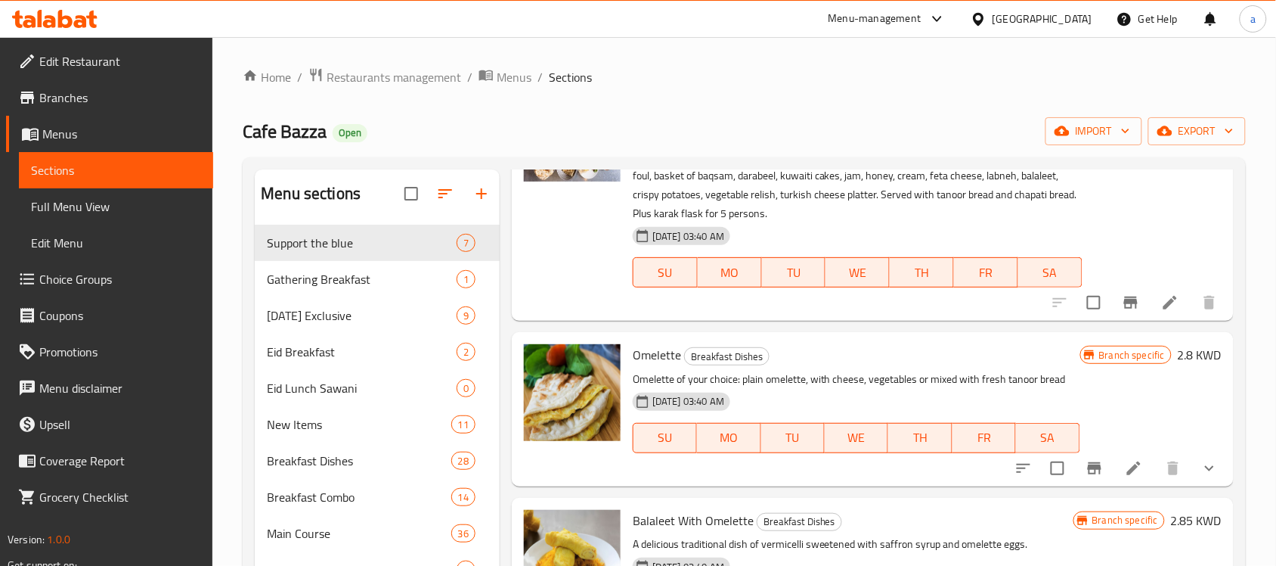
scroll to position [945, 0]
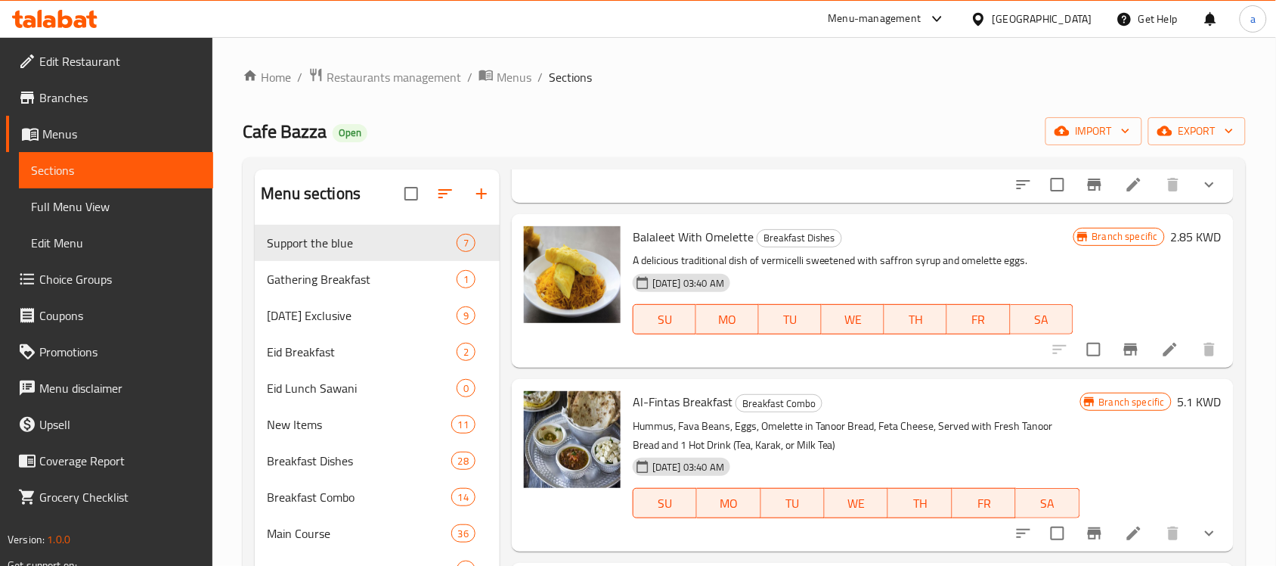
click at [1067, 20] on div "[GEOGRAPHIC_DATA]" at bounding box center [1043, 19] width 100 height 17
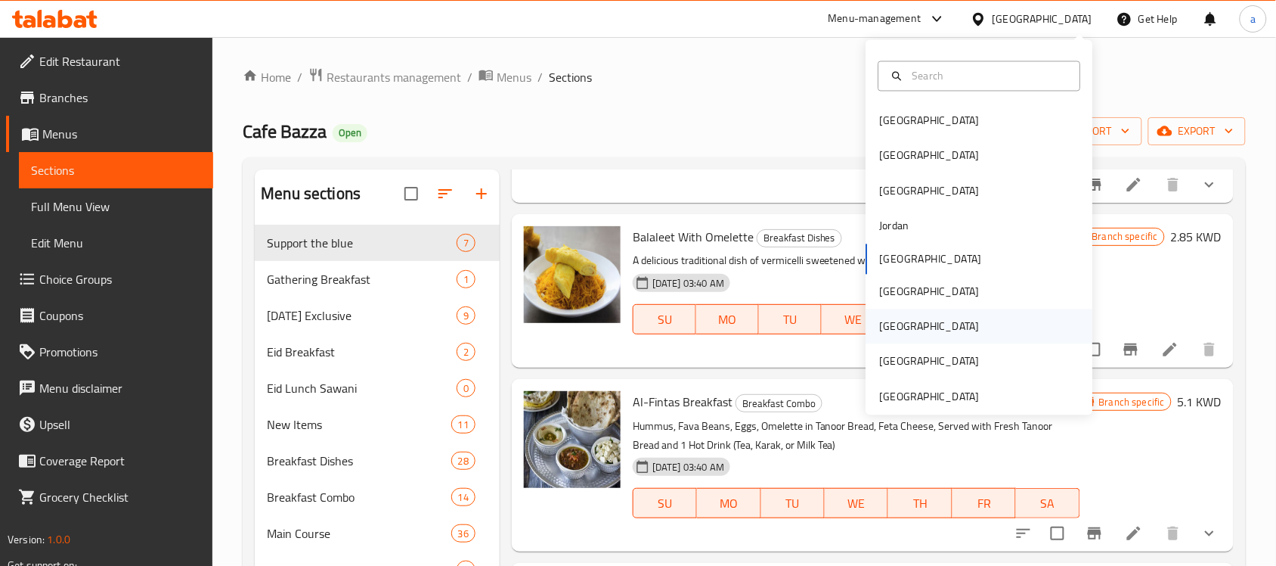
click at [897, 325] on div "[GEOGRAPHIC_DATA]" at bounding box center [930, 326] width 124 height 35
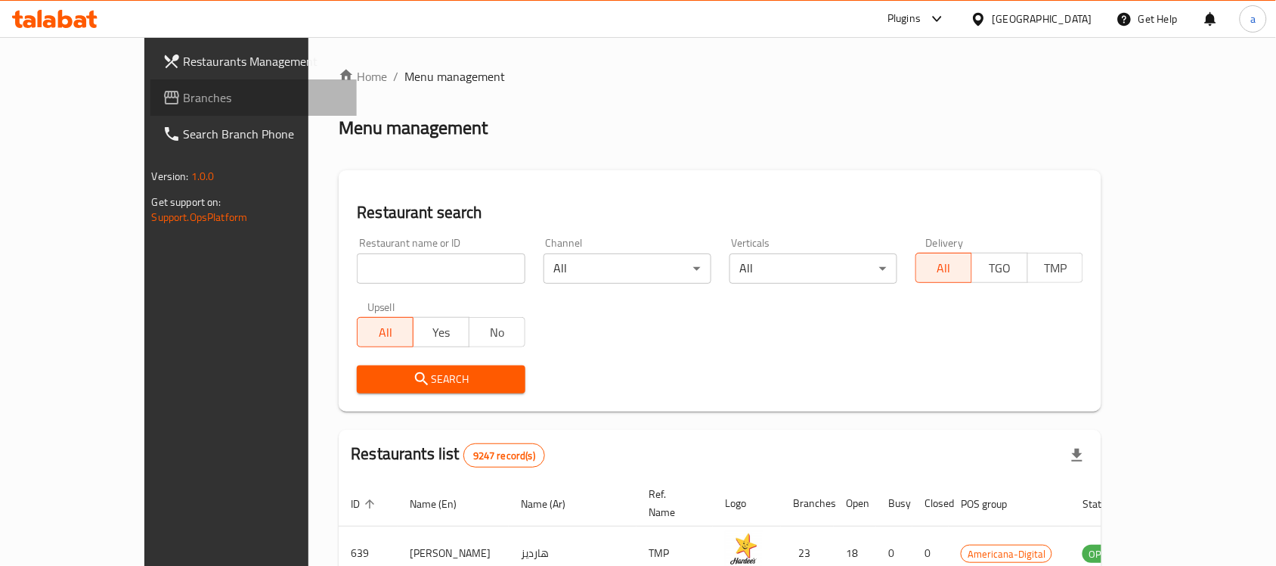
click at [184, 96] on span "Branches" at bounding box center [265, 97] width 162 height 18
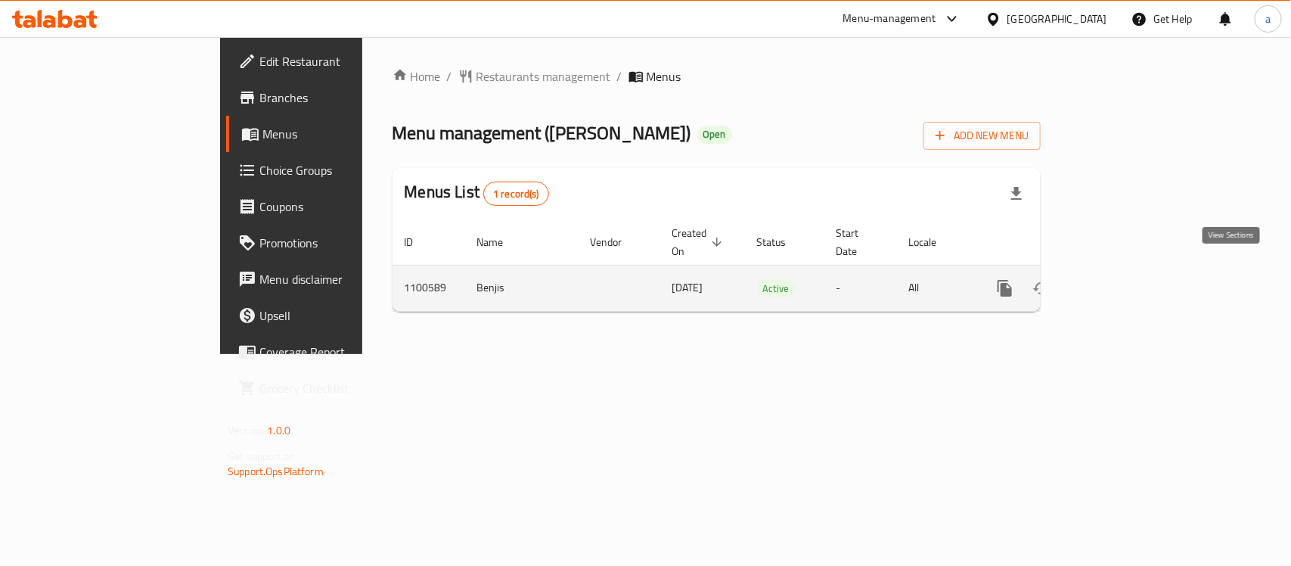
click at [1123, 279] on icon "enhanced table" at bounding box center [1114, 288] width 18 height 18
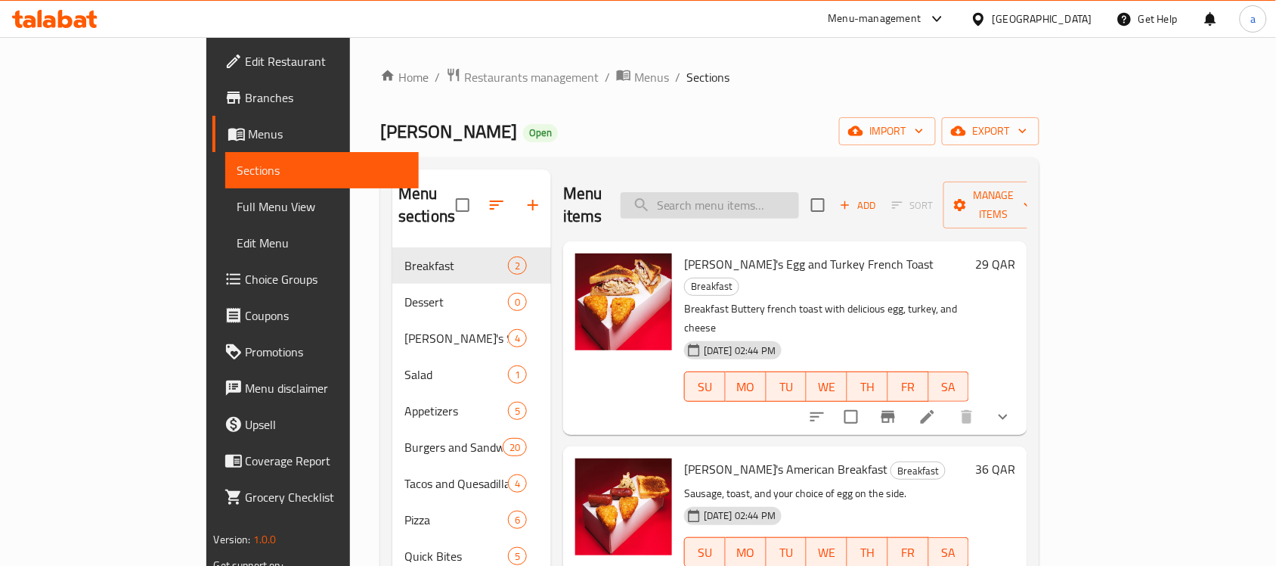
click at [792, 197] on input "search" at bounding box center [710, 205] width 178 height 26
paste input "Extra Margherita Order"
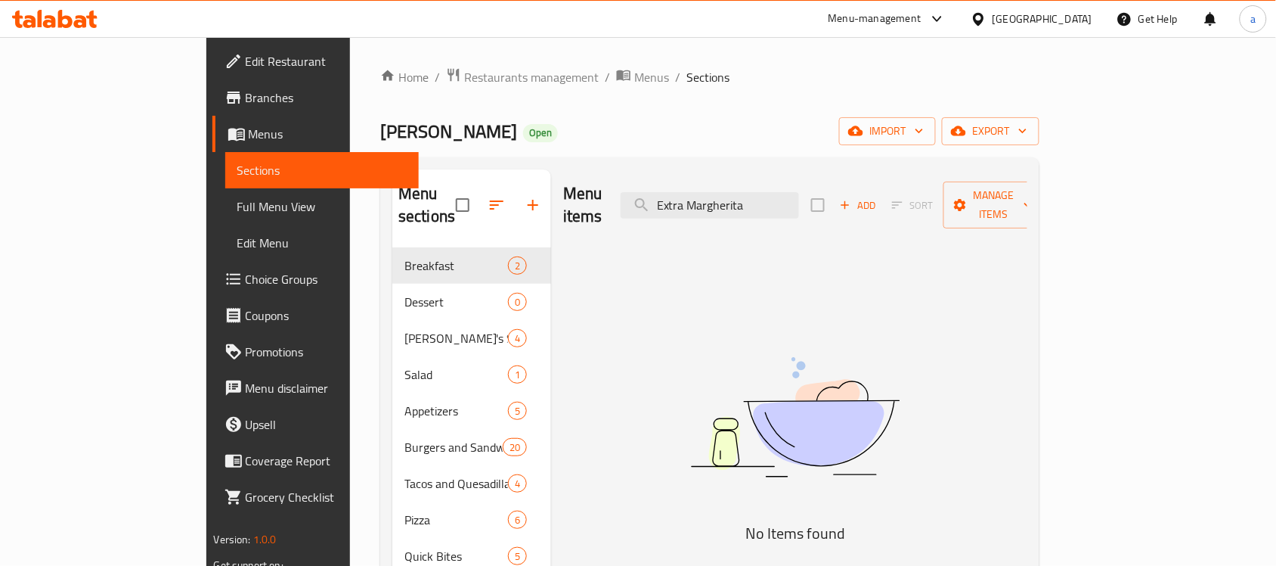
type input "Extra Margherita"
click at [1067, 9] on div "Qatar" at bounding box center [1032, 19] width 146 height 36
click at [1074, 15] on div "Qatar" at bounding box center [1043, 19] width 100 height 17
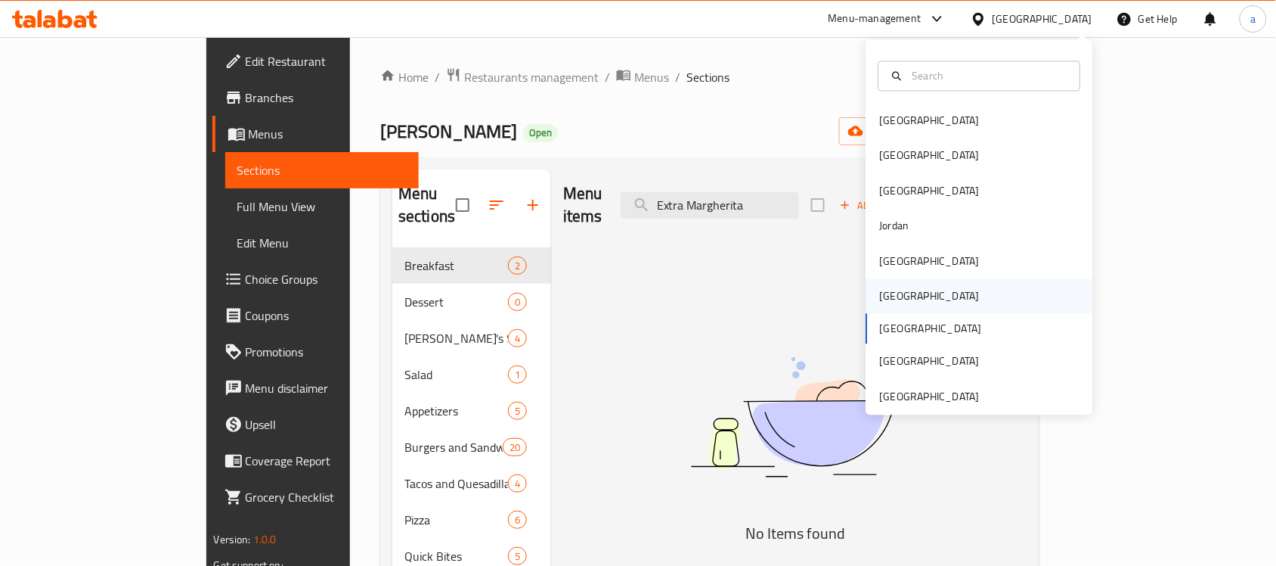
click at [882, 297] on div "[GEOGRAPHIC_DATA]" at bounding box center [930, 296] width 100 height 17
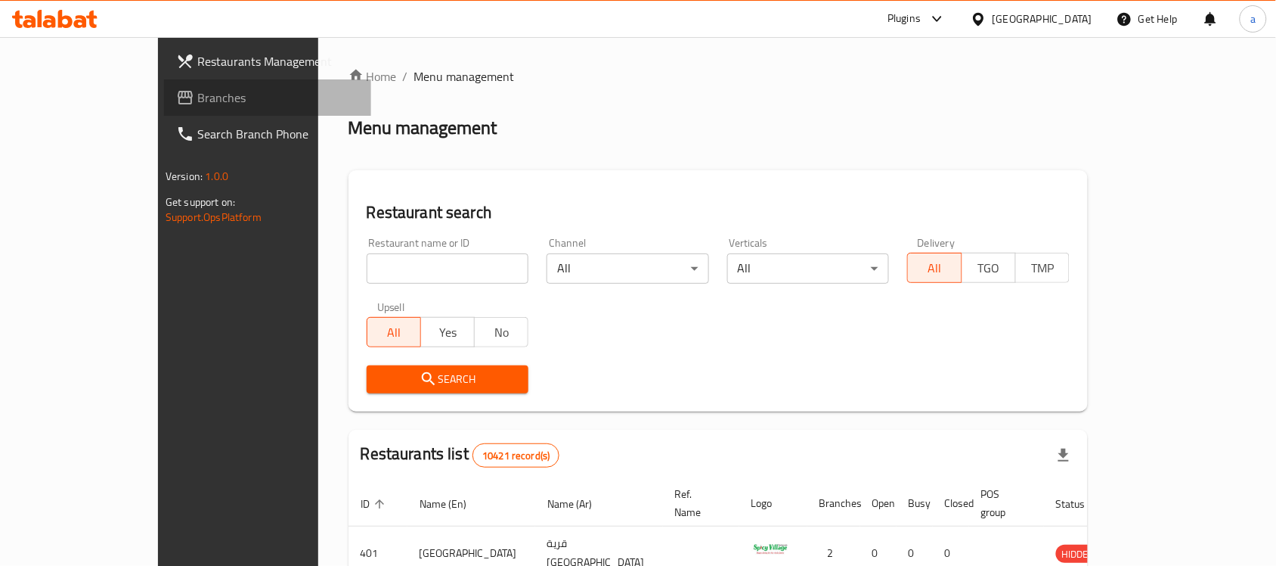
click at [197, 101] on span "Branches" at bounding box center [278, 97] width 162 height 18
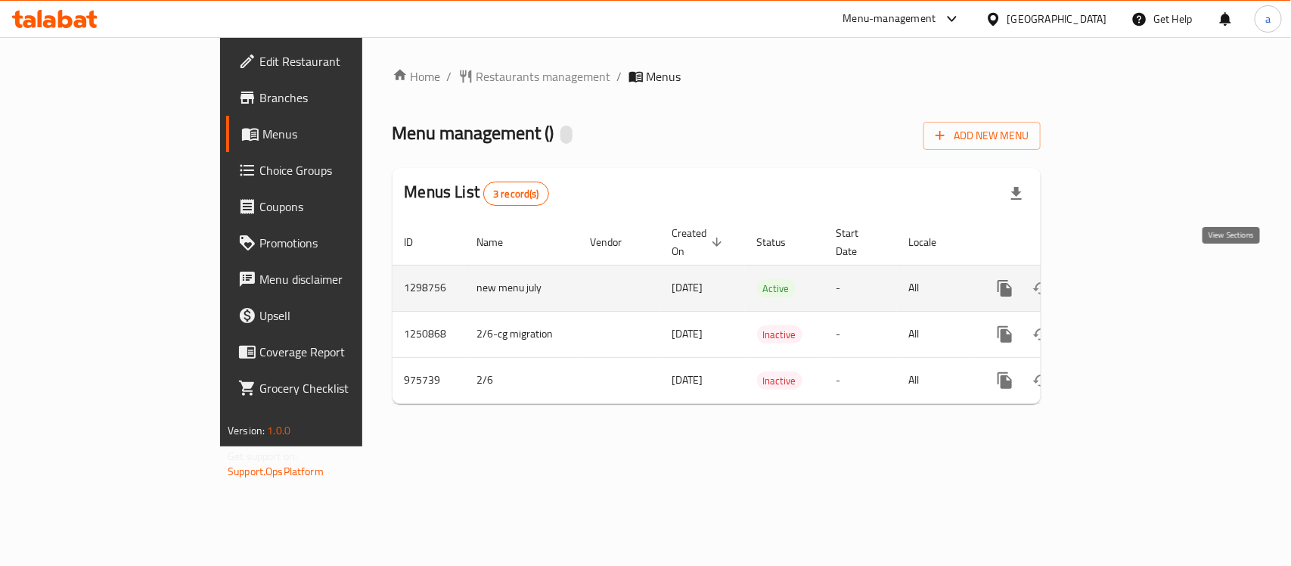
click at [1132, 270] on link "enhanced table" at bounding box center [1113, 288] width 36 height 36
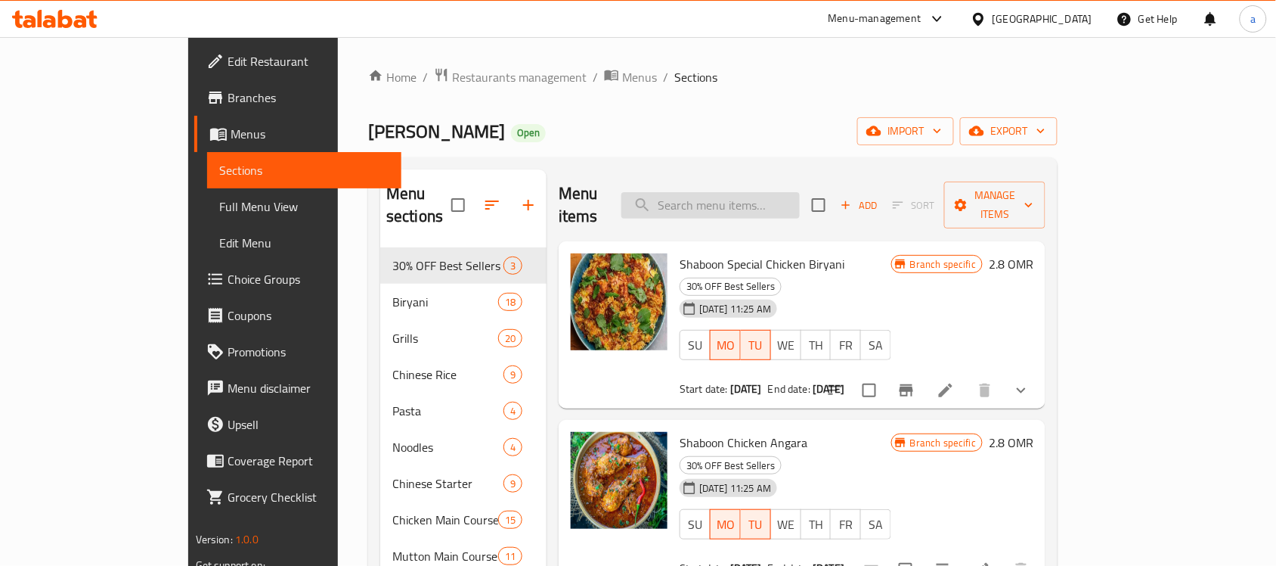
click at [800, 192] on input "search" at bounding box center [710, 205] width 178 height 26
paste input "Medium Pepsi"
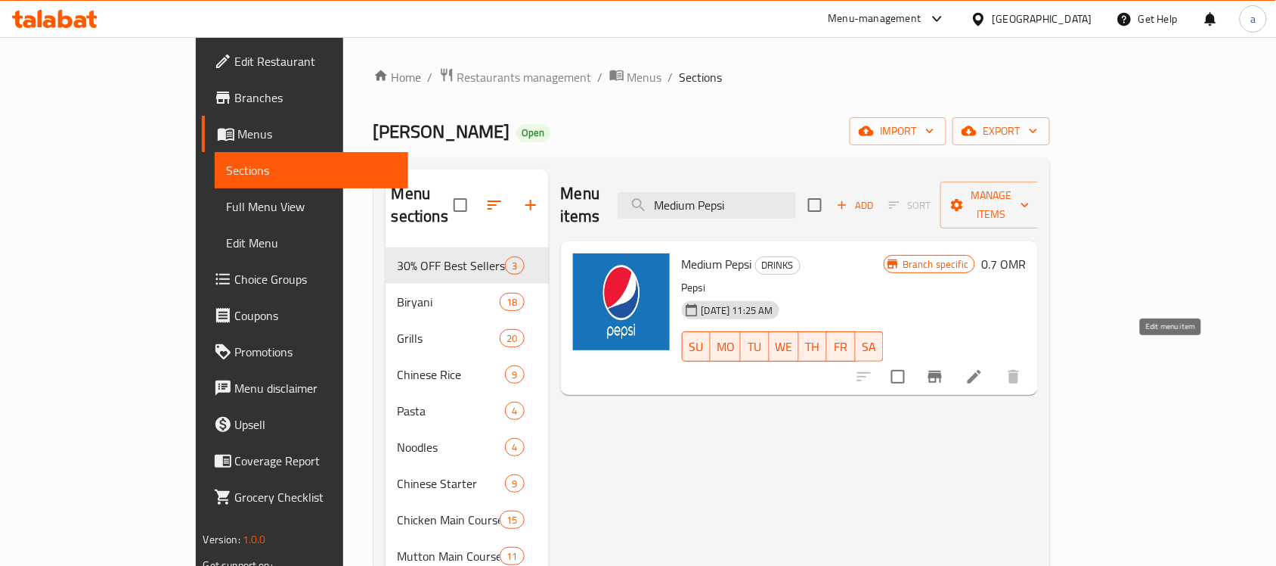
type input "Medium Pepsi"
click at [984, 367] on icon at bounding box center [974, 376] width 18 height 18
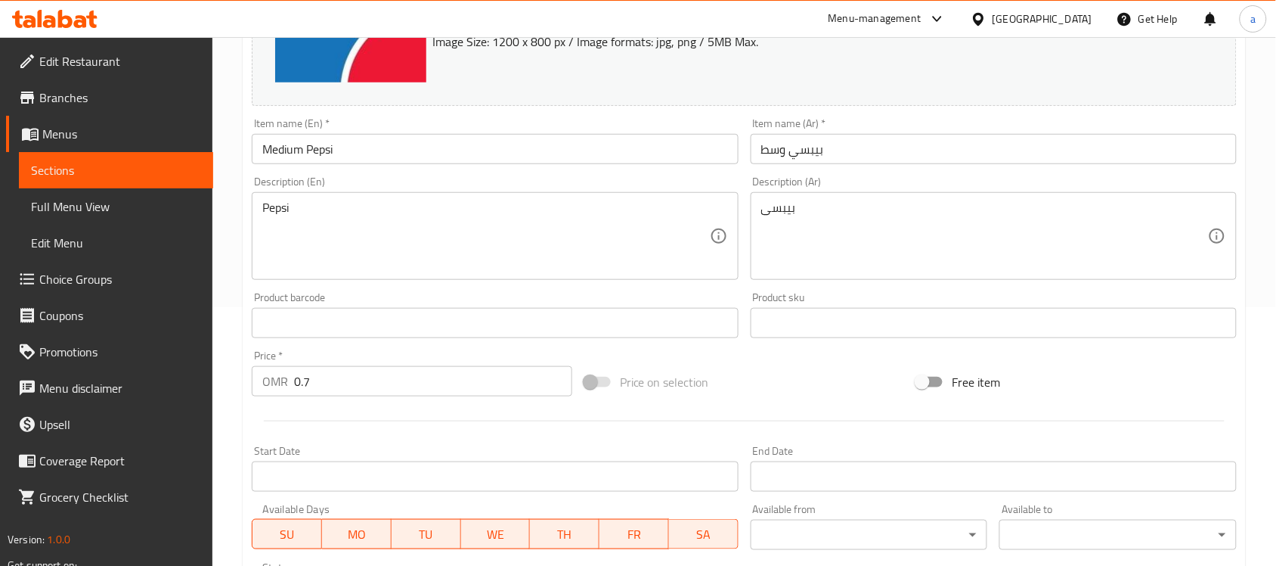
scroll to position [239, 0]
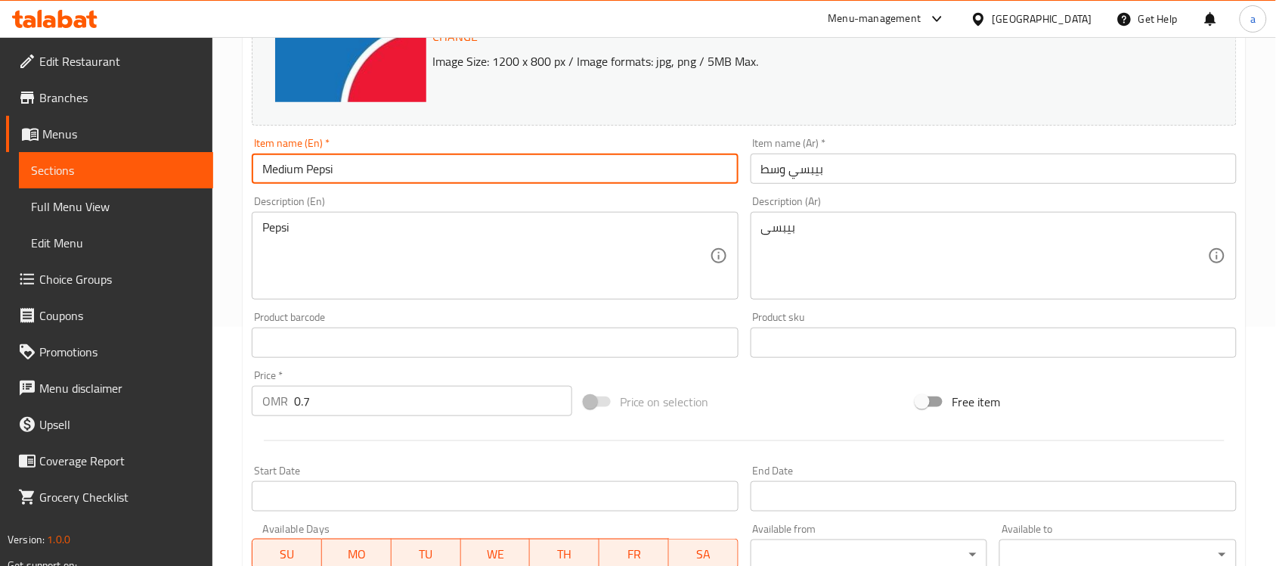
click at [284, 166] on input "Medium Pepsi" at bounding box center [495, 168] width 486 height 30
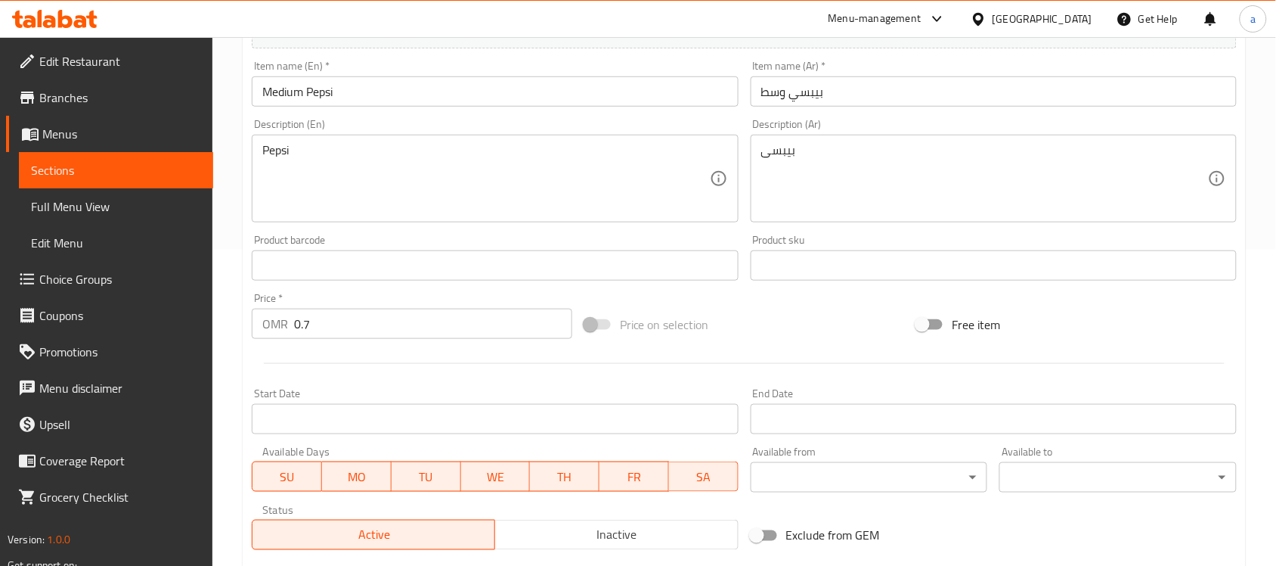
scroll to position [284, 0]
